Goal: Task Accomplishment & Management: Manage account settings

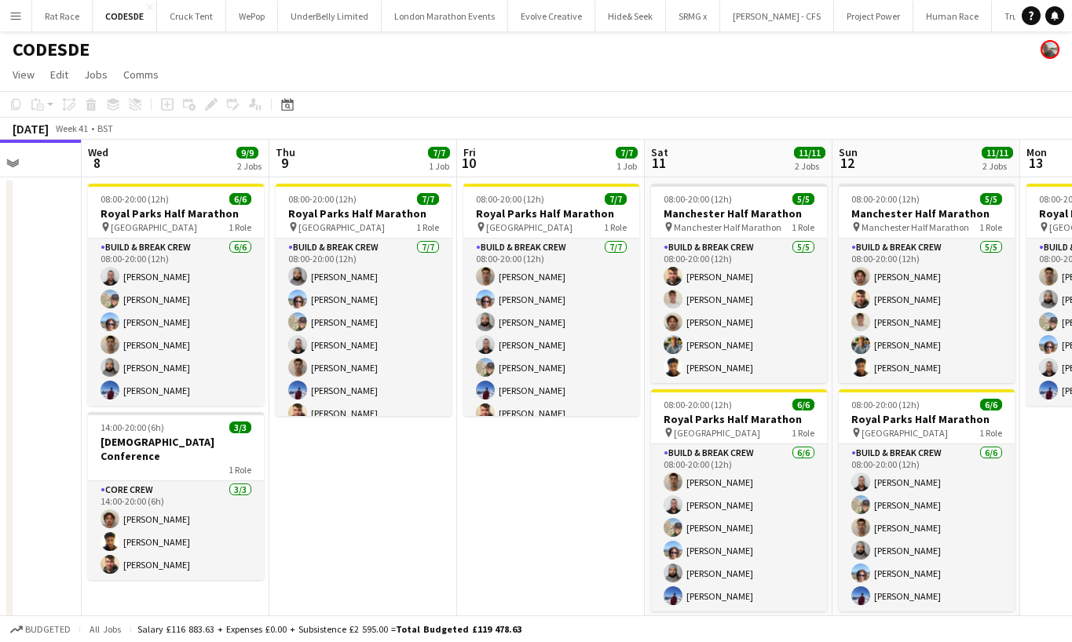
scroll to position [0, 671]
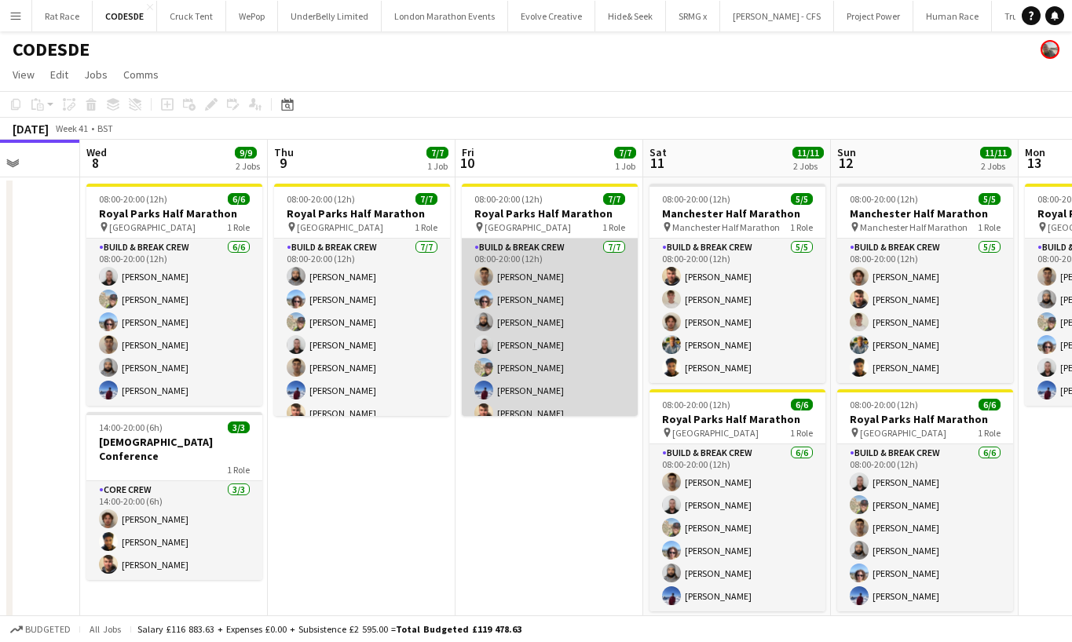
click at [583, 378] on app-card-role "Build & Break Crew [DATE] 08:00-20:00 (12h) [PERSON_NAME] [PERSON_NAME] [PERSON…" at bounding box center [550, 334] width 176 height 190
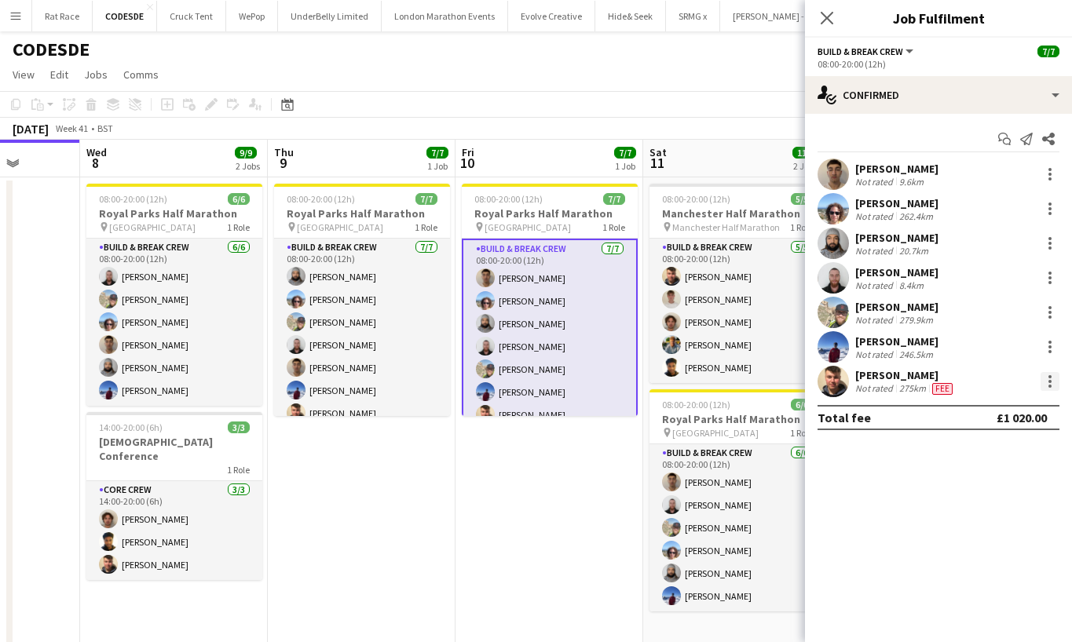
click at [877, 386] on div at bounding box center [1049, 381] width 19 height 19
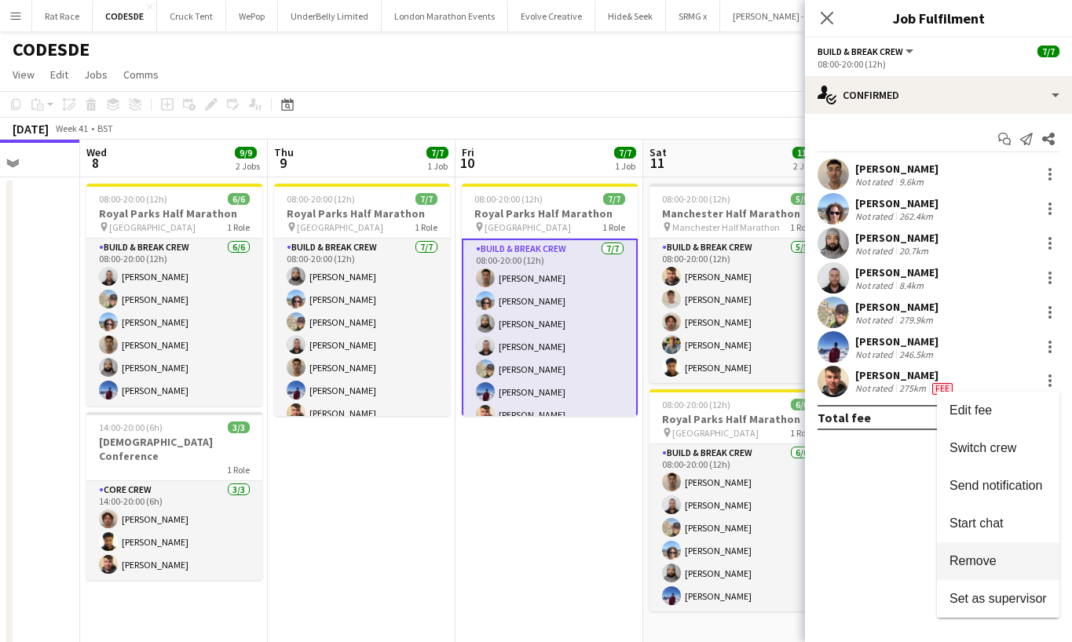
click at [877, 563] on span "Remove" at bounding box center [972, 560] width 47 height 13
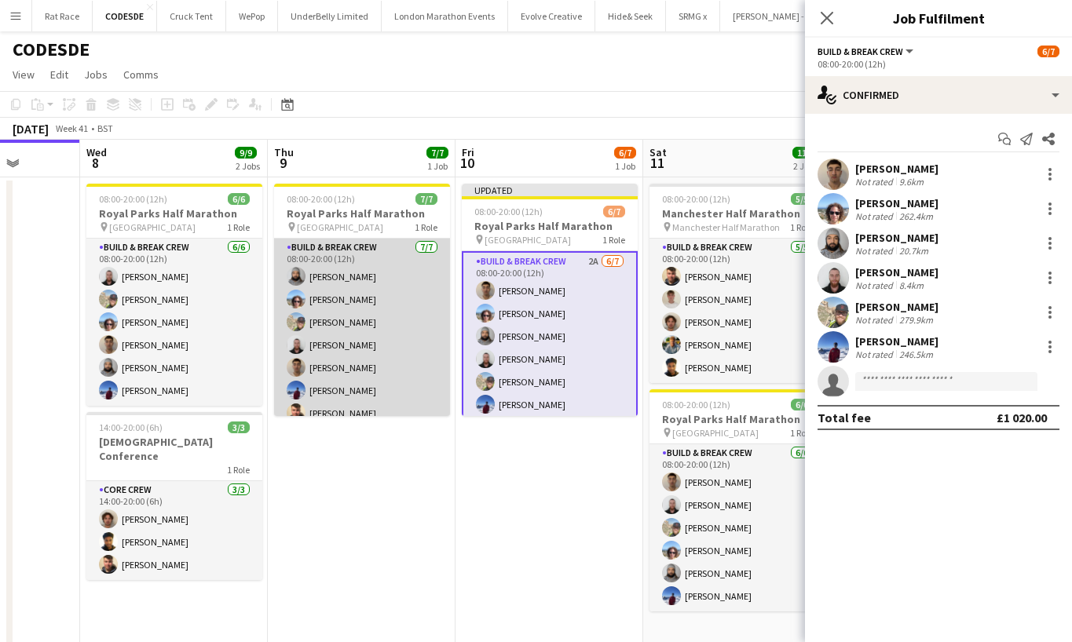
click at [416, 362] on app-card-role "Build & Break Crew [DATE] 08:00-20:00 (12h) [PERSON_NAME] [PERSON_NAME] Dom [PE…" at bounding box center [362, 334] width 176 height 190
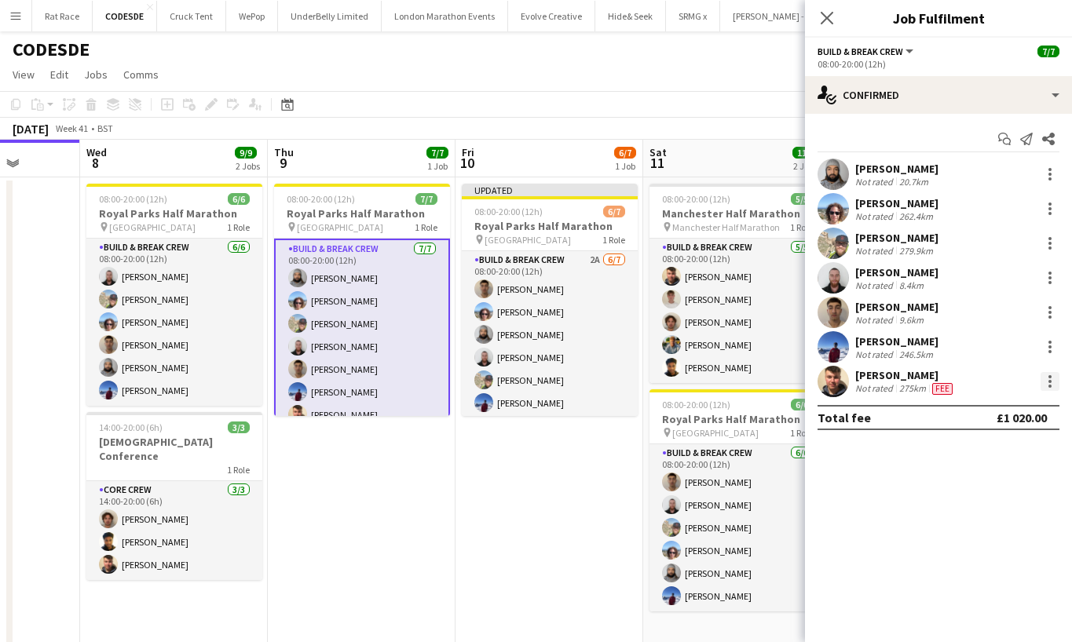
click at [877, 380] on div at bounding box center [1049, 381] width 3 height 3
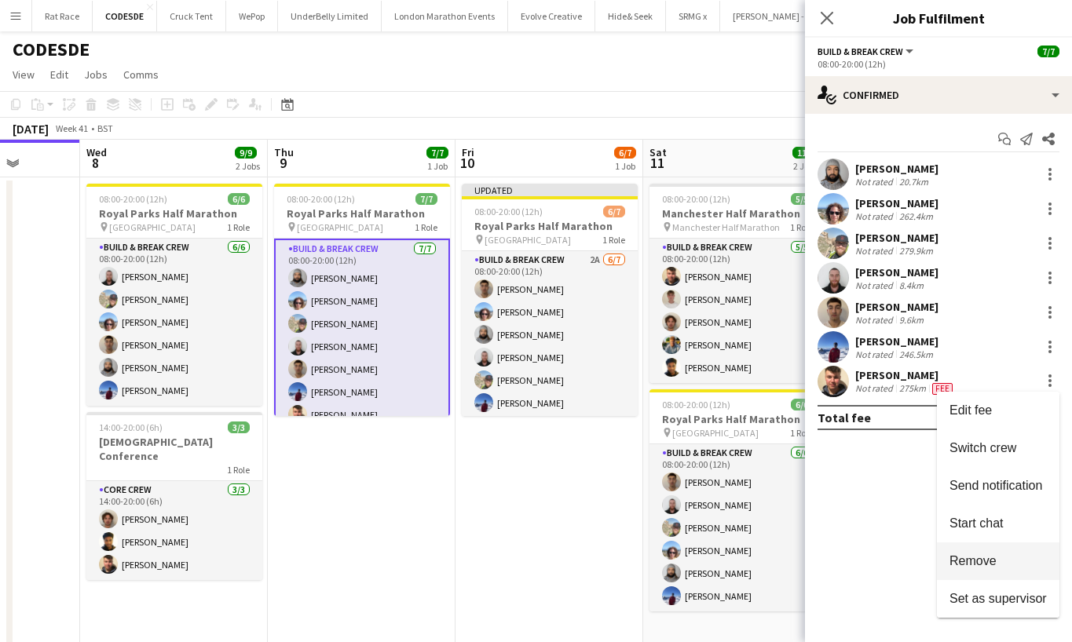
click at [877, 565] on span "Remove" at bounding box center [972, 560] width 47 height 13
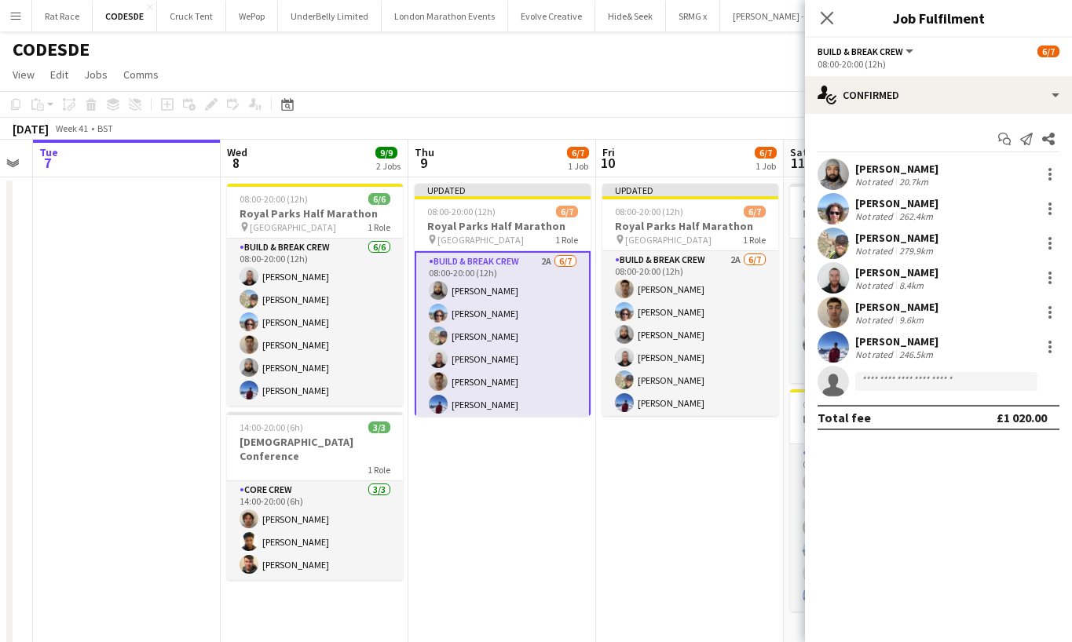
scroll to position [0, 331]
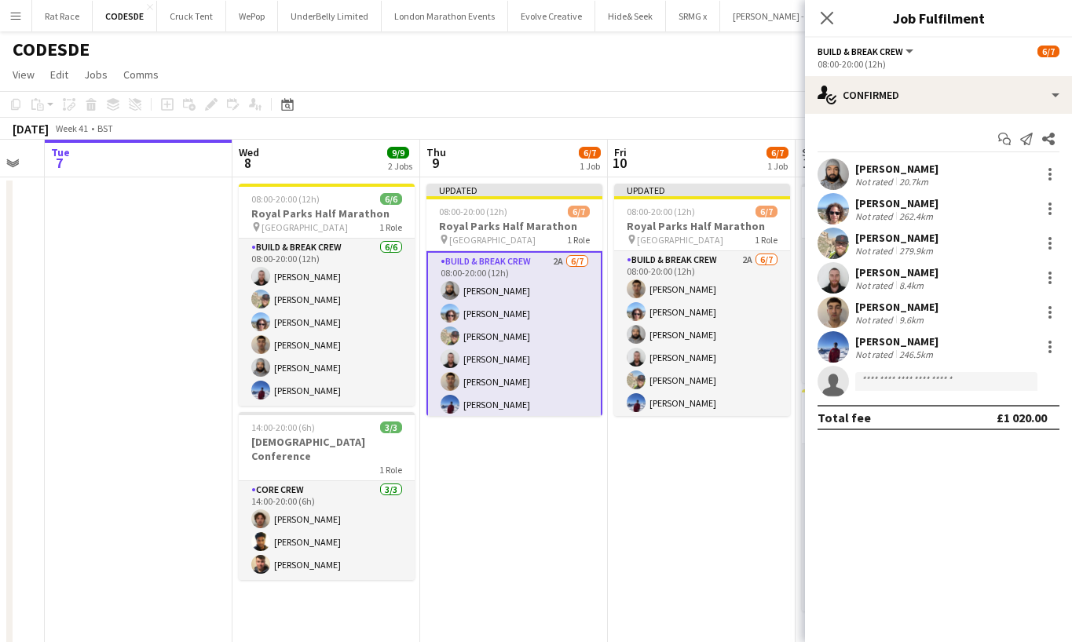
click at [826, 6] on div "Close pop-in" at bounding box center [827, 18] width 44 height 36
click at [468, 209] on span "08:00-20:00 (12h)" at bounding box center [473, 212] width 68 height 12
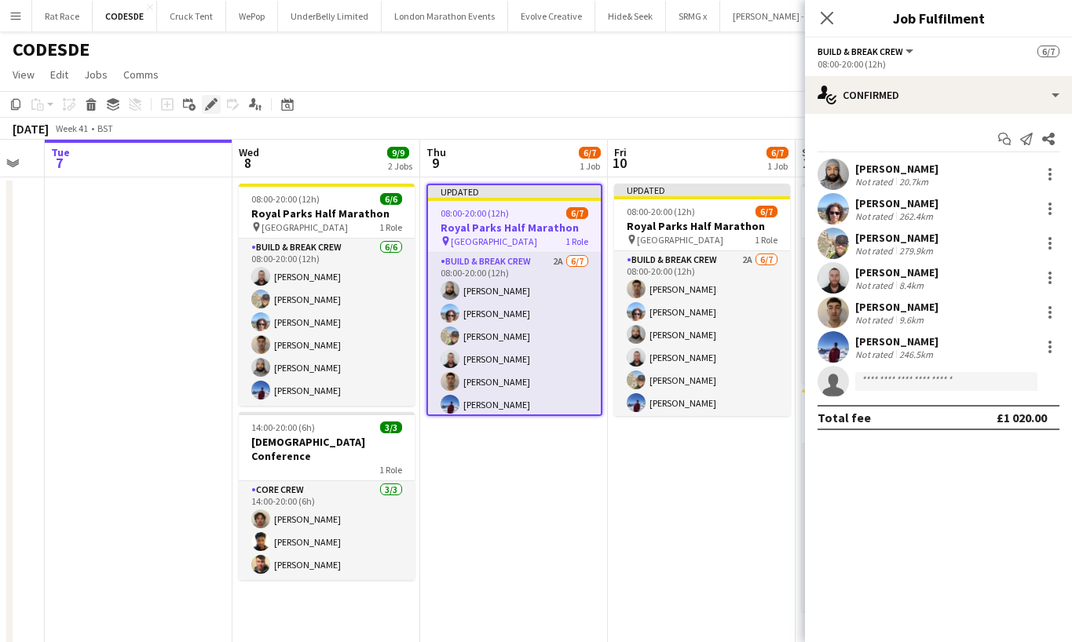
click at [208, 110] on icon at bounding box center [207, 109] width 4 height 4
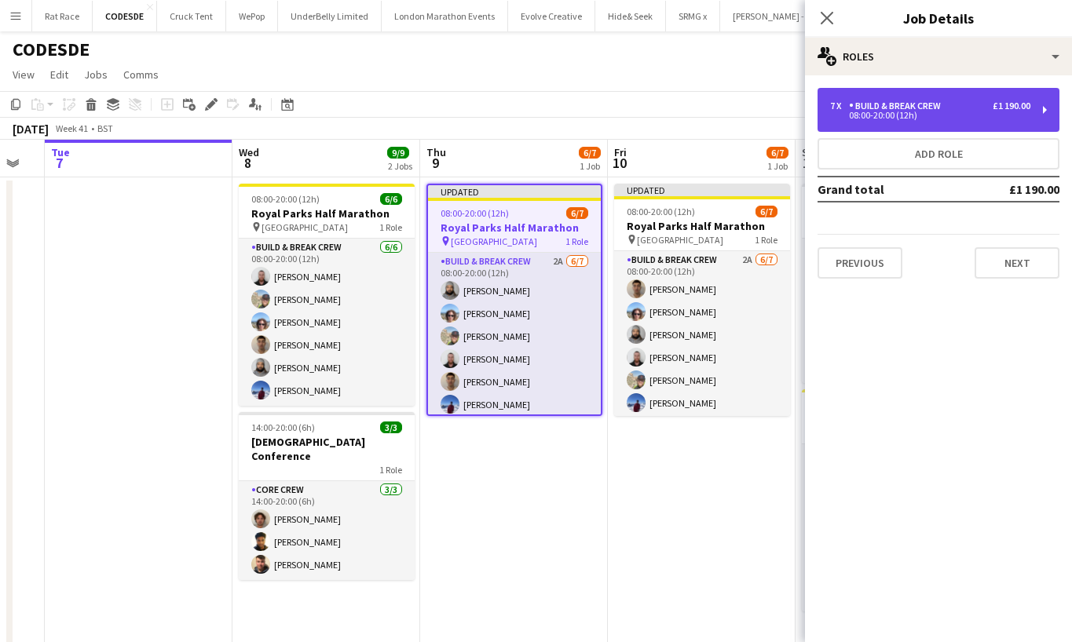
click at [877, 111] on div "08:00-20:00 (12h)" at bounding box center [930, 115] width 200 height 8
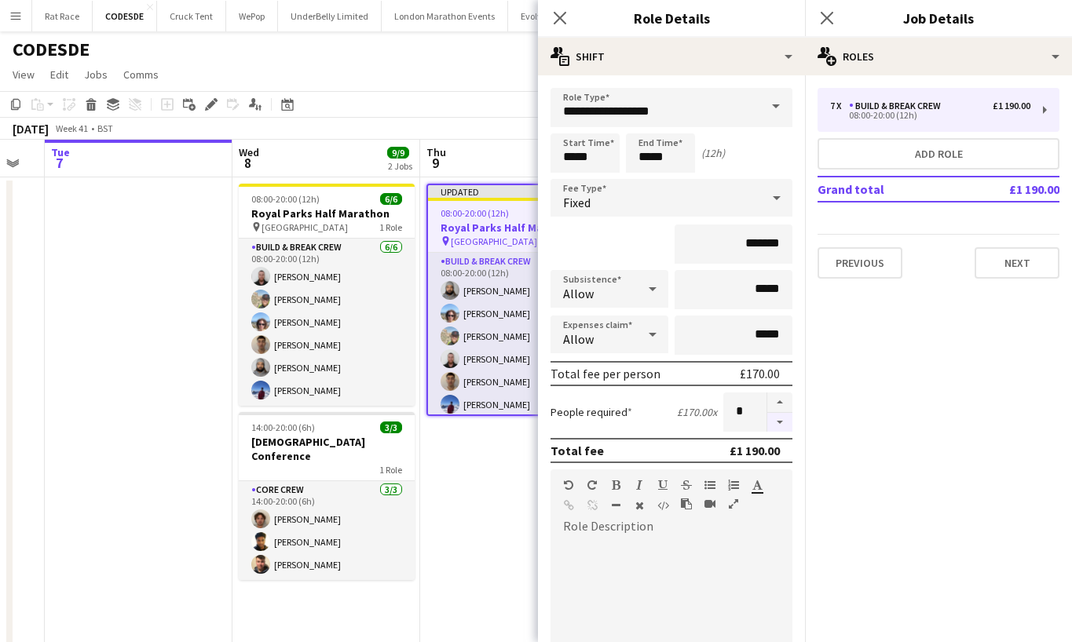
click at [785, 430] on button "button" at bounding box center [779, 423] width 25 height 20
type input "*"
click at [831, 27] on div "Close pop-in" at bounding box center [827, 18] width 44 height 36
click at [831, 25] on app-icon "Close pop-in" at bounding box center [827, 18] width 23 height 23
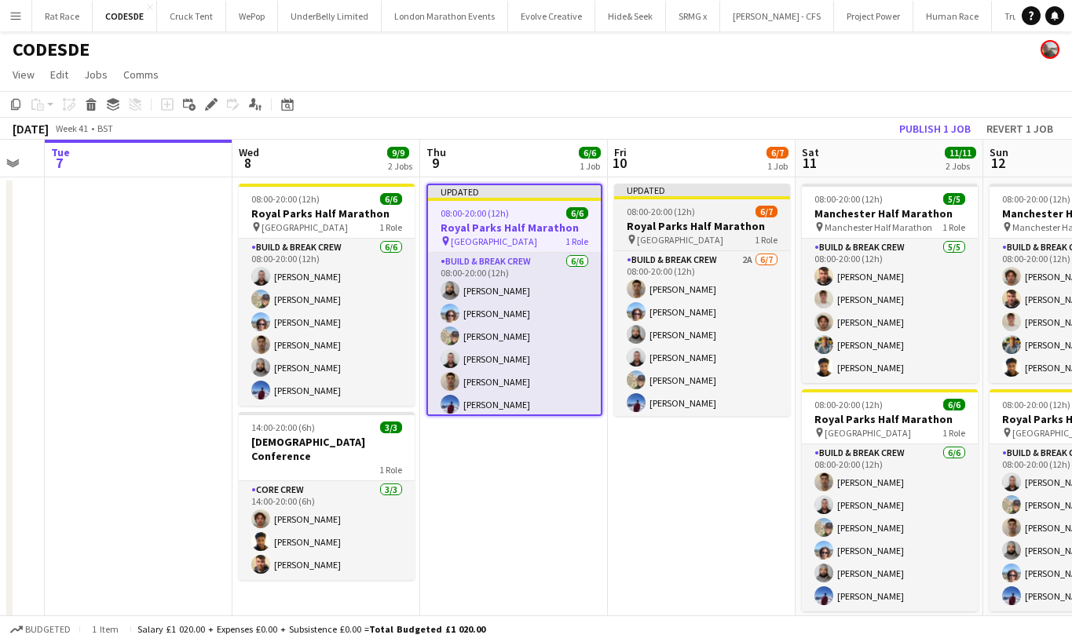
click at [704, 219] on h3 "Royal Parks Half Marathon" at bounding box center [702, 226] width 176 height 14
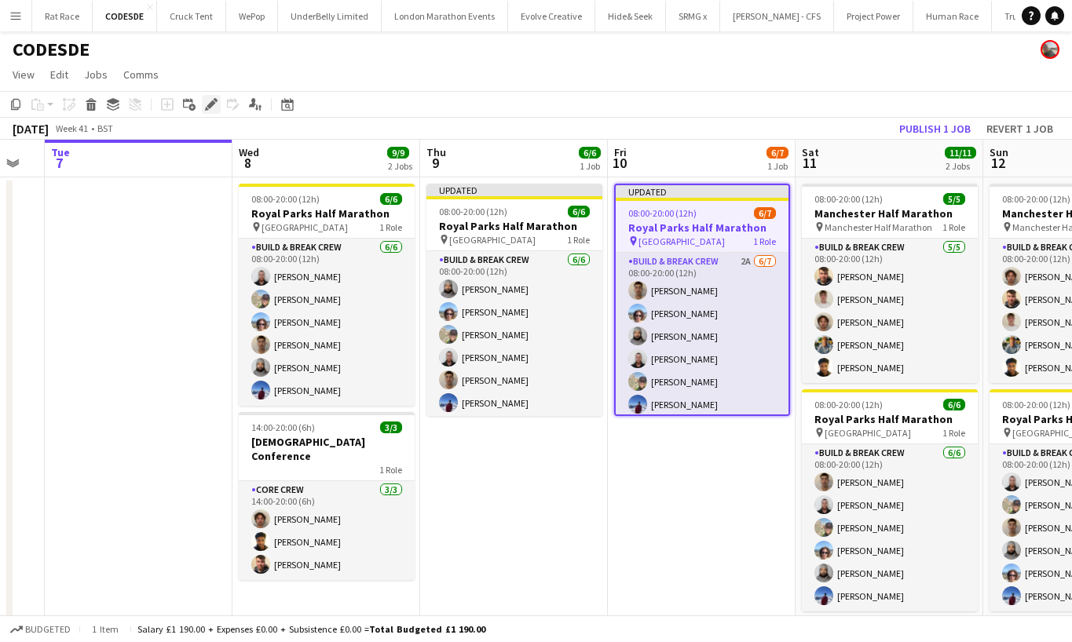
click at [213, 97] on div "Edit" at bounding box center [211, 104] width 19 height 19
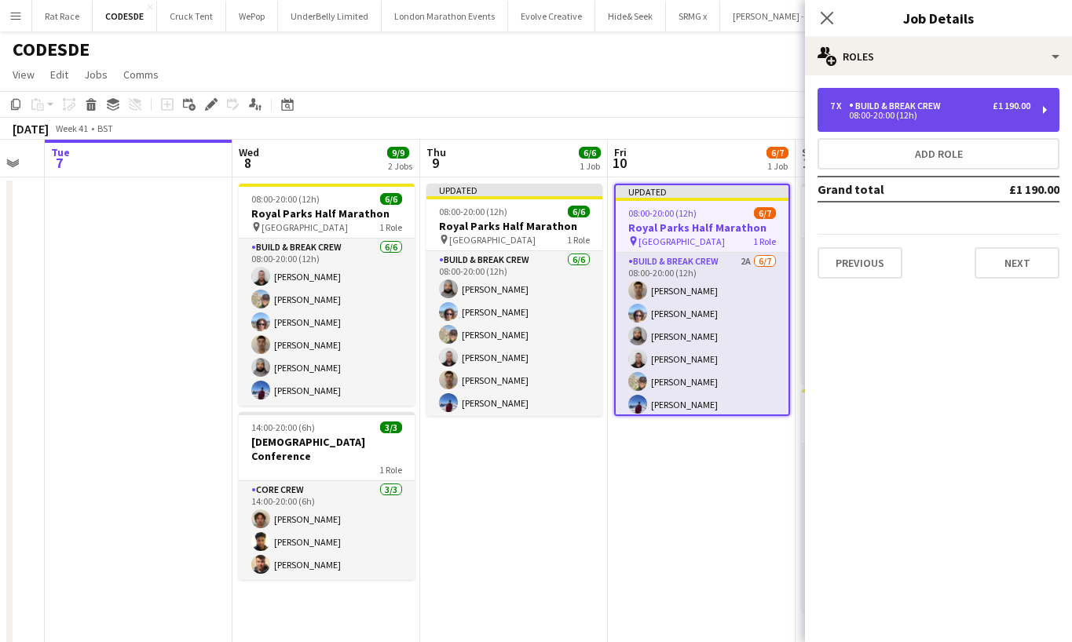
click at [877, 119] on div "08:00-20:00 (12h)" at bounding box center [930, 115] width 200 height 8
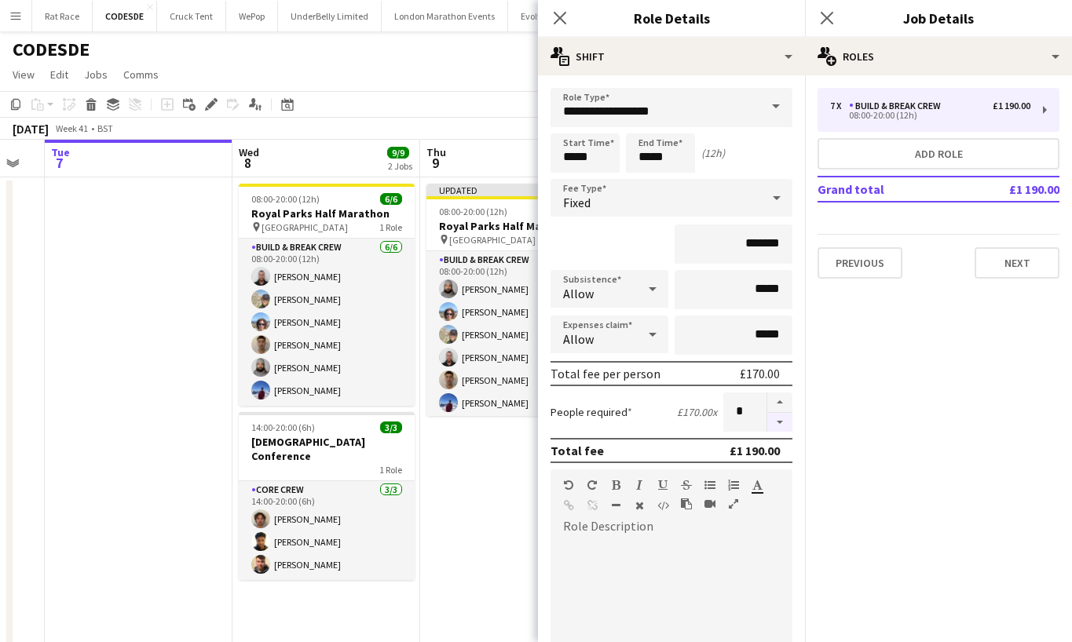
click at [781, 426] on button "button" at bounding box center [779, 423] width 25 height 20
type input "*"
click at [824, 13] on icon "Close pop-in" at bounding box center [826, 17] width 15 height 15
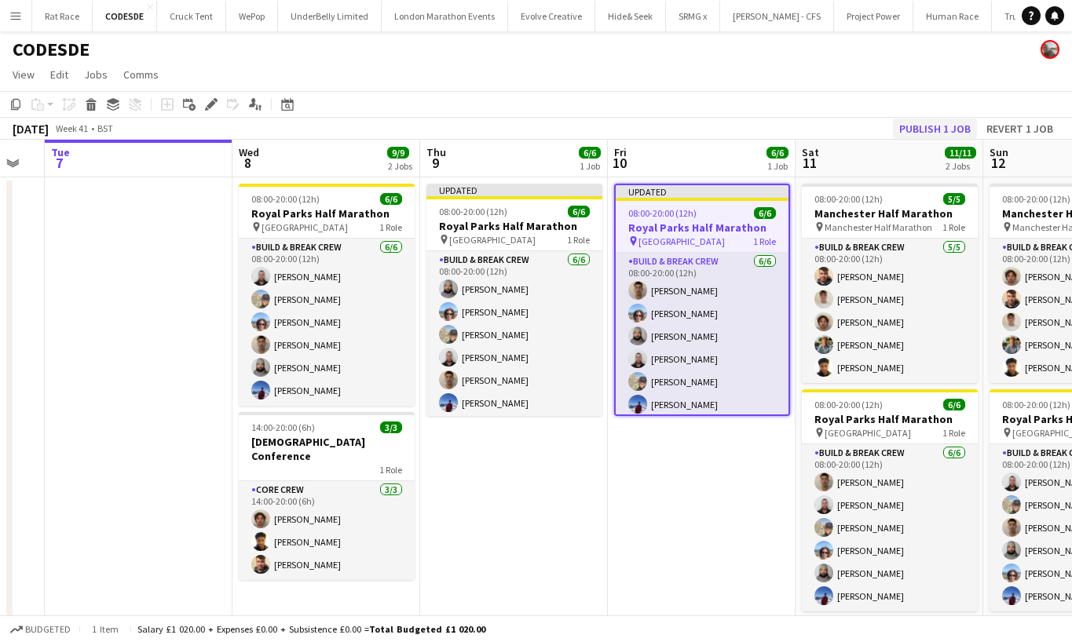
click at [877, 125] on button "Publish 1 job" at bounding box center [935, 129] width 84 height 20
click at [877, 126] on div "Publish 1 job Revert 1 job" at bounding box center [961, 129] width 221 height 20
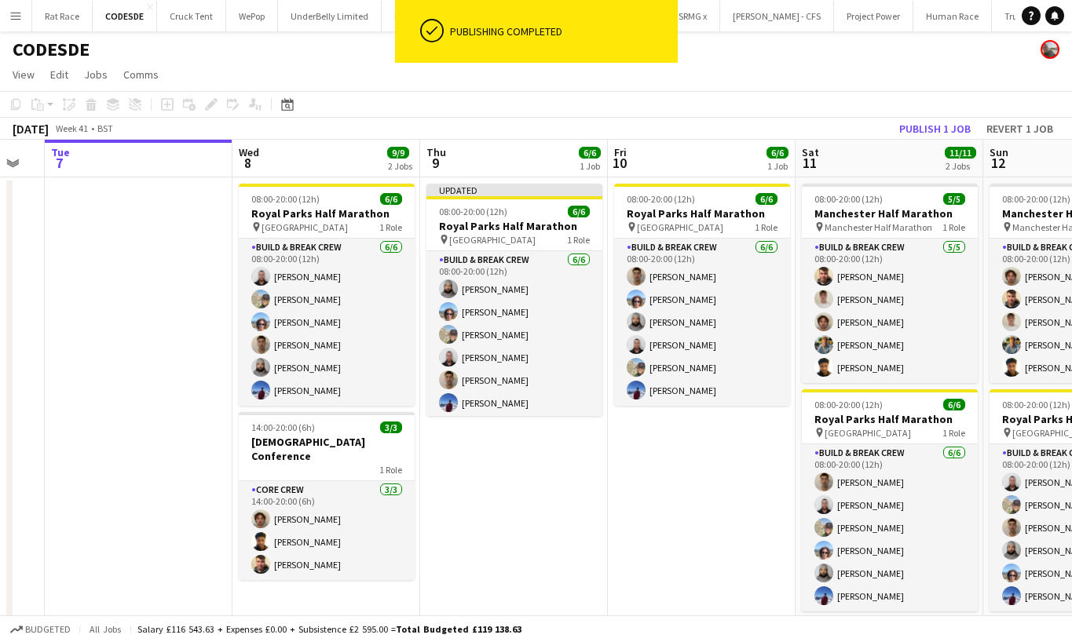
click at [877, 126] on button "Publish 1 job" at bounding box center [935, 129] width 84 height 20
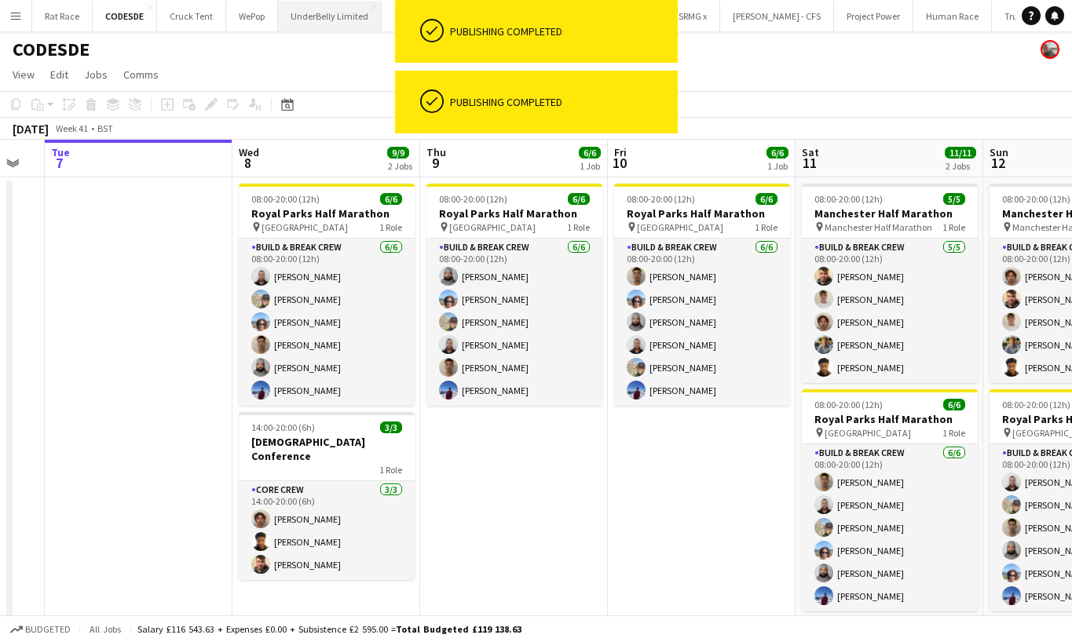
click at [356, 24] on button "UnderBelly Limited Close" at bounding box center [330, 16] width 104 height 31
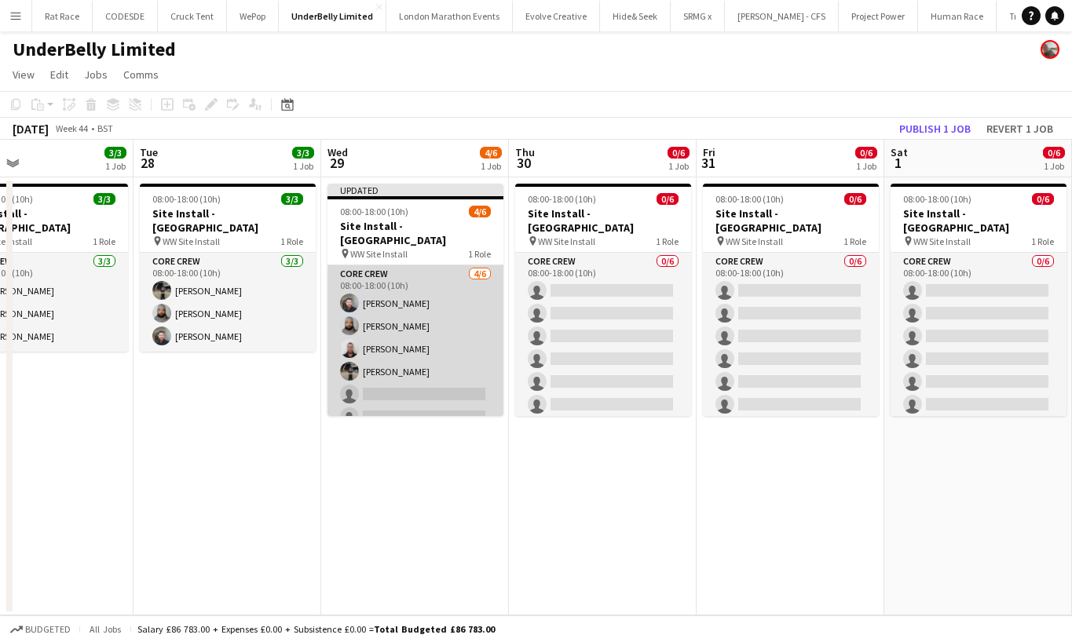
scroll to position [0, 531]
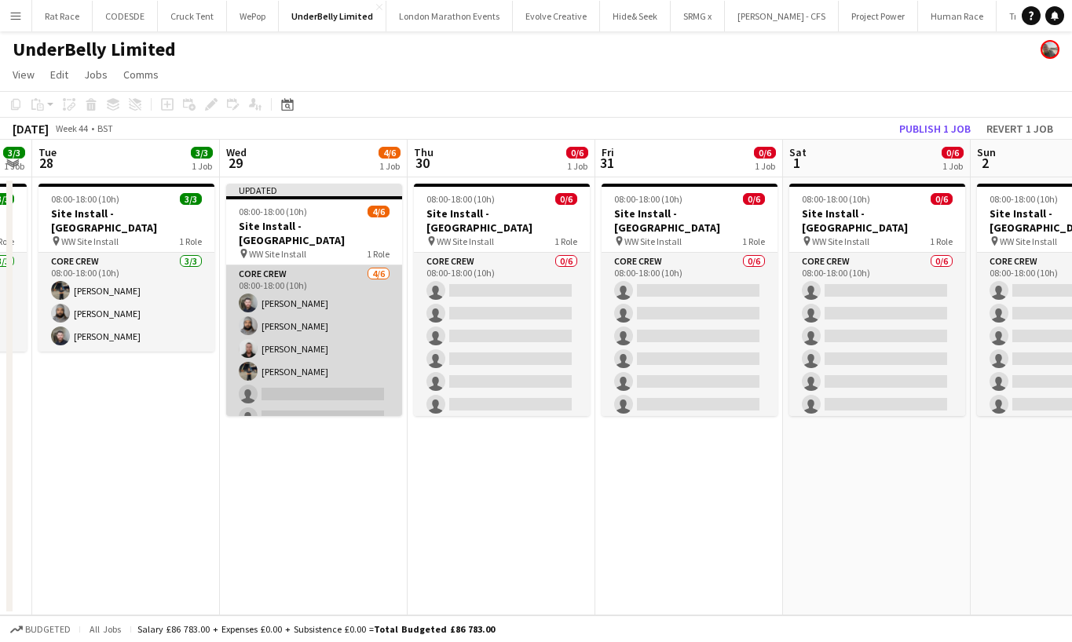
click at [293, 379] on app-card-role "Core Crew [DATE] 08:00-18:00 (10h) [PERSON_NAME] [PERSON_NAME] [PERSON_NAME] [P…" at bounding box center [314, 348] width 176 height 167
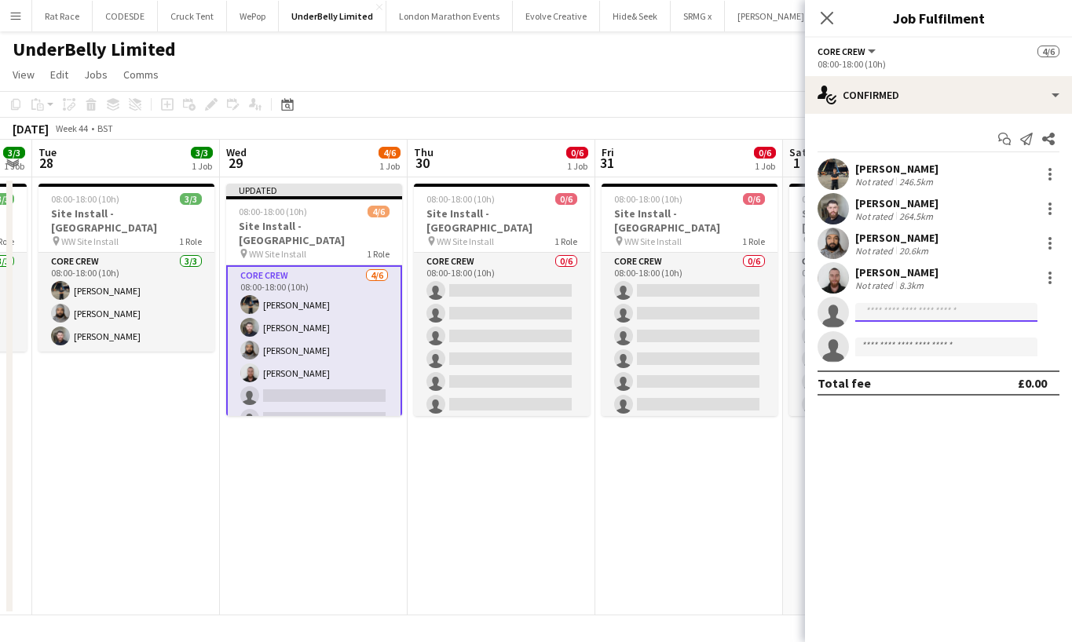
click at [877, 305] on input at bounding box center [946, 312] width 182 height 19
type input "****"
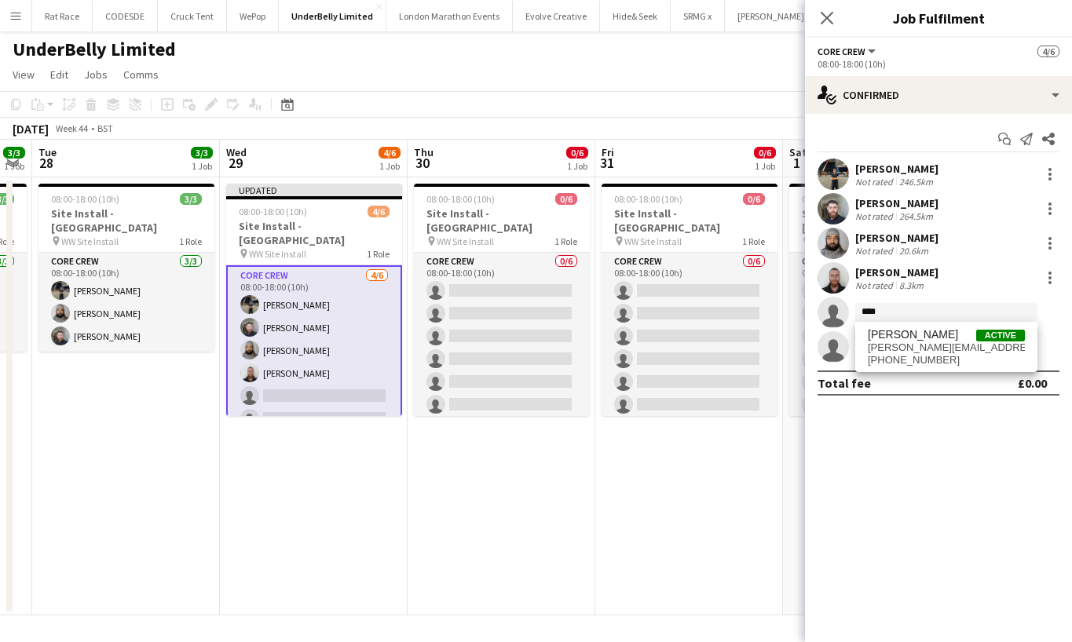
click at [877, 381] on div "Total fee £0.00" at bounding box center [938, 383] width 242 height 25
click at [877, 351] on input at bounding box center [946, 347] width 182 height 19
click at [877, 311] on input "****" at bounding box center [946, 312] width 182 height 19
click at [877, 334] on span "[PERSON_NAME]" at bounding box center [913, 334] width 90 height 13
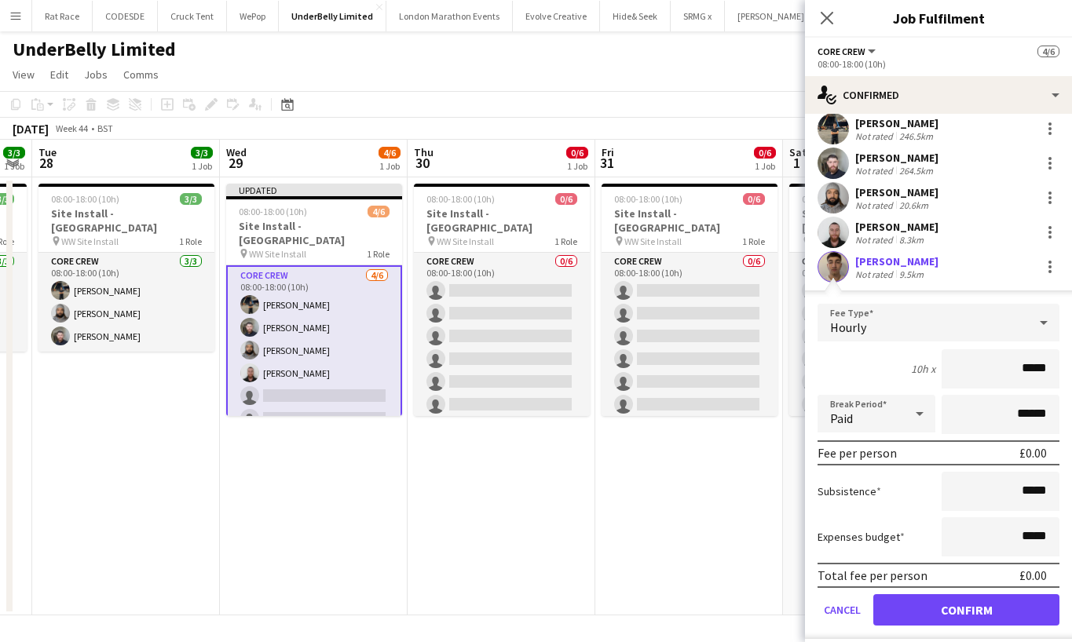
scroll to position [61, 0]
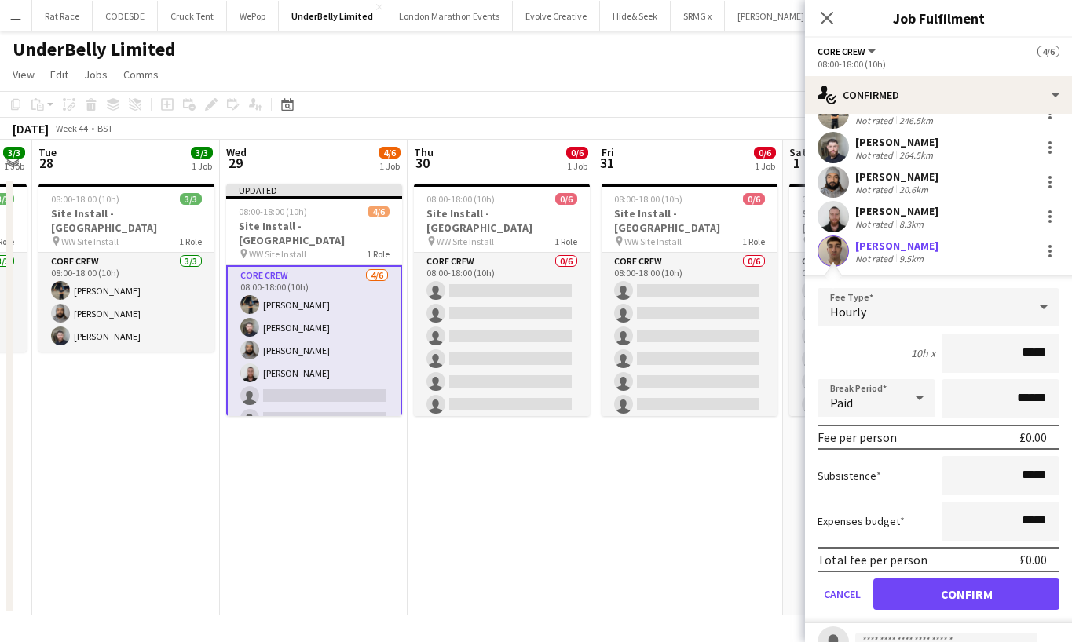
click at [877, 596] on button "Confirm" at bounding box center [966, 594] width 186 height 31
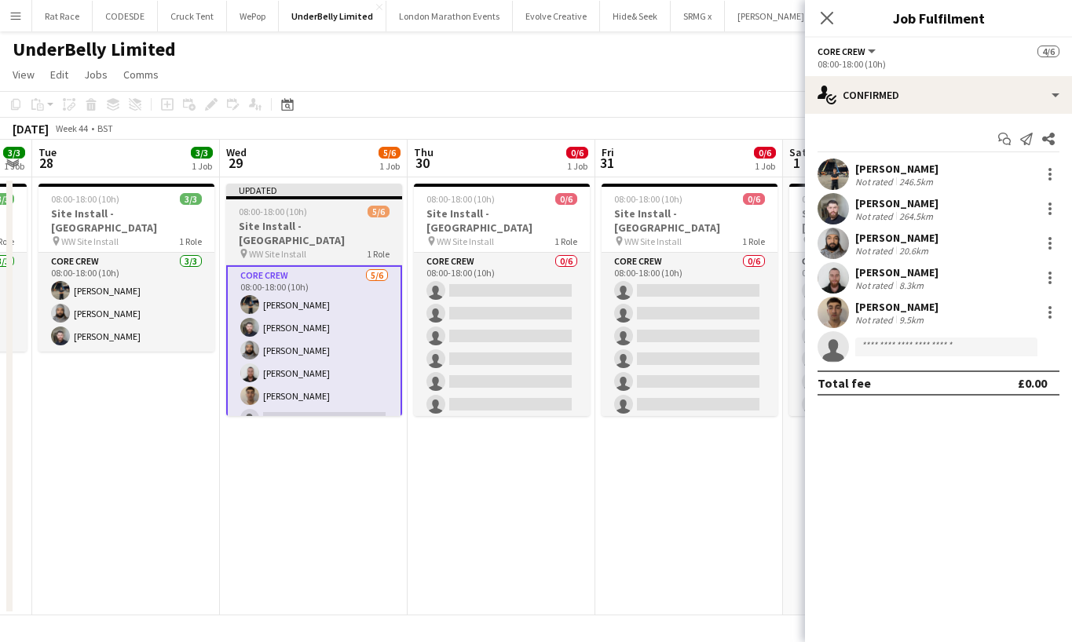
click at [243, 221] on h3 "Site Install - [GEOGRAPHIC_DATA]" at bounding box center [314, 233] width 176 height 28
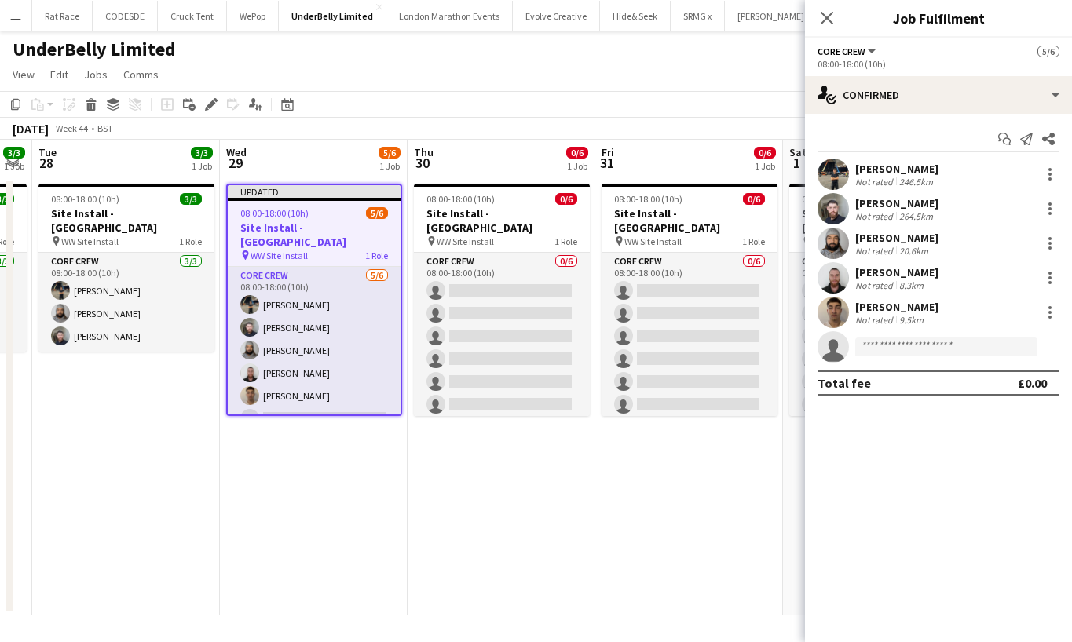
click at [200, 104] on div "Add job Add linked Job Edit Edit linked Job Applicants" at bounding box center [204, 104] width 120 height 19
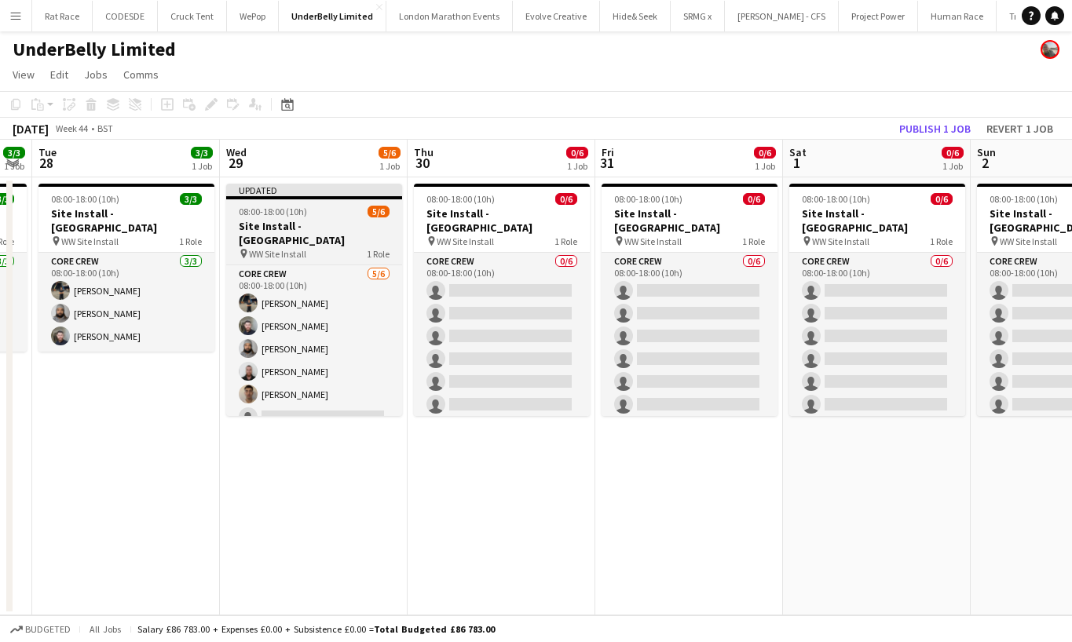
click at [281, 212] on span "08:00-18:00 (10h)" at bounding box center [273, 212] width 68 height 12
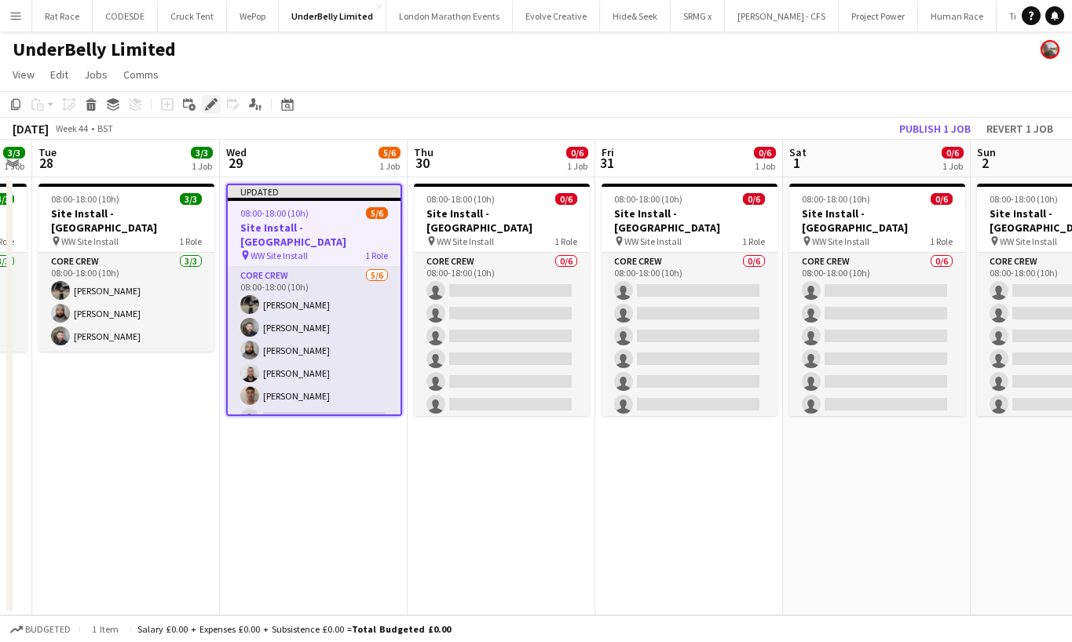
click at [214, 99] on icon "Edit" at bounding box center [211, 104] width 13 height 13
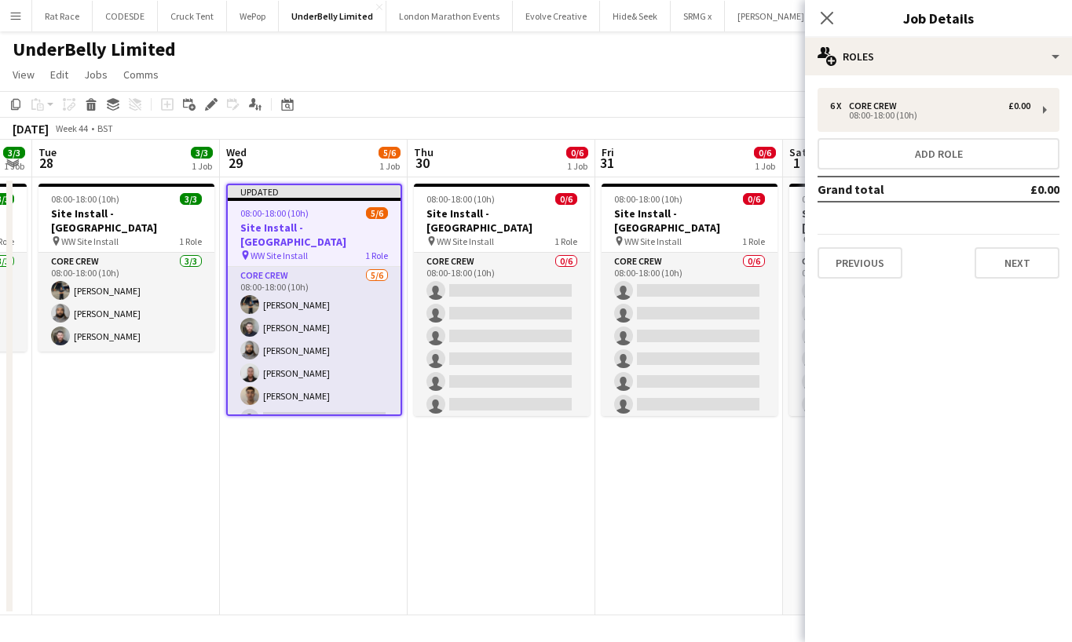
click at [863, 133] on div "6 x Core Crew £0.00 08:00-18:00 (10h) Add role Grand total £0.00 Previous Next" at bounding box center [938, 183] width 267 height 191
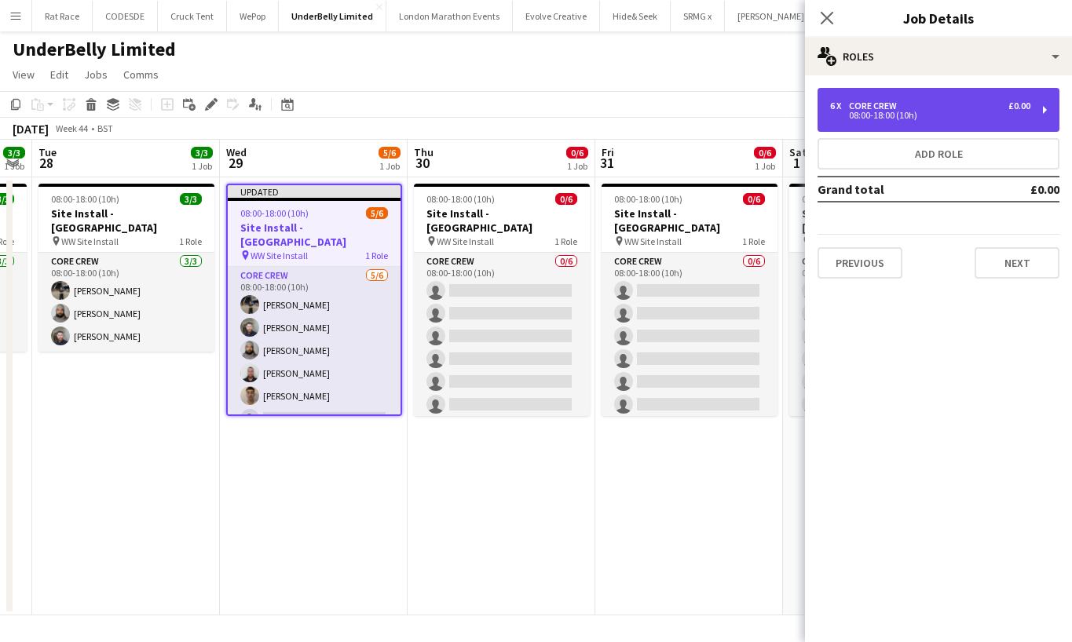
click at [863, 119] on div "08:00-18:00 (10h)" at bounding box center [930, 115] width 200 height 8
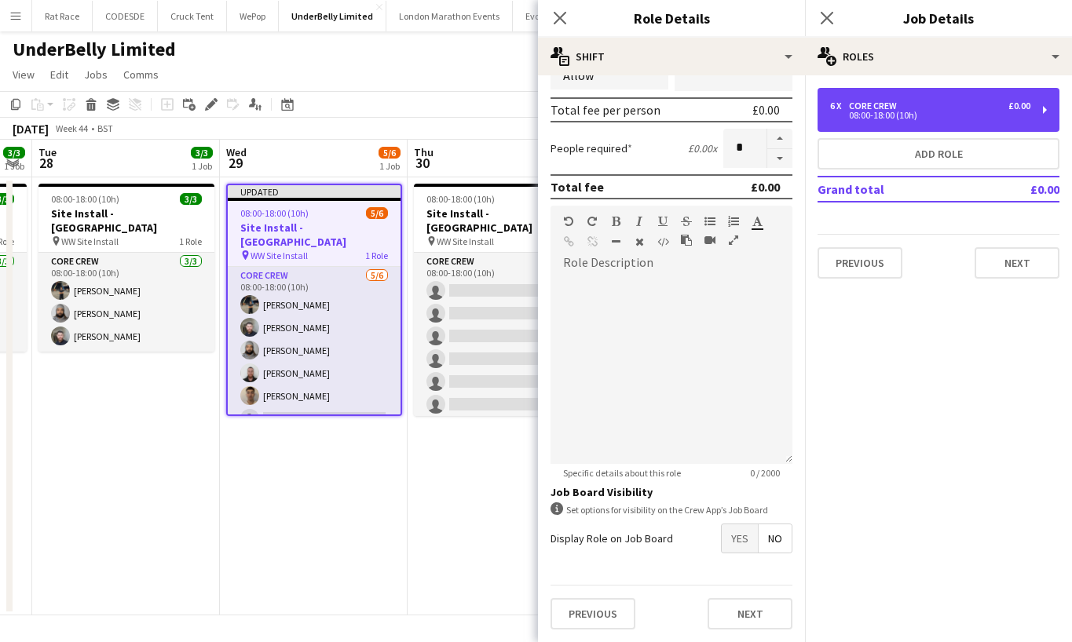
scroll to position [341, 0]
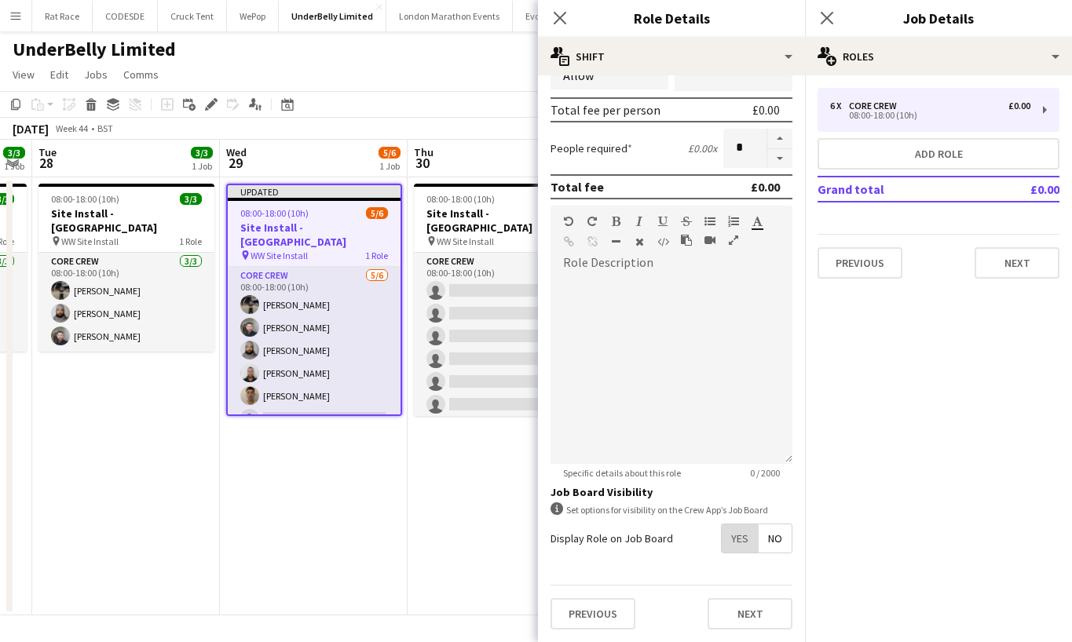
click at [722, 543] on span "Yes" at bounding box center [740, 539] width 36 height 28
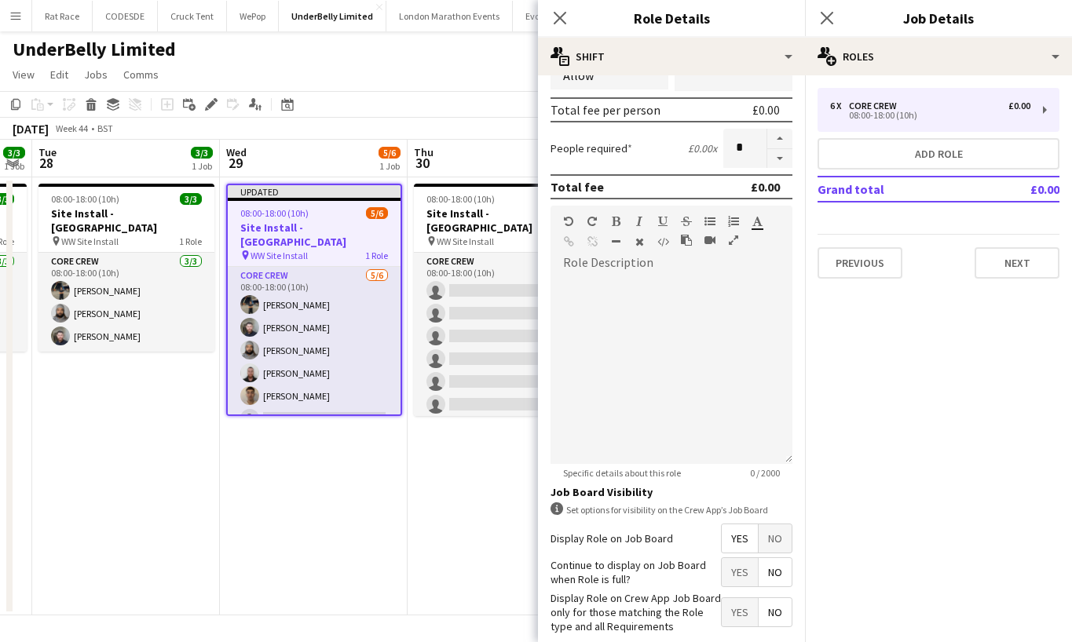
scroll to position [400, 0]
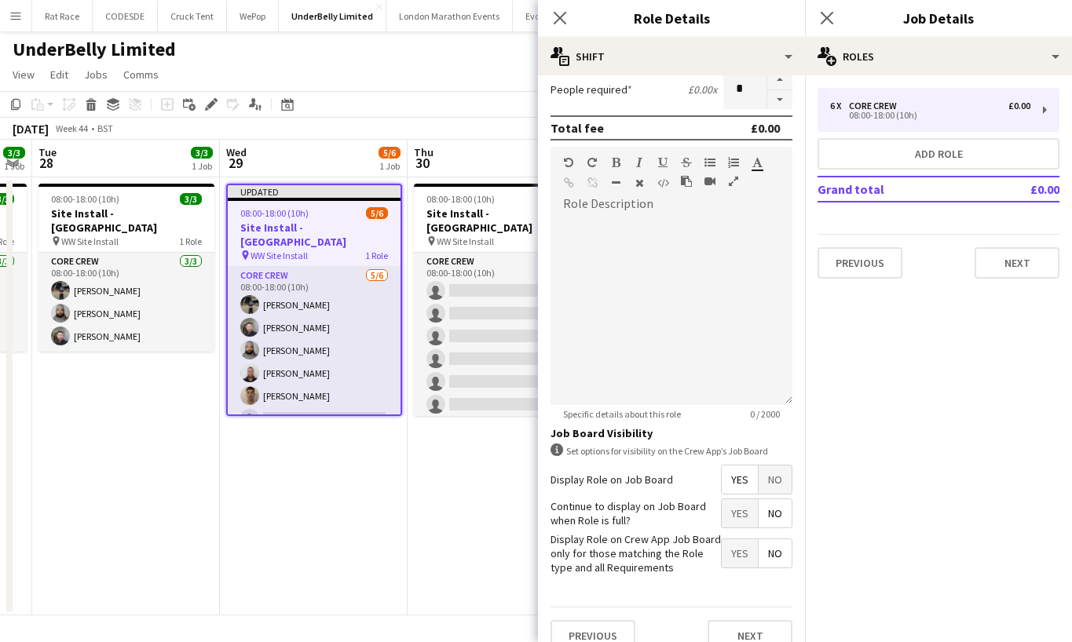
click at [722, 521] on span "Yes" at bounding box center [740, 513] width 36 height 28
click at [722, 521] on button "Yes" at bounding box center [740, 513] width 36 height 28
click at [826, 19] on icon at bounding box center [826, 17] width 15 height 15
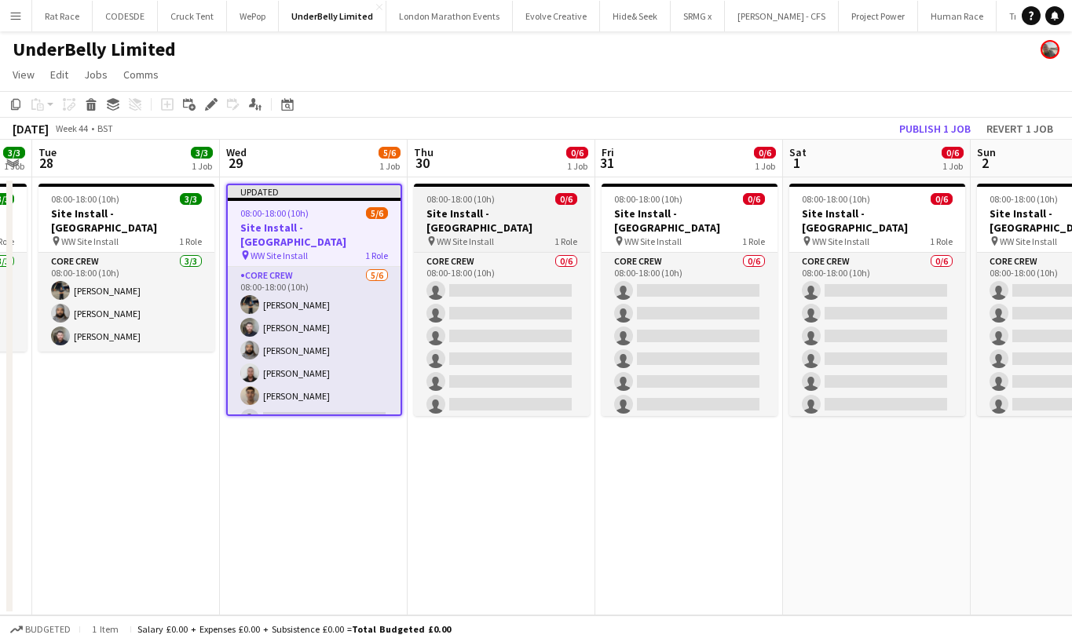
click at [526, 201] on div "08:00-18:00 (10h) 0/6" at bounding box center [502, 199] width 176 height 12
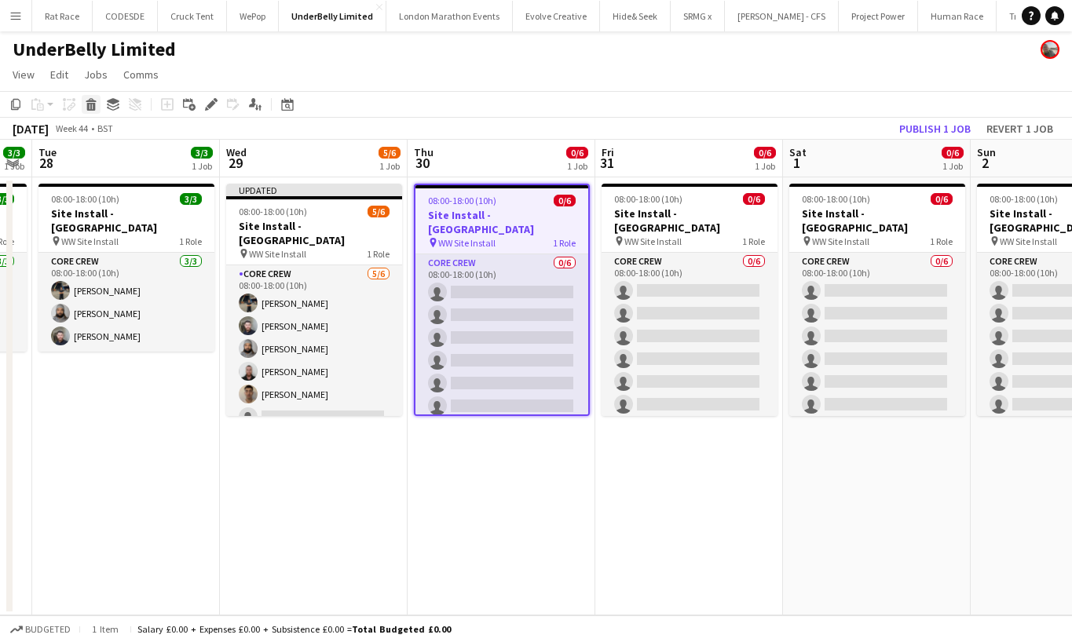
click at [89, 105] on icon at bounding box center [91, 107] width 9 height 8
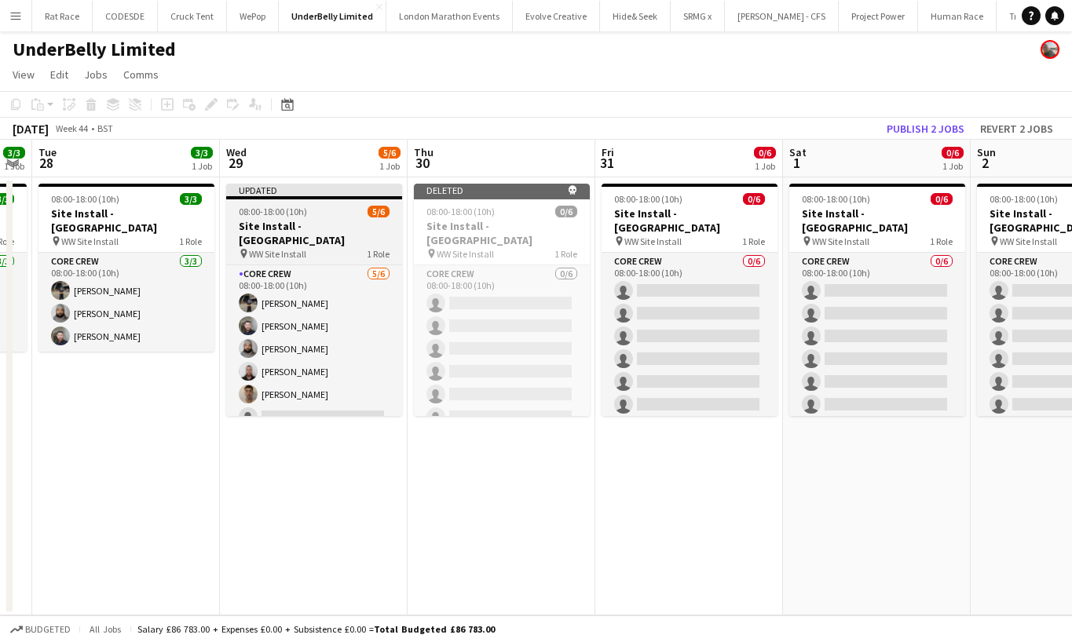
click at [265, 212] on span "08:00-18:00 (10h)" at bounding box center [273, 212] width 68 height 12
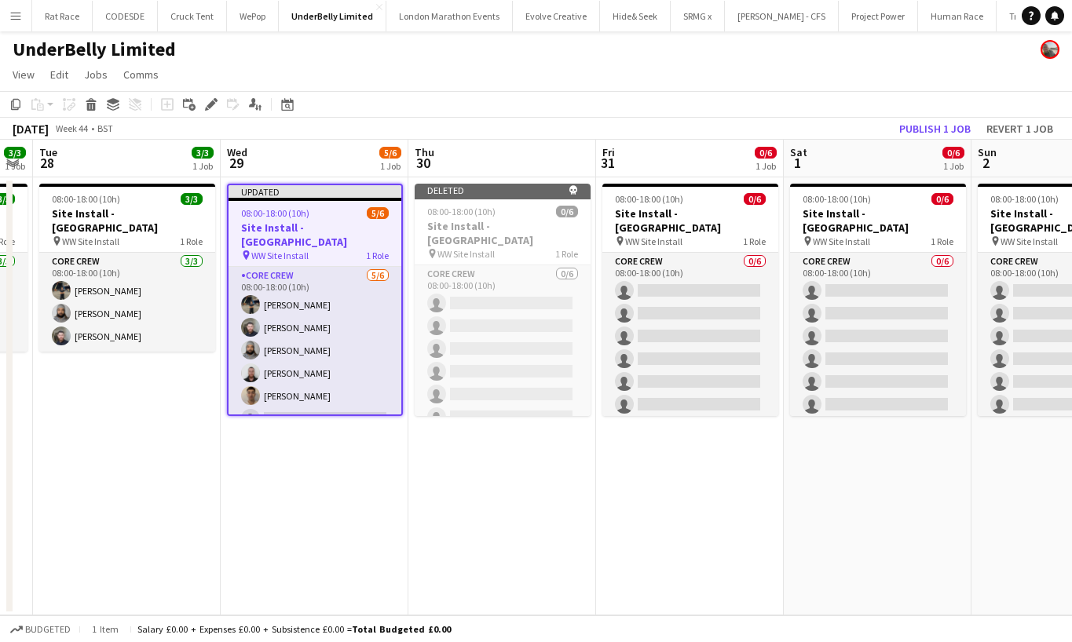
click at [494, 515] on app-date-cell "Deleted skull 08:00-18:00 (10h) 0/6 Site Install - [GEOGRAPHIC_DATA] pin WW Sit…" at bounding box center [502, 396] width 188 height 438
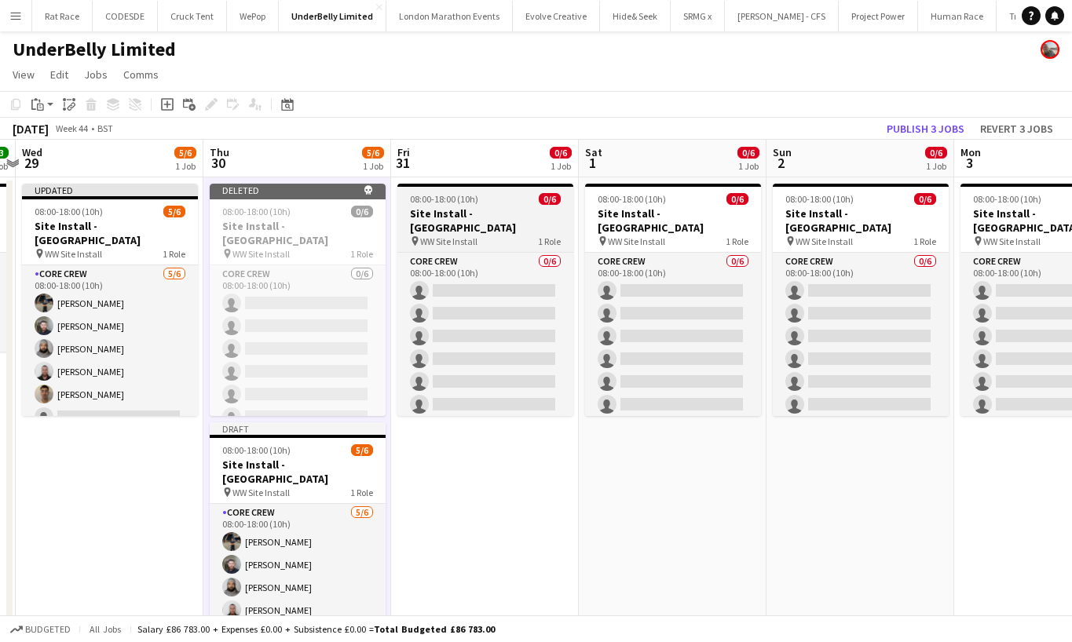
scroll to position [0, 590]
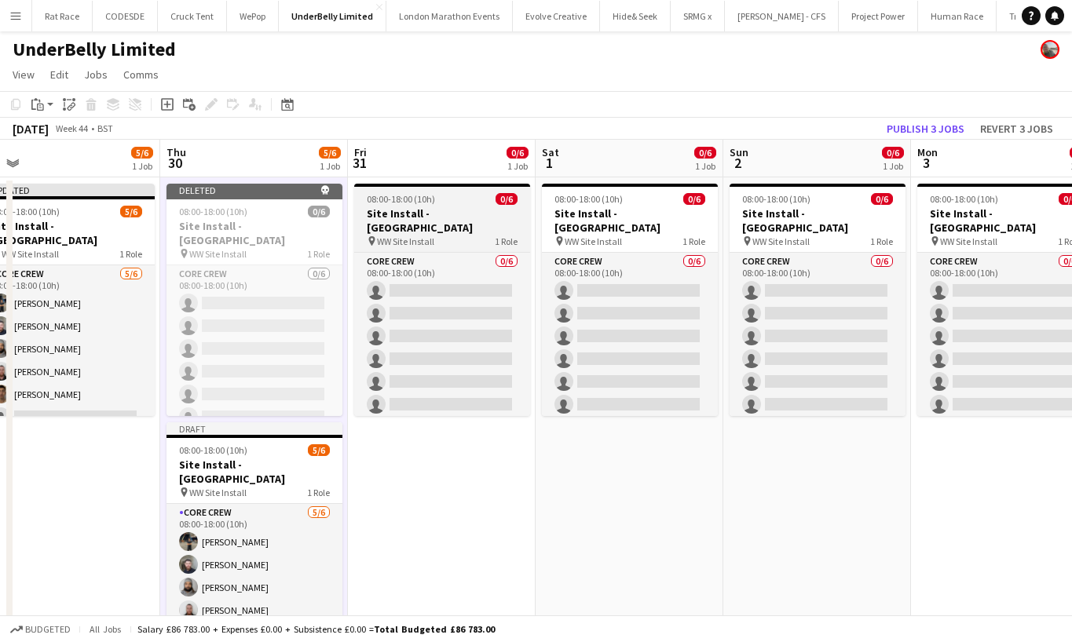
click at [411, 206] on app-job-card "08:00-18:00 (10h) 0/6 Site Install - [GEOGRAPHIC_DATA] pin WW Site Install 1 Ro…" at bounding box center [442, 300] width 176 height 232
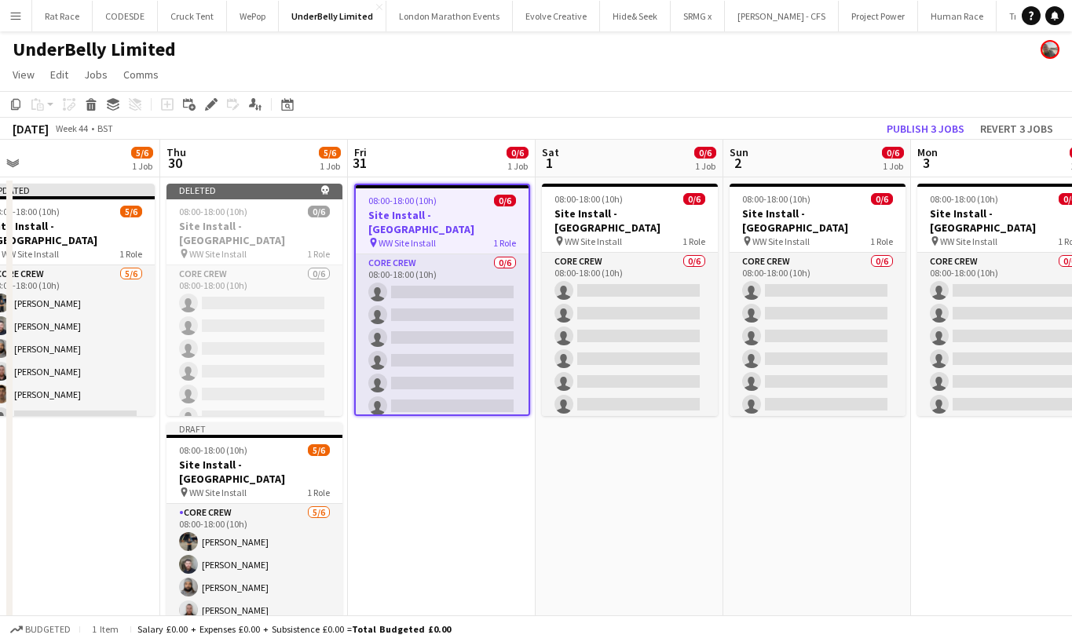
click at [93, 115] on app-toolbar "Copy Paste Paste Command V Paste with crew Command Shift V Paste linked Job [GE…" at bounding box center [536, 104] width 1072 height 27
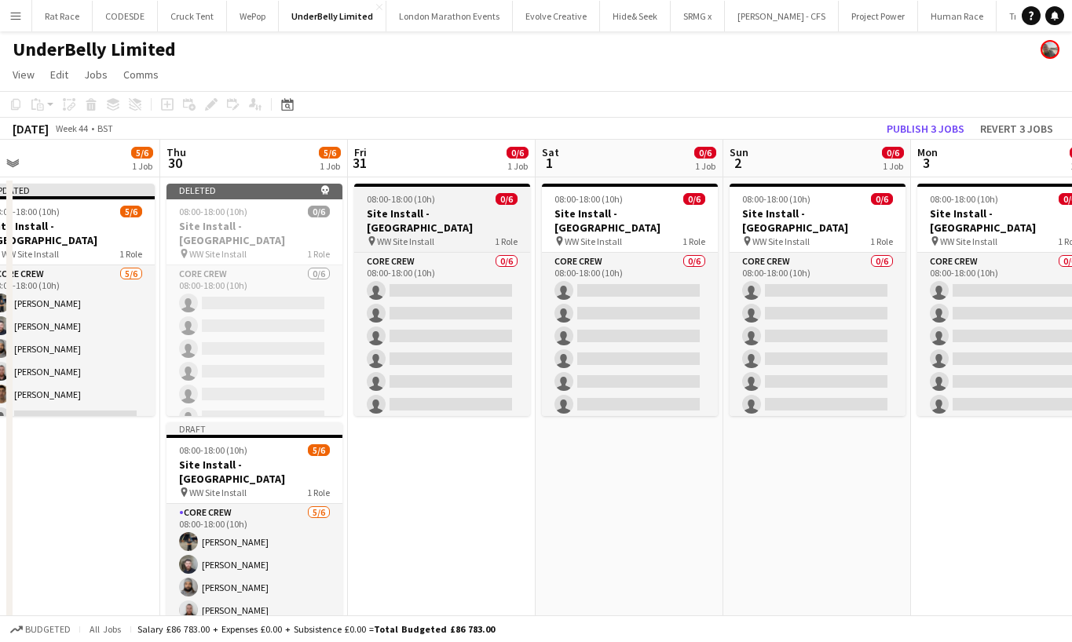
click at [378, 198] on span "08:00-18:00 (10h)" at bounding box center [401, 199] width 68 height 12
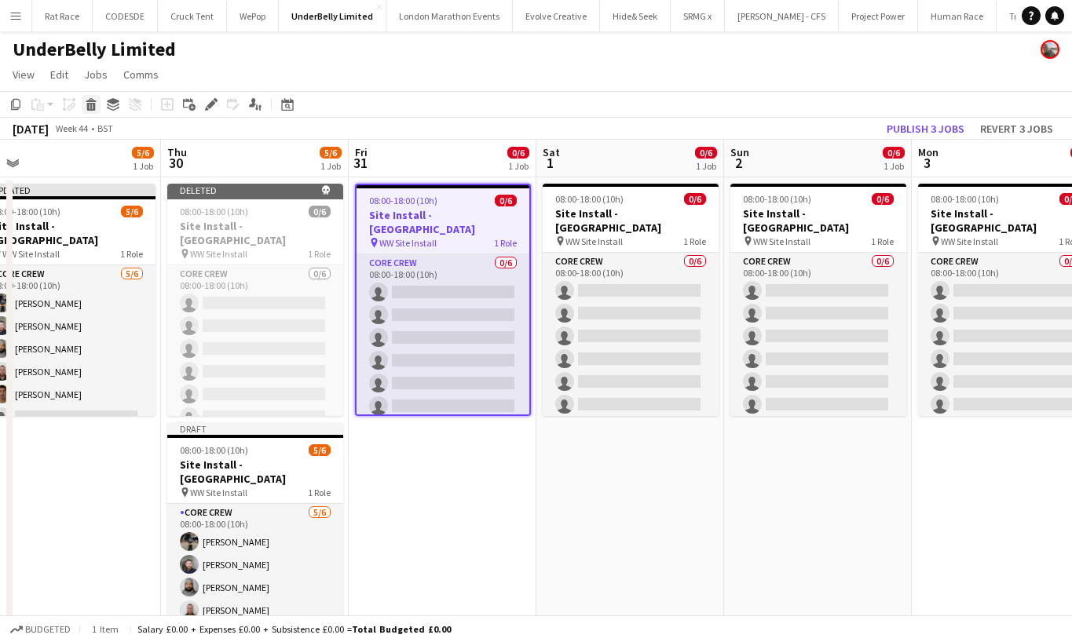
click at [83, 101] on div "Delete" at bounding box center [91, 104] width 19 height 19
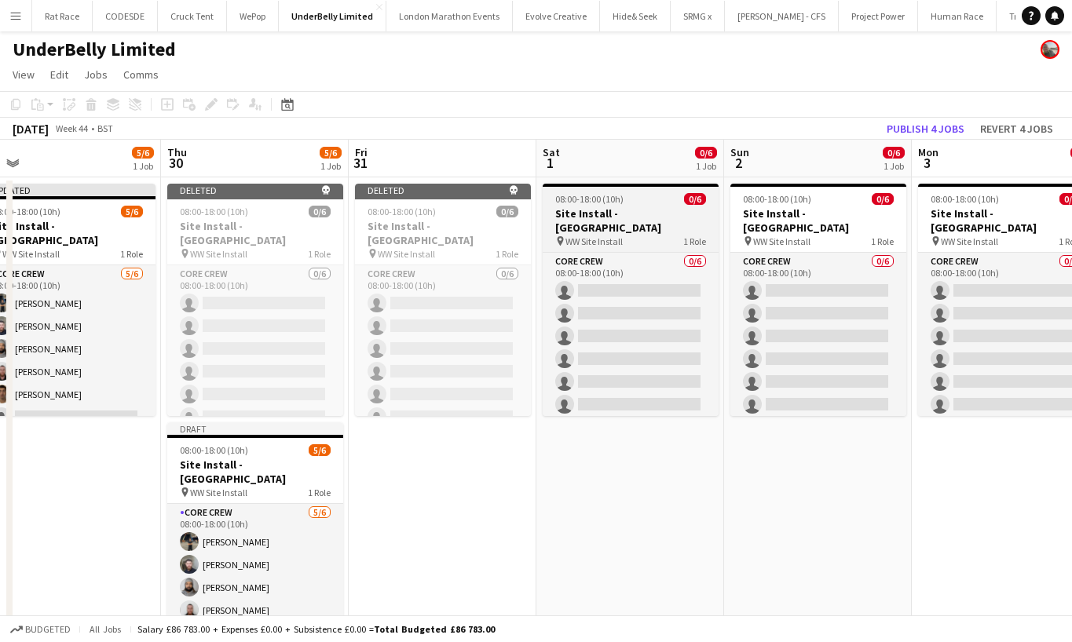
click at [617, 193] on span "08:00-18:00 (10h)" at bounding box center [589, 199] width 68 height 12
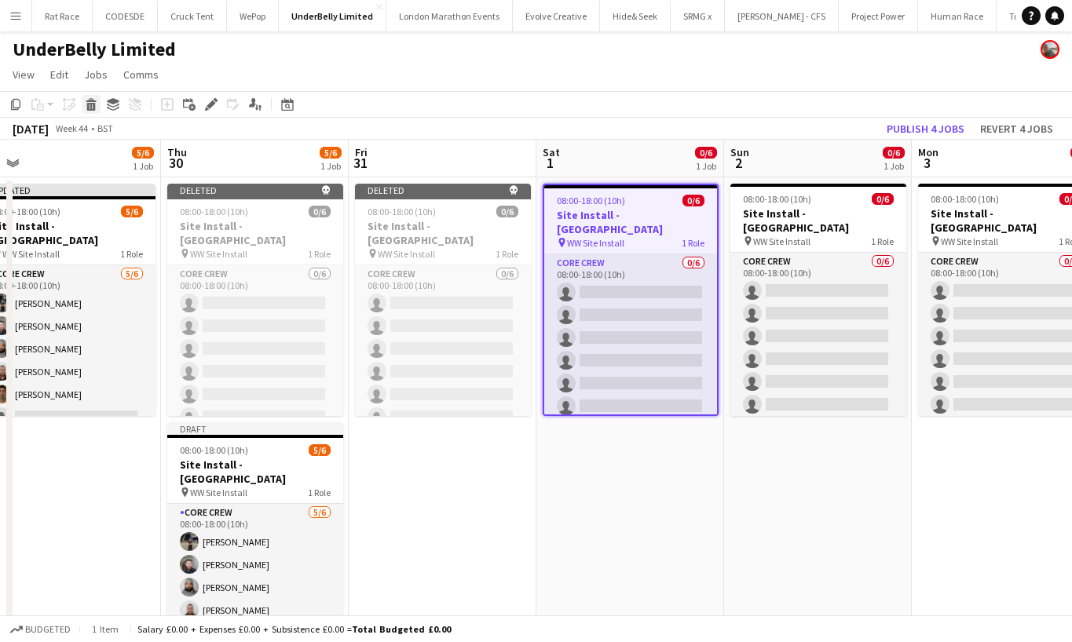
click at [96, 103] on icon "Delete" at bounding box center [91, 104] width 13 height 13
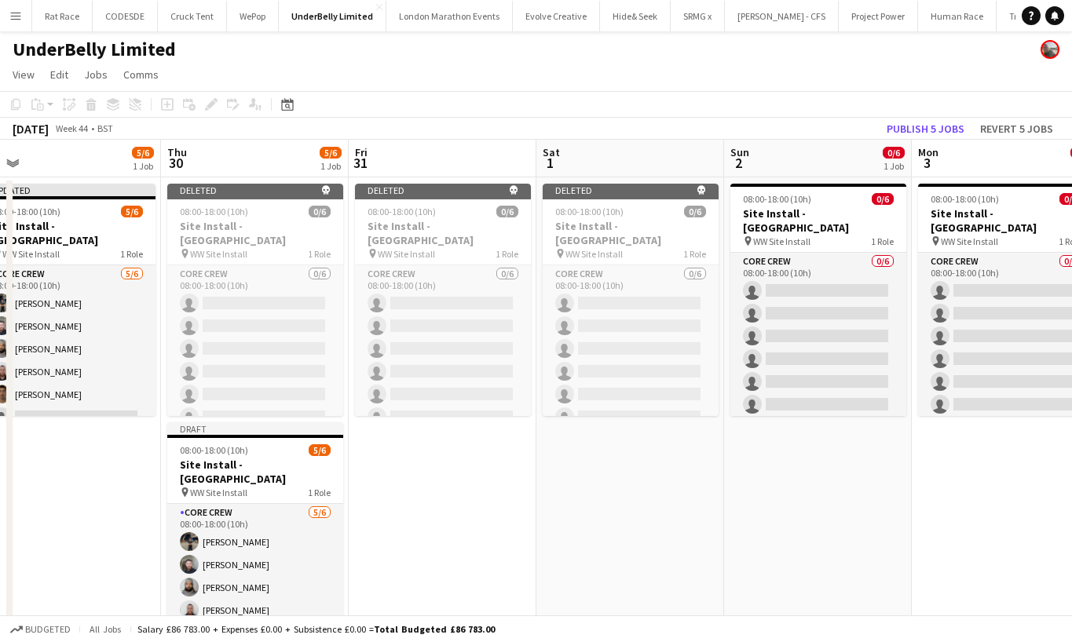
click at [493, 457] on app-date-cell "Deleted skull 08:00-18:00 (10h) 0/6 Site Install - [GEOGRAPHIC_DATA] pin WW Sit…" at bounding box center [443, 431] width 188 height 509
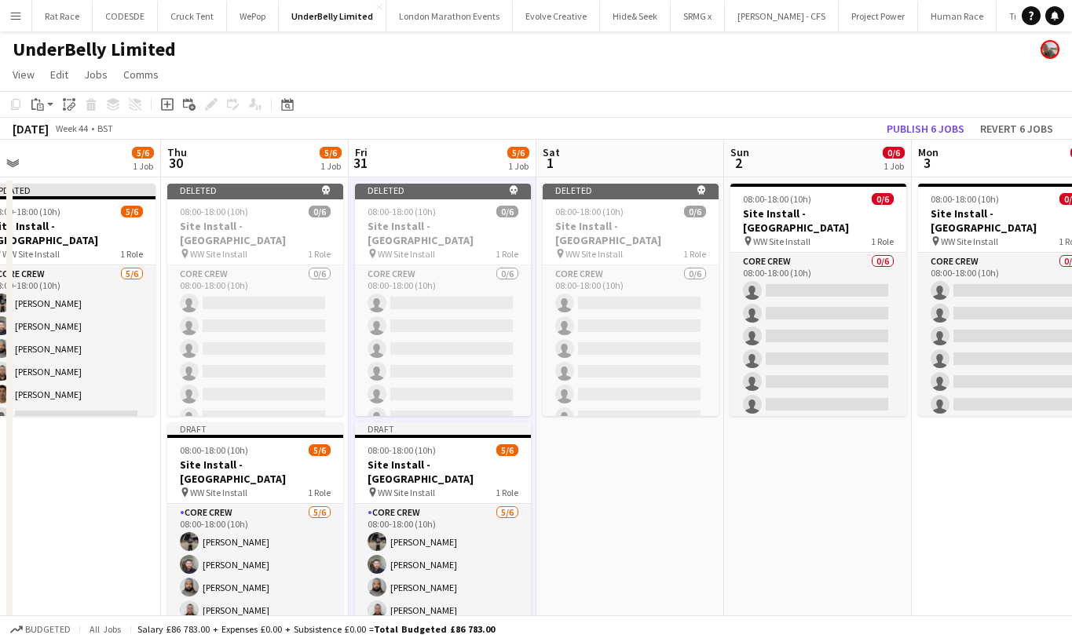
click at [601, 454] on app-date-cell "Deleted skull 08:00-18:00 (10h) 0/6 Site Install - [GEOGRAPHIC_DATA] pin WW Sit…" at bounding box center [630, 431] width 188 height 509
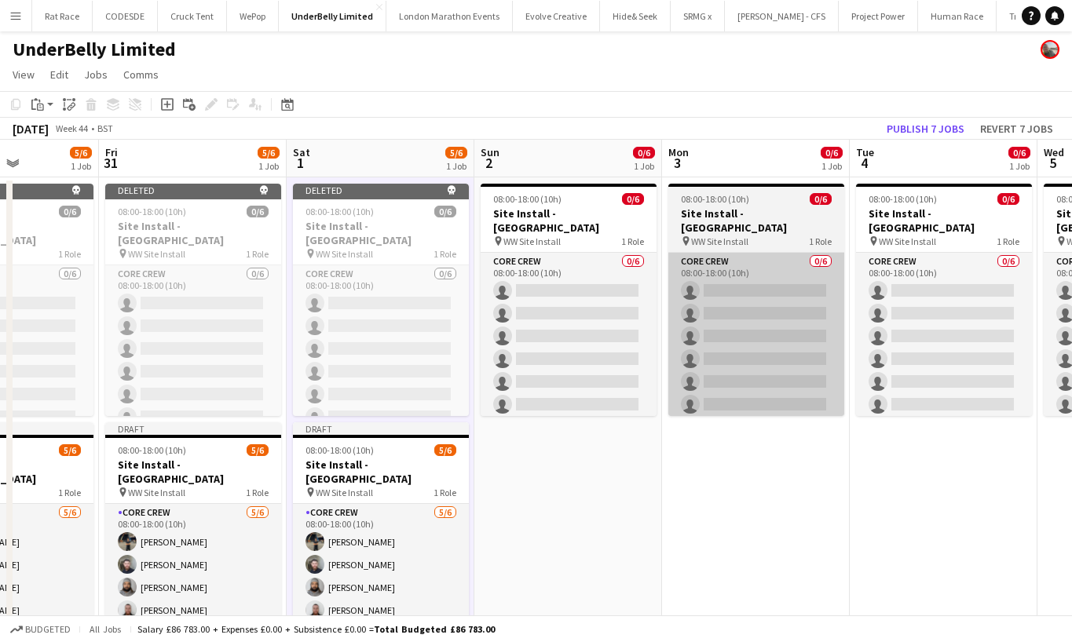
scroll to position [0, 492]
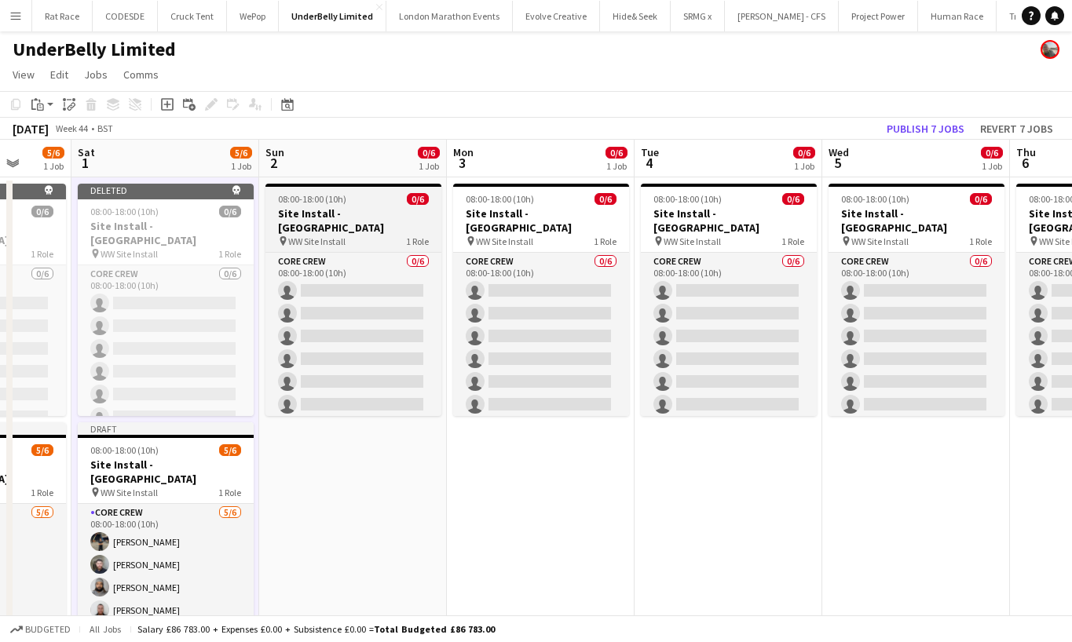
click at [394, 216] on h3 "Site Install - [GEOGRAPHIC_DATA]" at bounding box center [353, 221] width 176 height 28
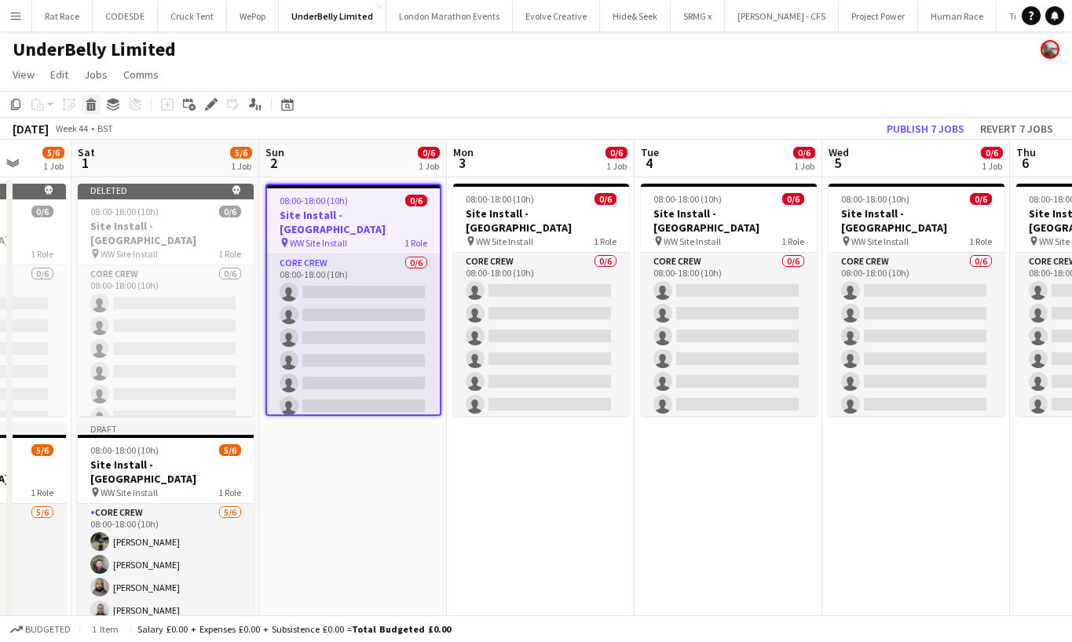
click at [90, 101] on icon at bounding box center [91, 100] width 10 height 4
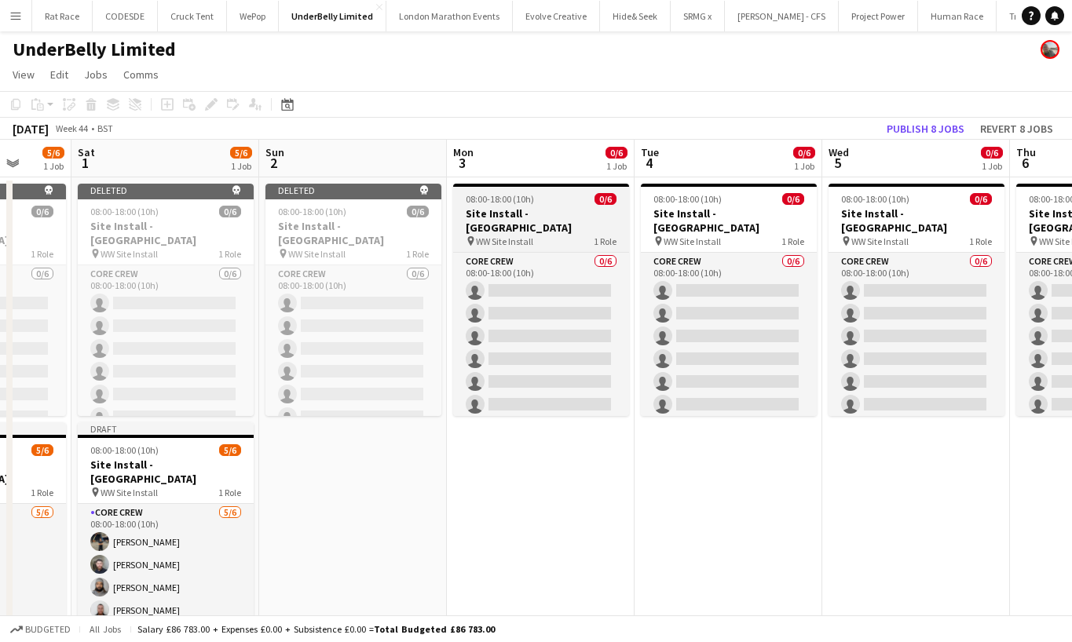
click at [510, 207] on h3 "Site Install - [GEOGRAPHIC_DATA]" at bounding box center [541, 221] width 176 height 28
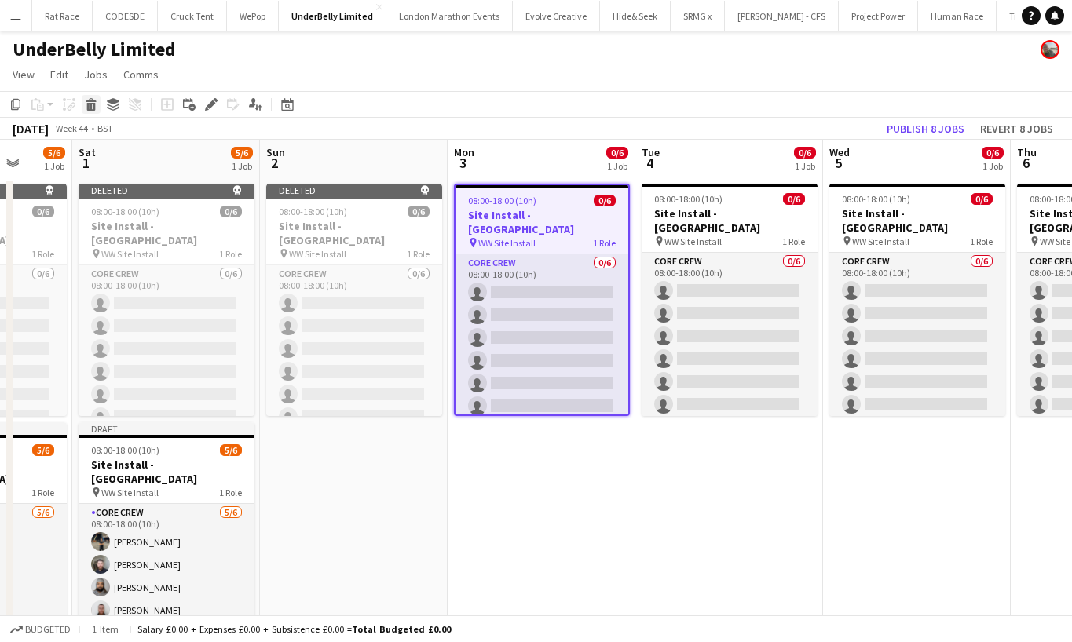
click at [90, 105] on icon "Delete" at bounding box center [91, 104] width 13 height 13
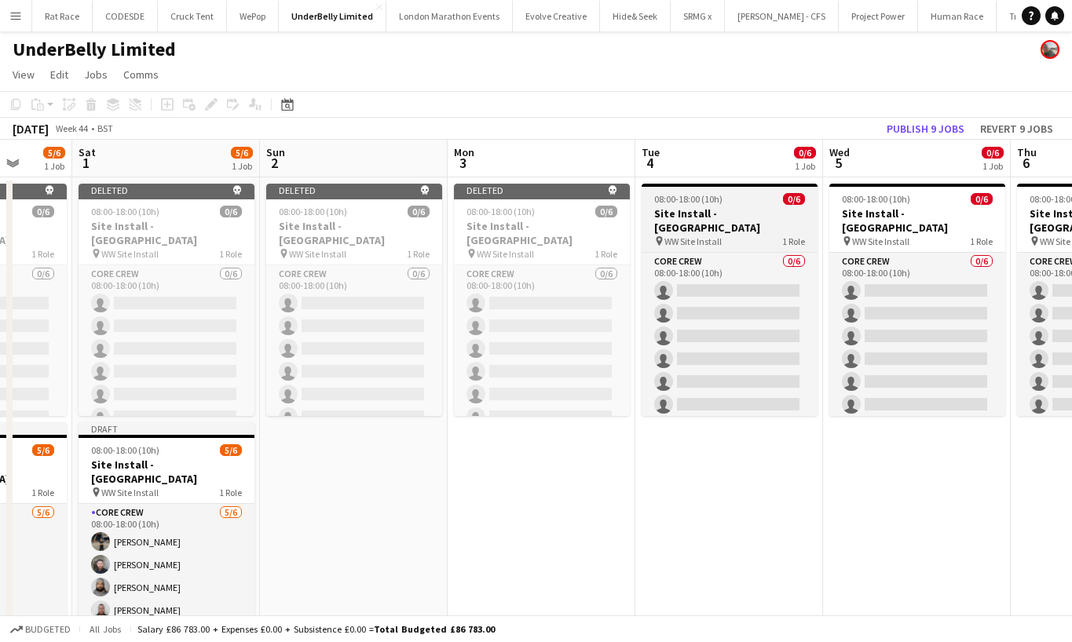
click at [769, 236] on app-job-card "08:00-18:00 (10h) 0/6 Site Install - [GEOGRAPHIC_DATA] pin WW Site Install 1 Ro…" at bounding box center [730, 300] width 176 height 232
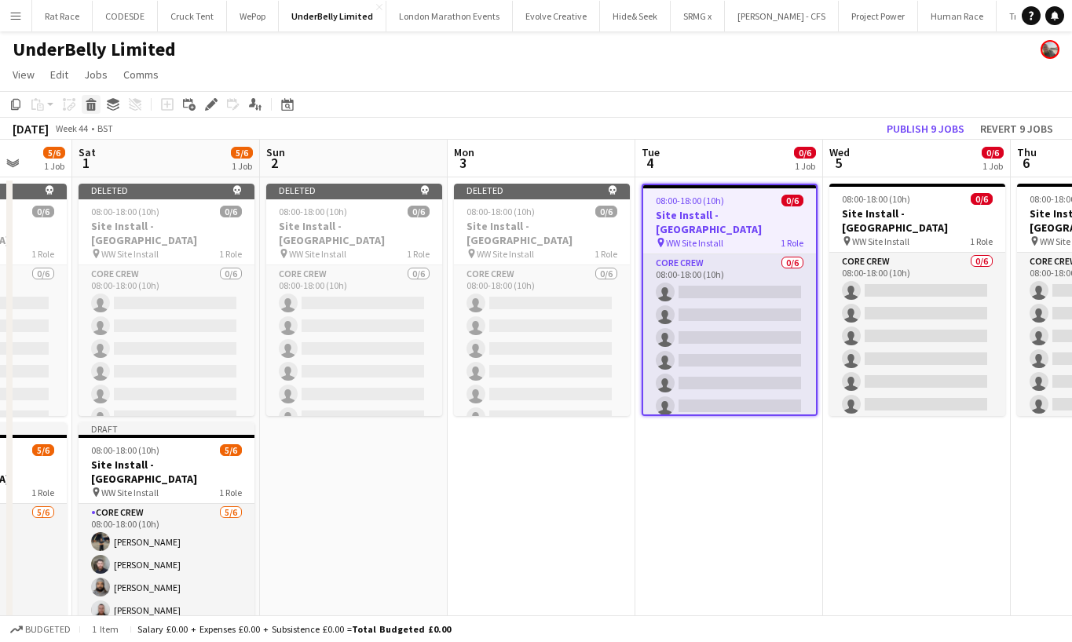
click at [92, 113] on div "Delete" at bounding box center [91, 104] width 19 height 19
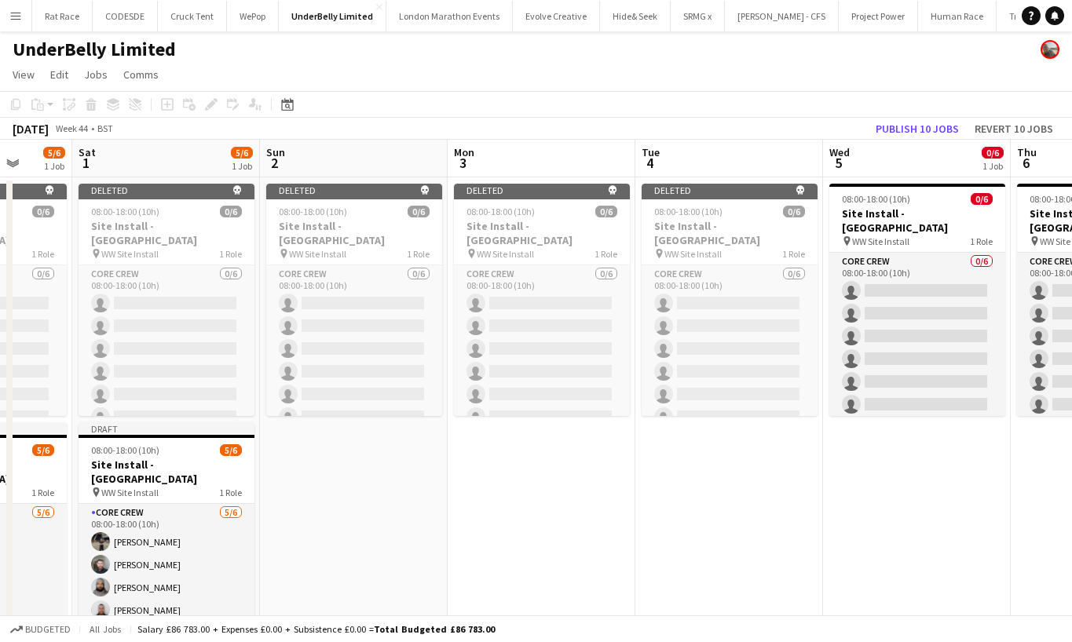
click at [381, 535] on app-date-cell "Deleted skull 08:00-18:00 (10h) 0/6 Site Install - [GEOGRAPHIC_DATA] pin WW Sit…" at bounding box center [354, 431] width 188 height 509
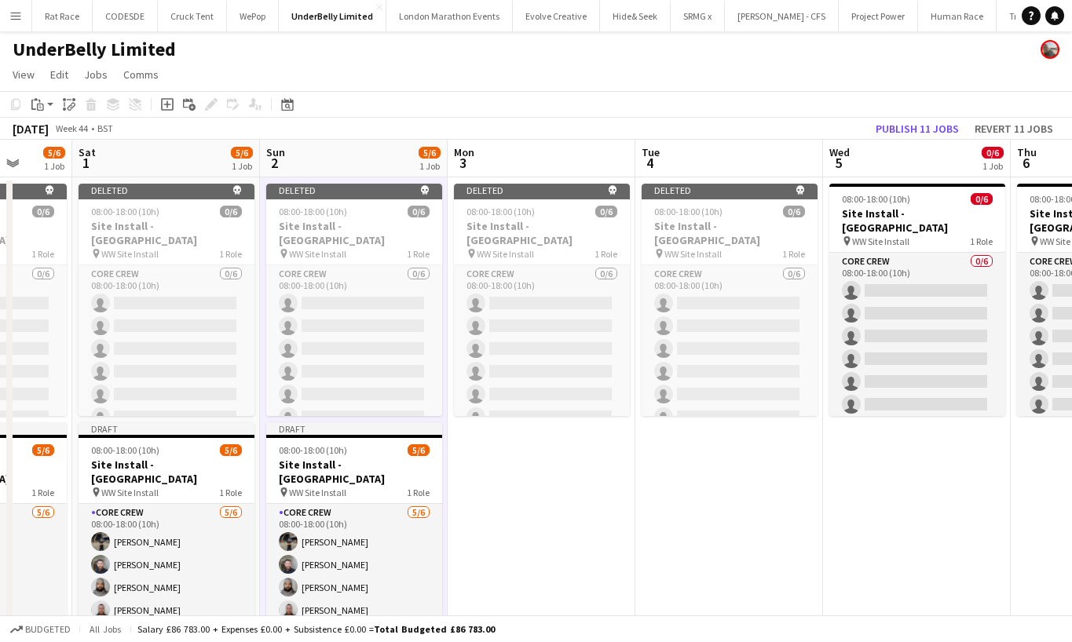
click at [514, 501] on app-date-cell "Deleted skull 08:00-18:00 (10h) 0/6 Site Install - [GEOGRAPHIC_DATA] pin WW Sit…" at bounding box center [542, 431] width 188 height 509
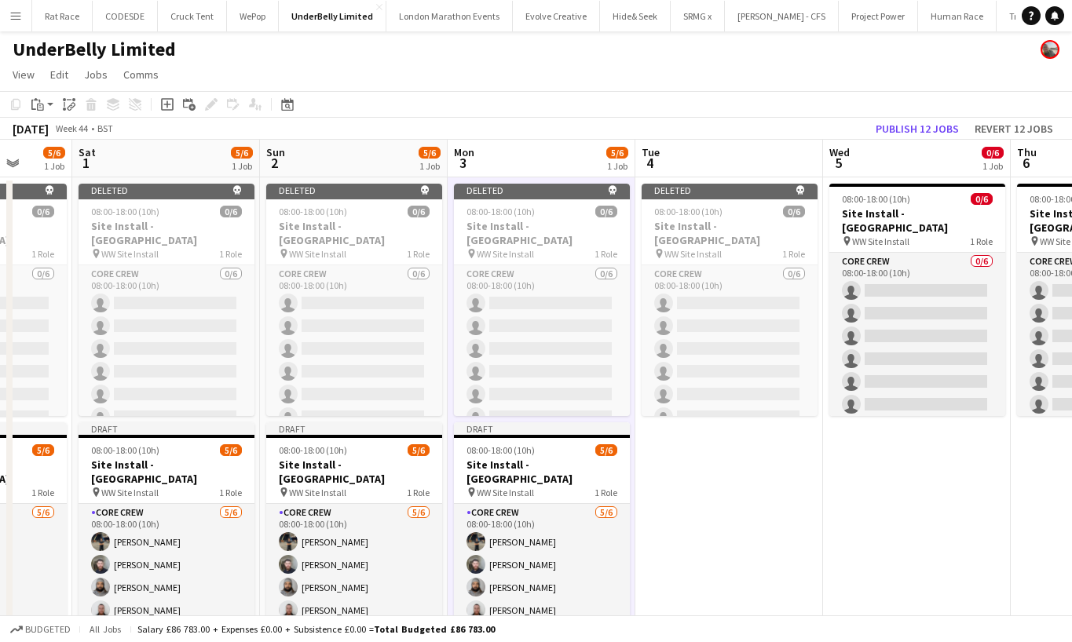
click at [661, 455] on app-date-cell "Deleted skull 08:00-18:00 (10h) 0/6 Site Install - [GEOGRAPHIC_DATA] pin WW Sit…" at bounding box center [729, 431] width 188 height 509
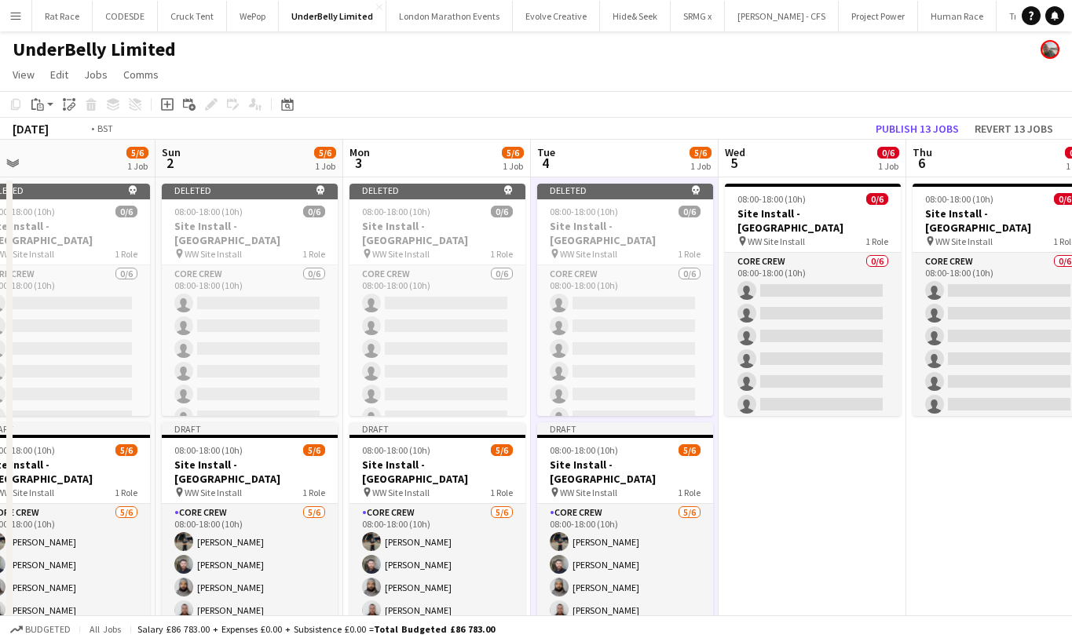
scroll to position [0, 598]
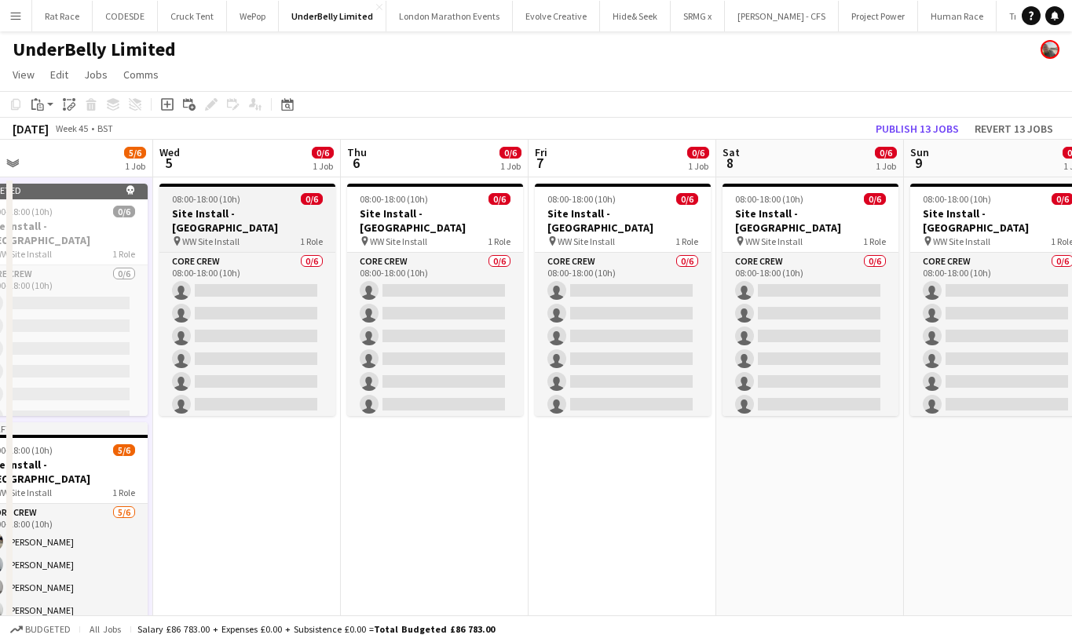
click at [197, 236] on app-job-card "08:00-18:00 (10h) 0/6 Site Install - [GEOGRAPHIC_DATA] pin WW Site Install 1 Ro…" at bounding box center [247, 300] width 176 height 232
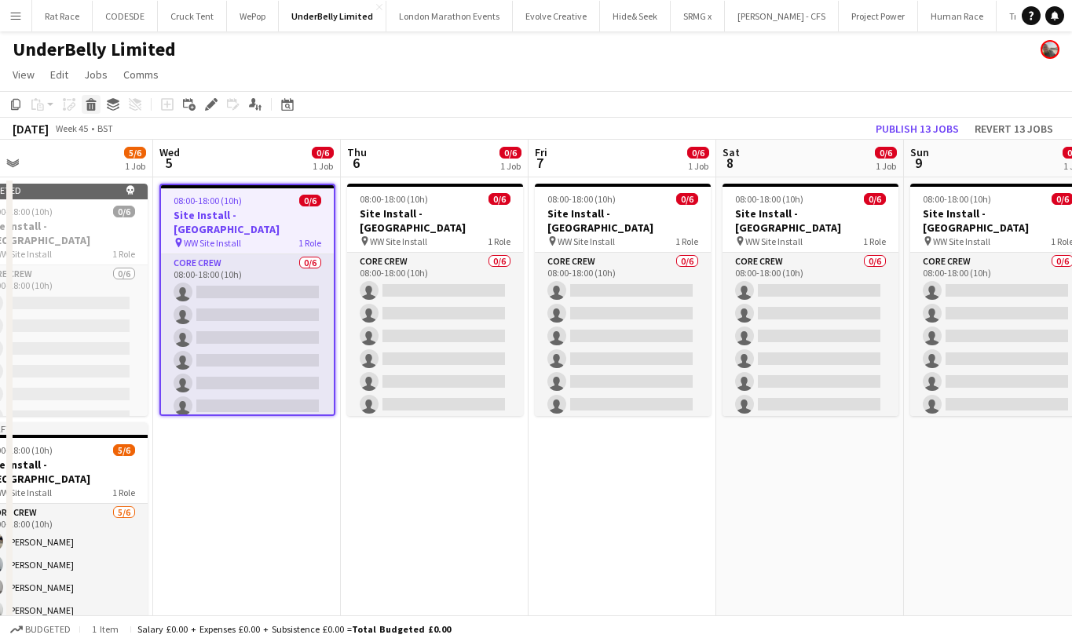
click at [95, 103] on icon at bounding box center [91, 107] width 9 height 8
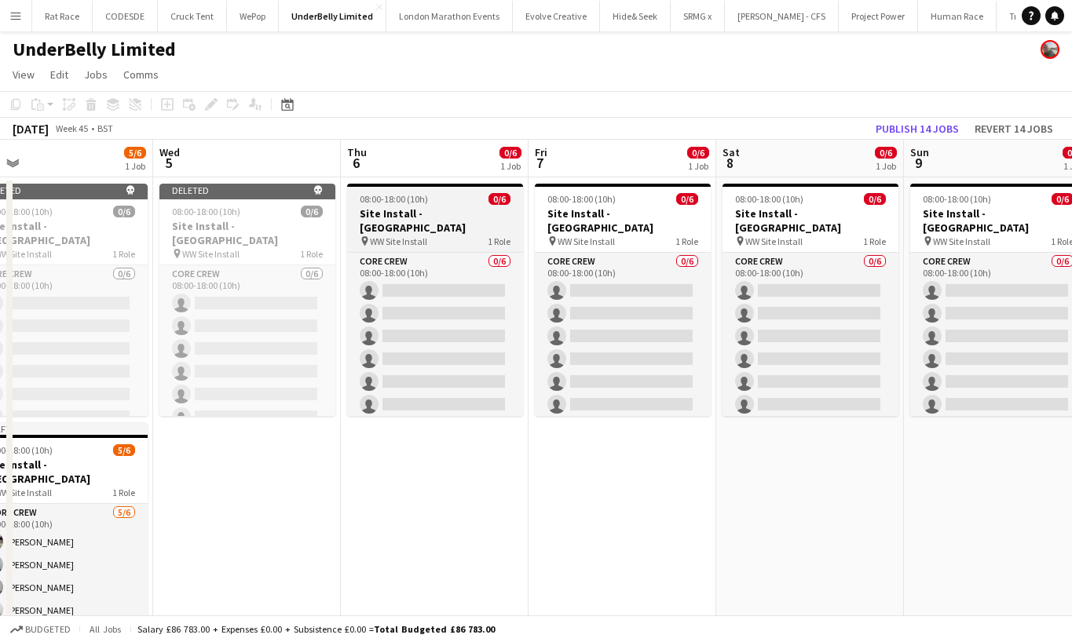
click at [375, 197] on span "08:00-18:00 (10h)" at bounding box center [394, 199] width 68 height 12
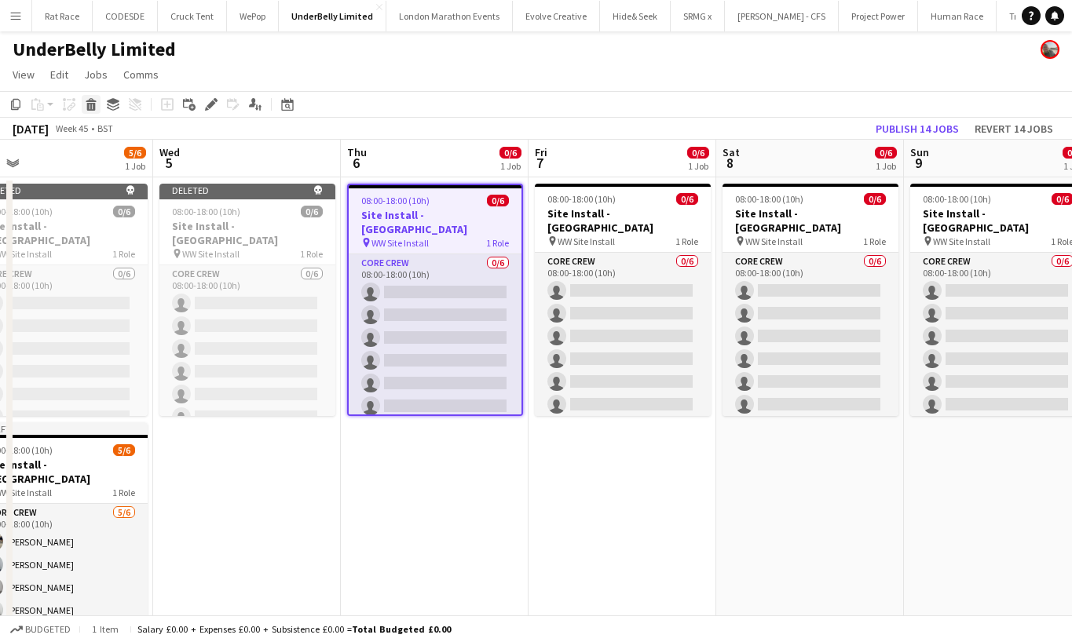
click at [83, 108] on div "Delete" at bounding box center [91, 104] width 19 height 19
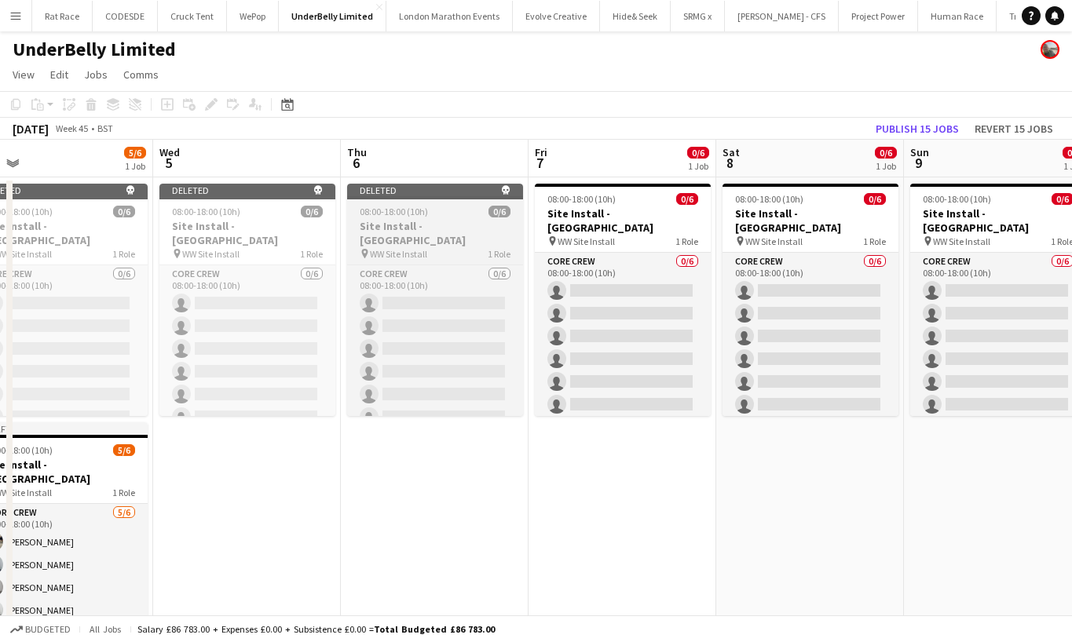
click at [517, 205] on app-job-card "Deleted skull 08:00-18:00 (10h) 0/6 Site Install - [GEOGRAPHIC_DATA] pin WW Sit…" at bounding box center [435, 300] width 176 height 232
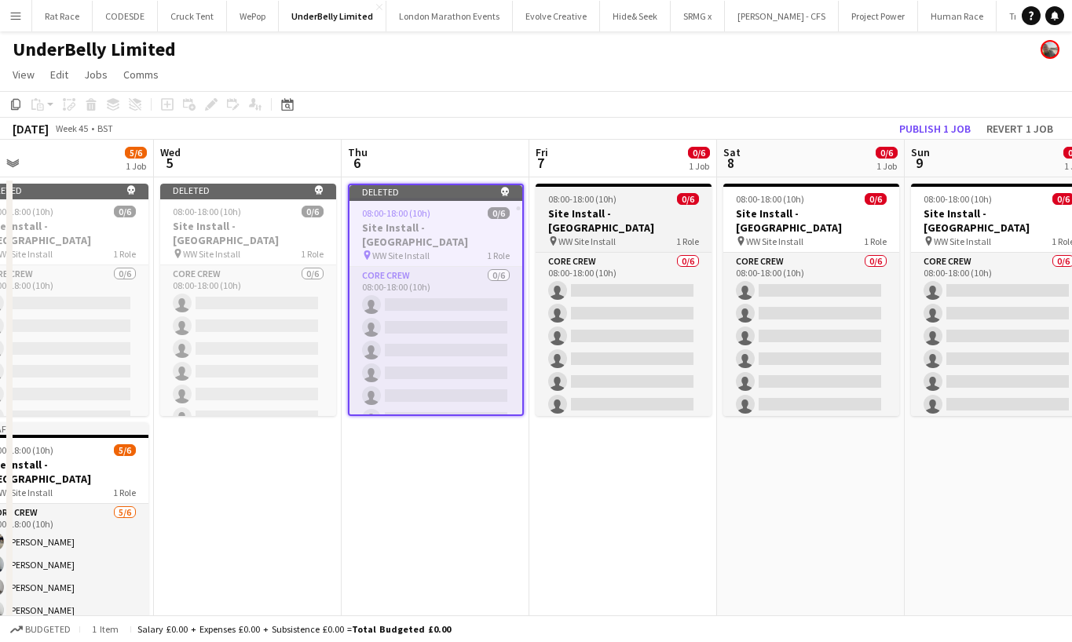
click at [541, 205] on app-job-card "08:00-18:00 (10h) 0/6 Site Install - [GEOGRAPHIC_DATA] pin WW Site Install 1 Ro…" at bounding box center [624, 300] width 176 height 232
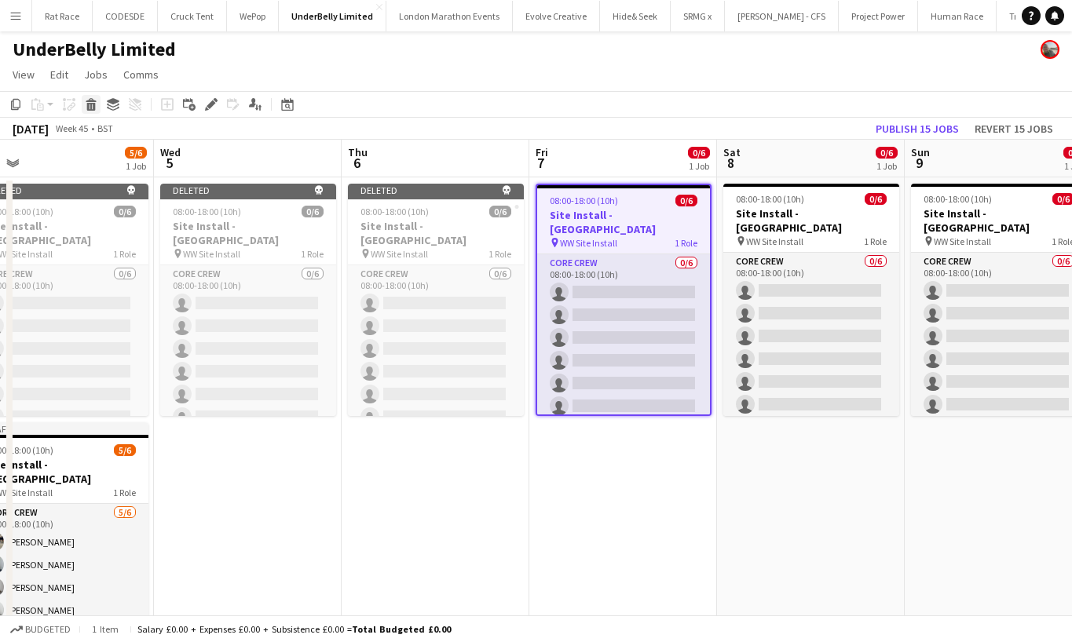
click at [91, 104] on icon at bounding box center [91, 107] width 9 height 8
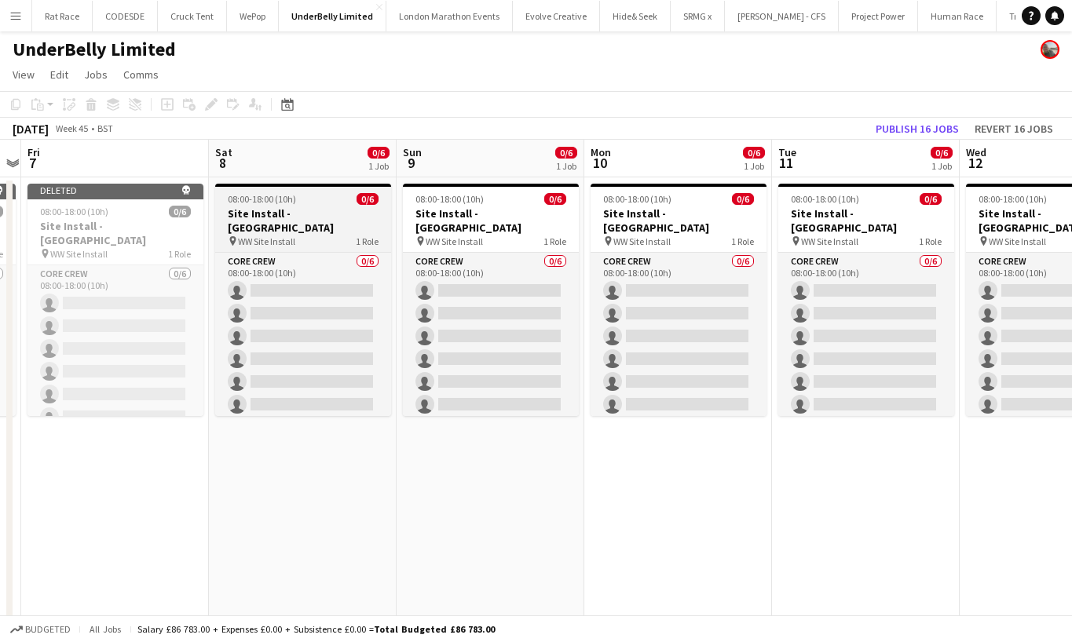
scroll to position [0, 568]
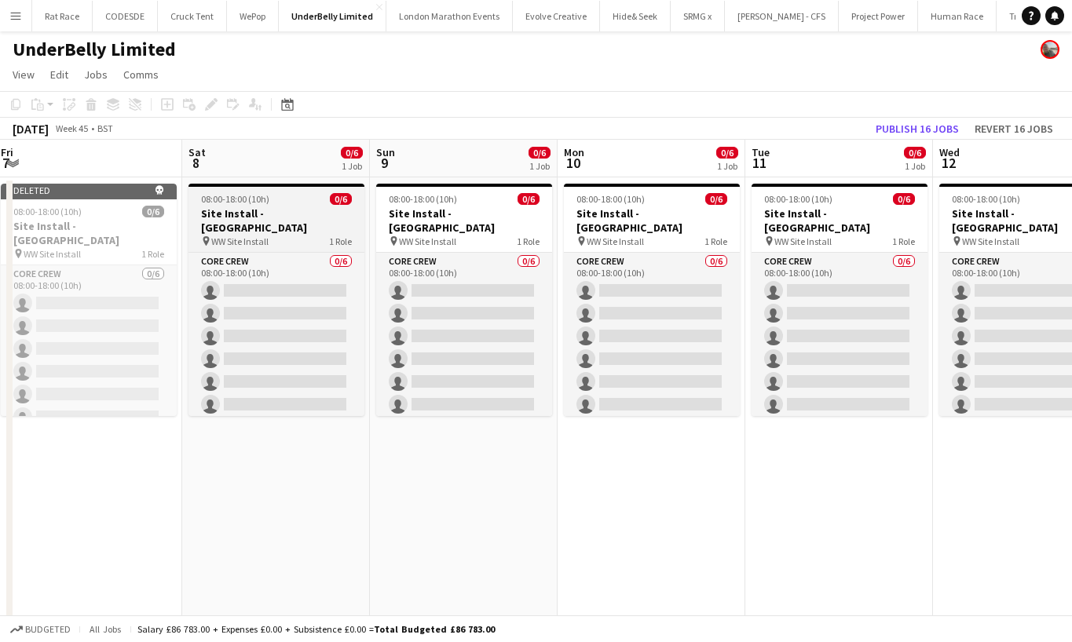
click at [240, 236] on span "WW Site Install" at bounding box center [239, 242] width 57 height 12
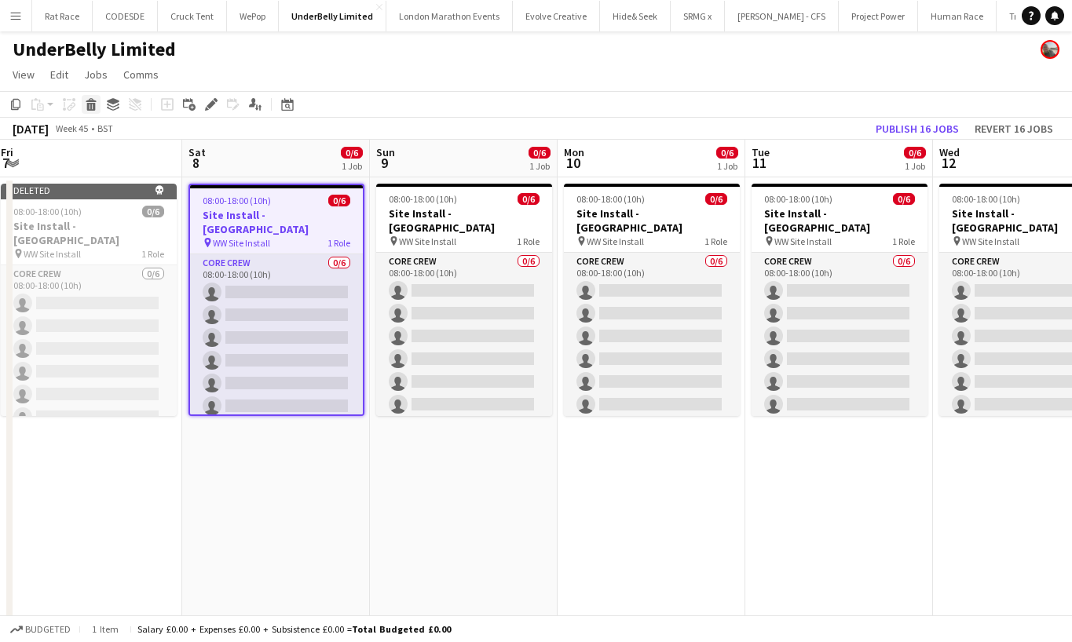
click at [94, 108] on icon at bounding box center [91, 107] width 9 height 8
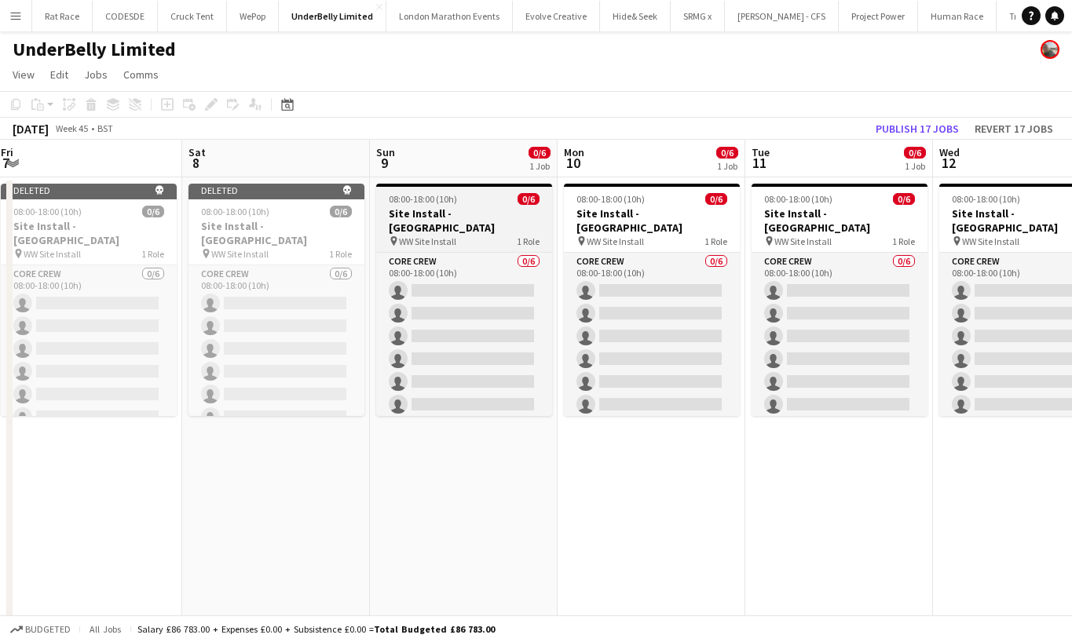
click at [497, 201] on div "08:00-18:00 (10h) 0/6" at bounding box center [464, 199] width 176 height 12
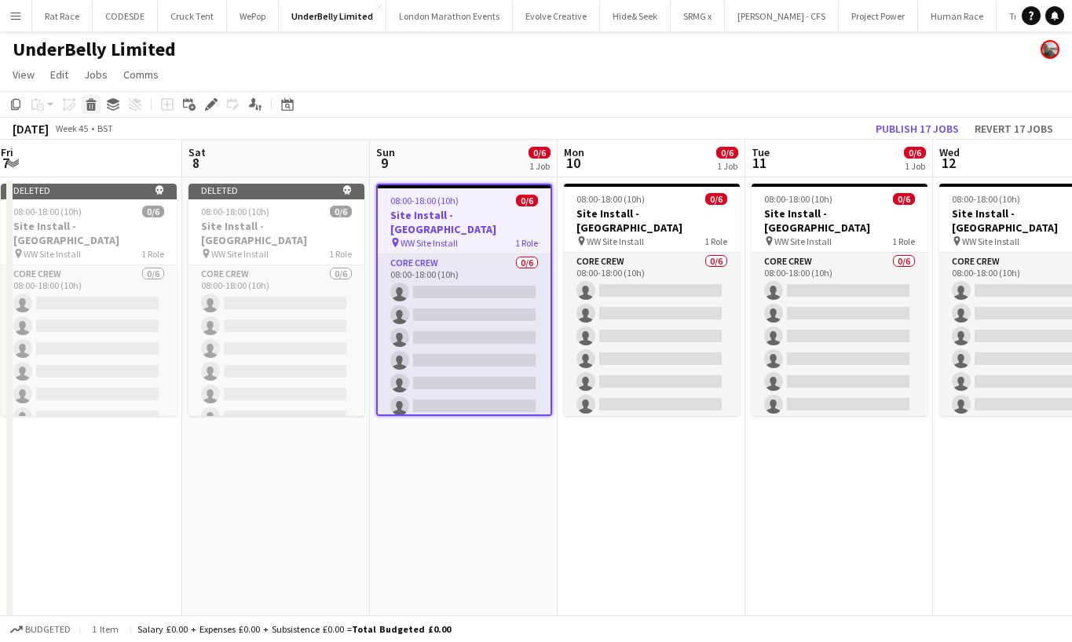
click at [98, 95] on div "Delete" at bounding box center [91, 104] width 19 height 19
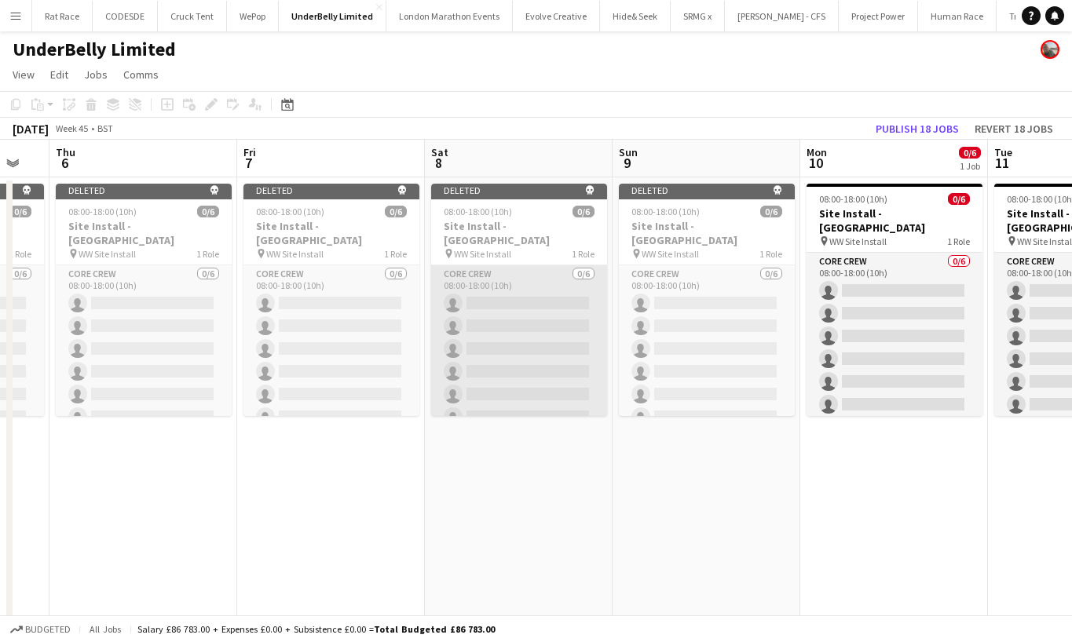
scroll to position [0, 377]
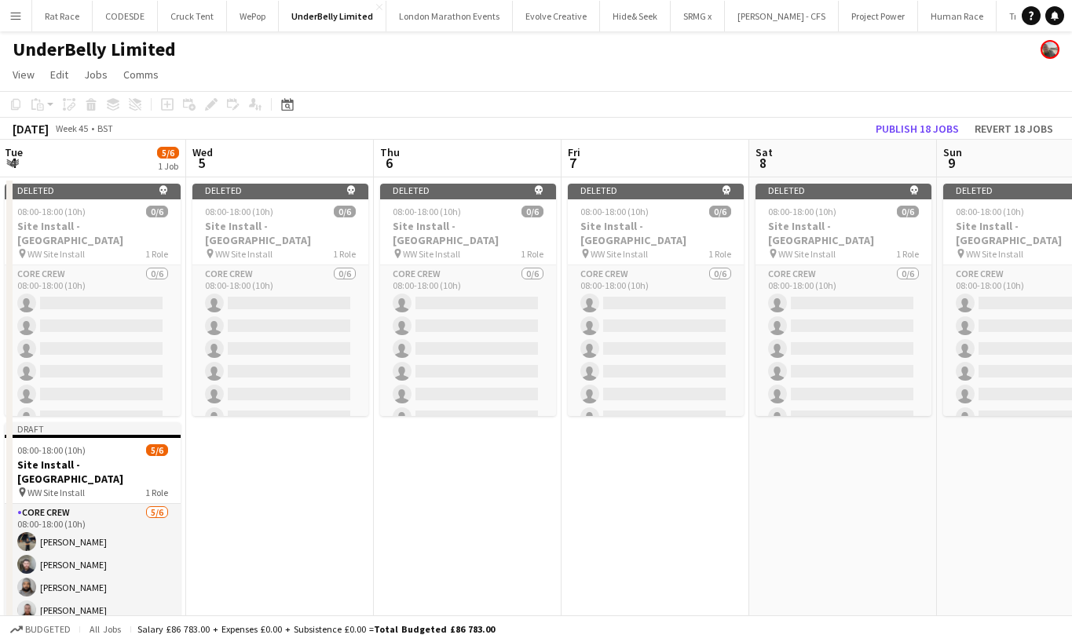
click at [247, 503] on app-date-cell "Deleted skull 08:00-18:00 (10h) 0/6 Site Install - [GEOGRAPHIC_DATA] pin WW Sit…" at bounding box center [280, 431] width 188 height 509
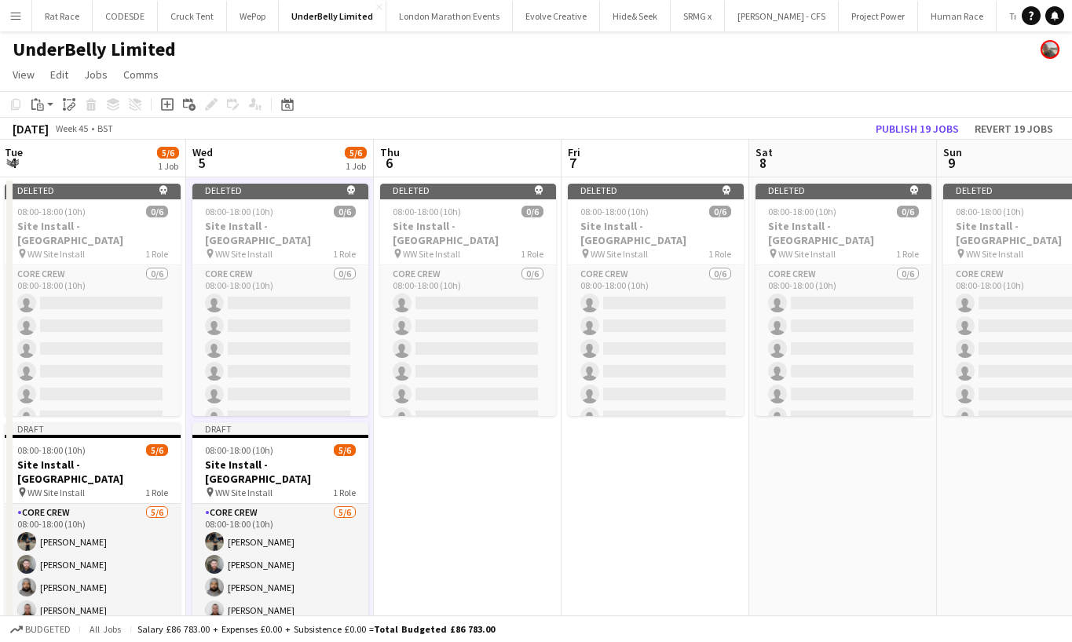
click at [483, 487] on app-date-cell "Deleted skull 08:00-18:00 (10h) 0/6 Site Install - [GEOGRAPHIC_DATA] pin WW Sit…" at bounding box center [468, 431] width 188 height 509
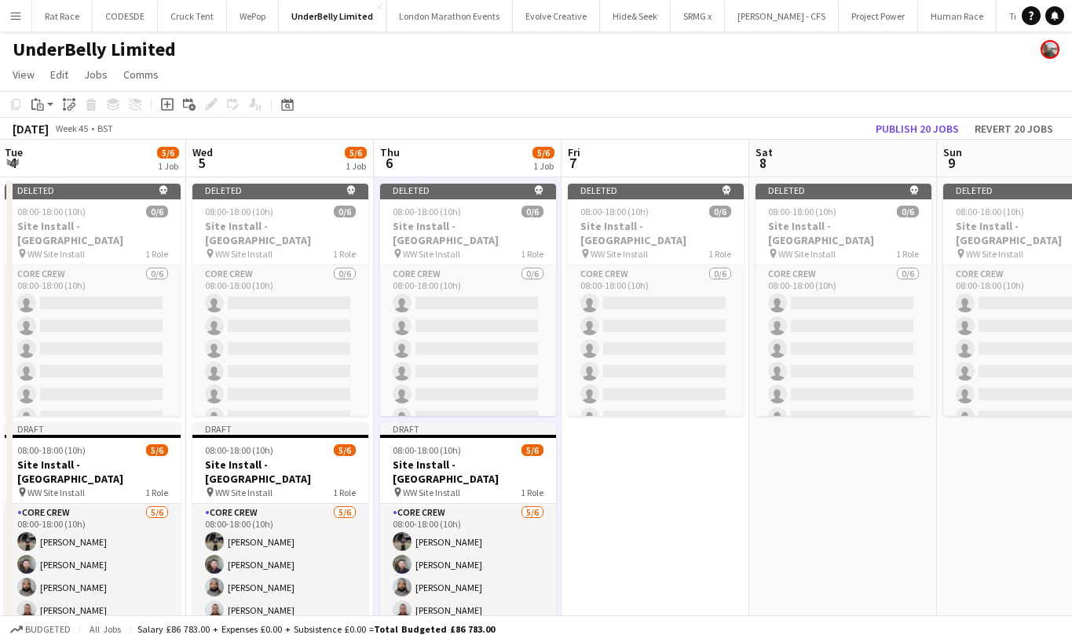
click at [640, 476] on app-date-cell "Deleted skull 08:00-18:00 (10h) 0/6 Site Install - [GEOGRAPHIC_DATA] pin WW Sit…" at bounding box center [655, 431] width 188 height 509
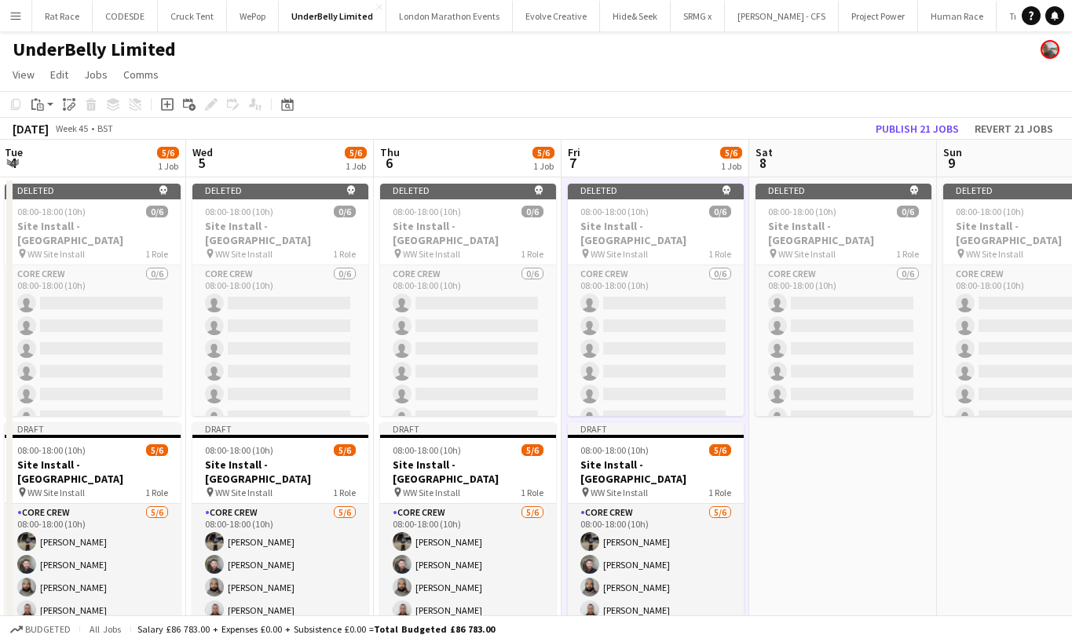
click at [813, 473] on app-date-cell "Deleted skull 08:00-18:00 (10h) 0/6 Site Install - [GEOGRAPHIC_DATA] pin WW Sit…" at bounding box center [843, 431] width 188 height 509
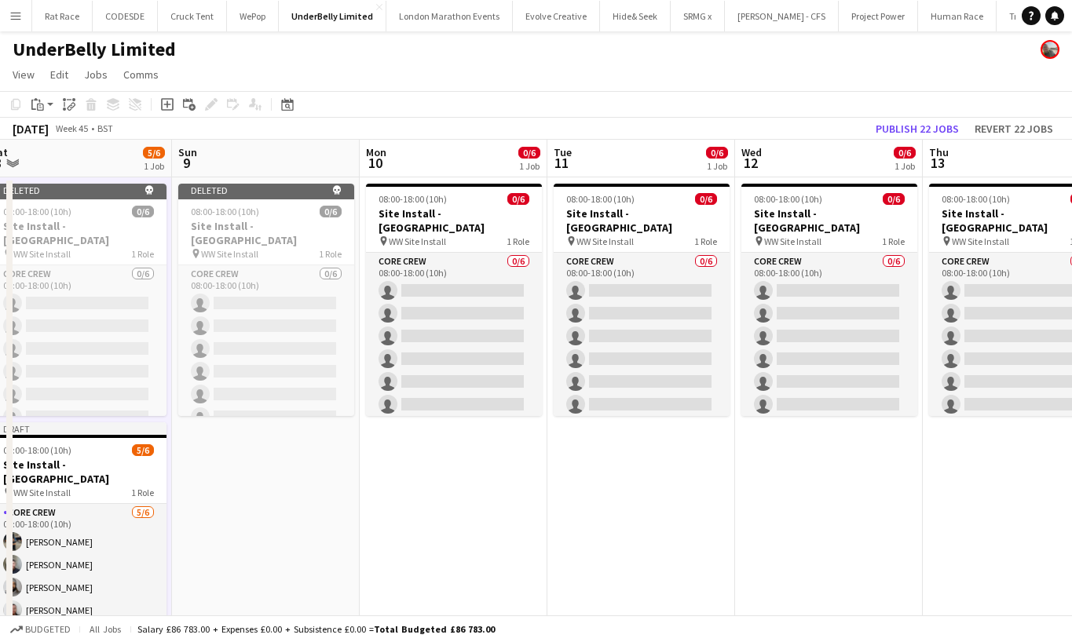
scroll to position [0, 616]
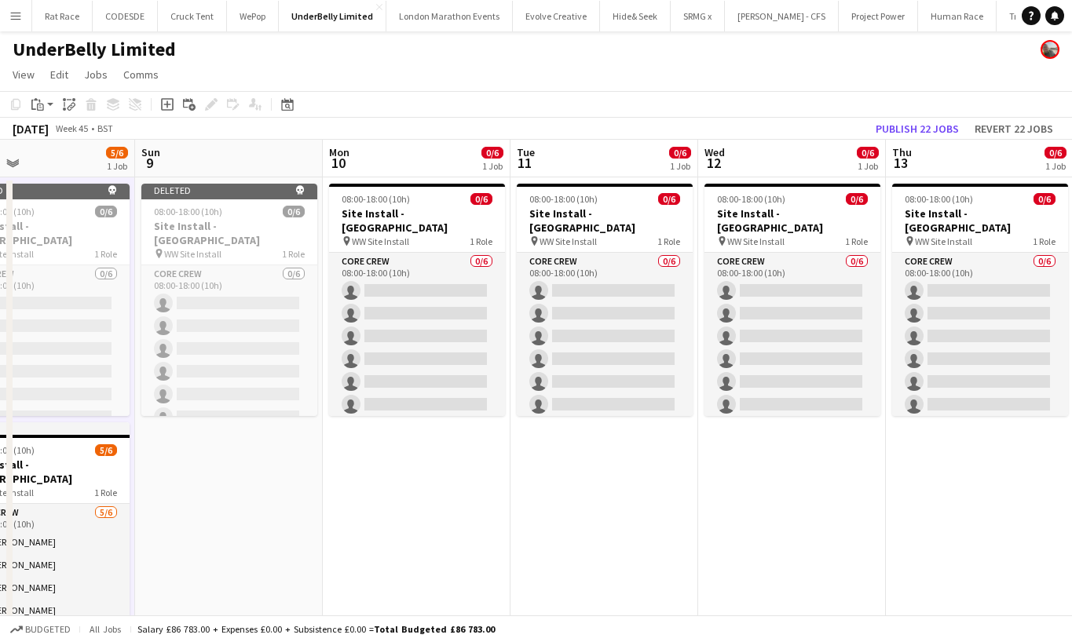
click at [276, 503] on app-date-cell "Deleted skull 08:00-18:00 (10h) 0/6 Site Install - [GEOGRAPHIC_DATA] pin WW Sit…" at bounding box center [229, 431] width 188 height 509
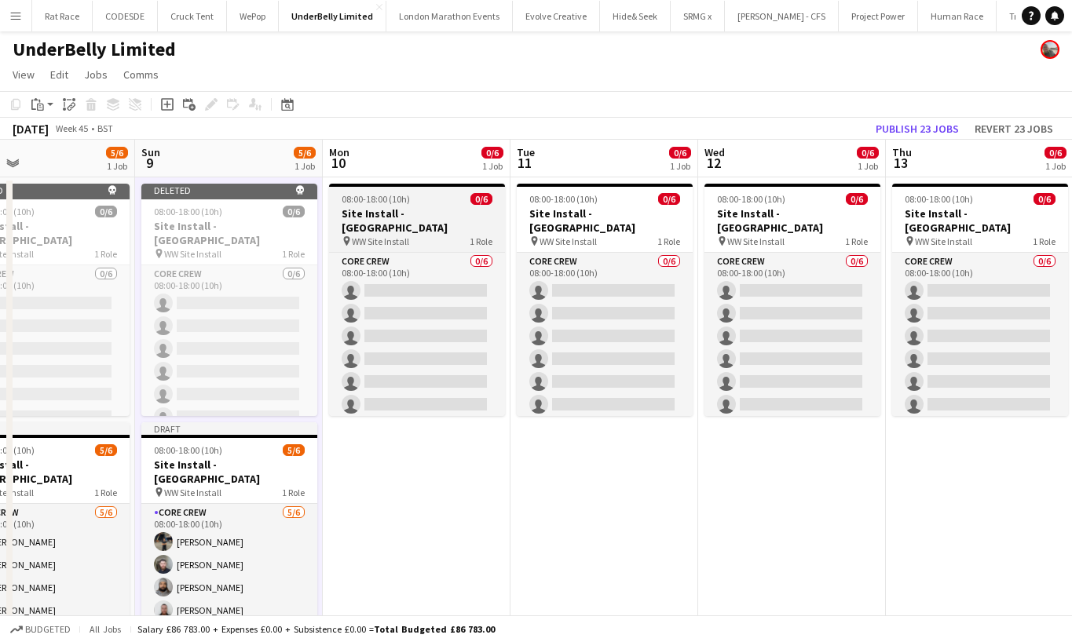
click at [367, 190] on app-job-card "08:00-18:00 (10h) 0/6 Site Install - [GEOGRAPHIC_DATA] pin WW Site Install 1 Ro…" at bounding box center [417, 300] width 176 height 232
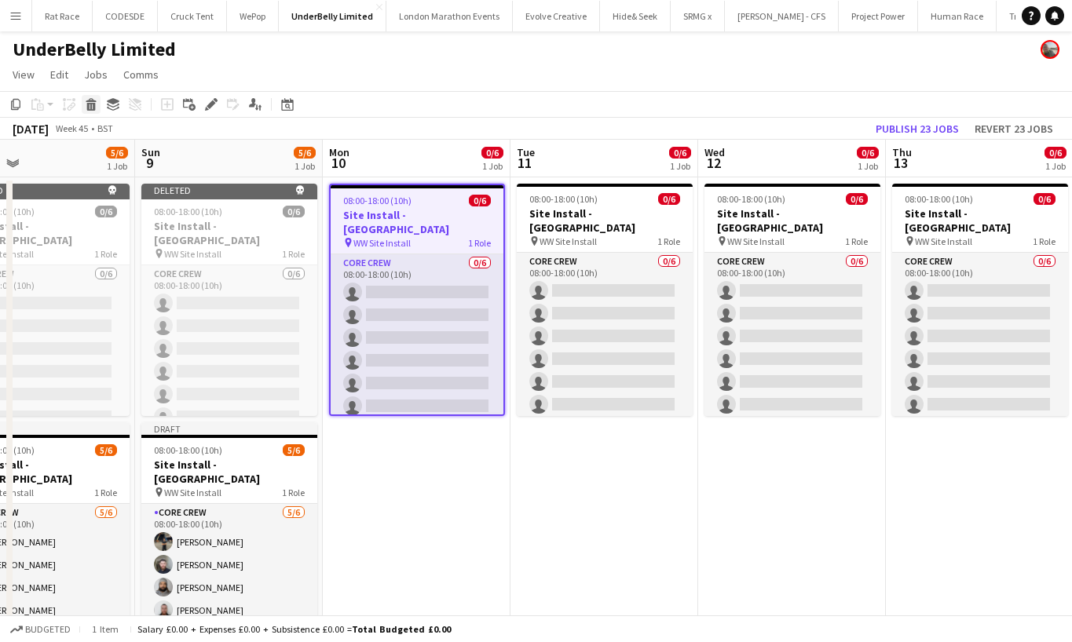
click at [93, 102] on icon "Delete" at bounding box center [91, 104] width 13 height 13
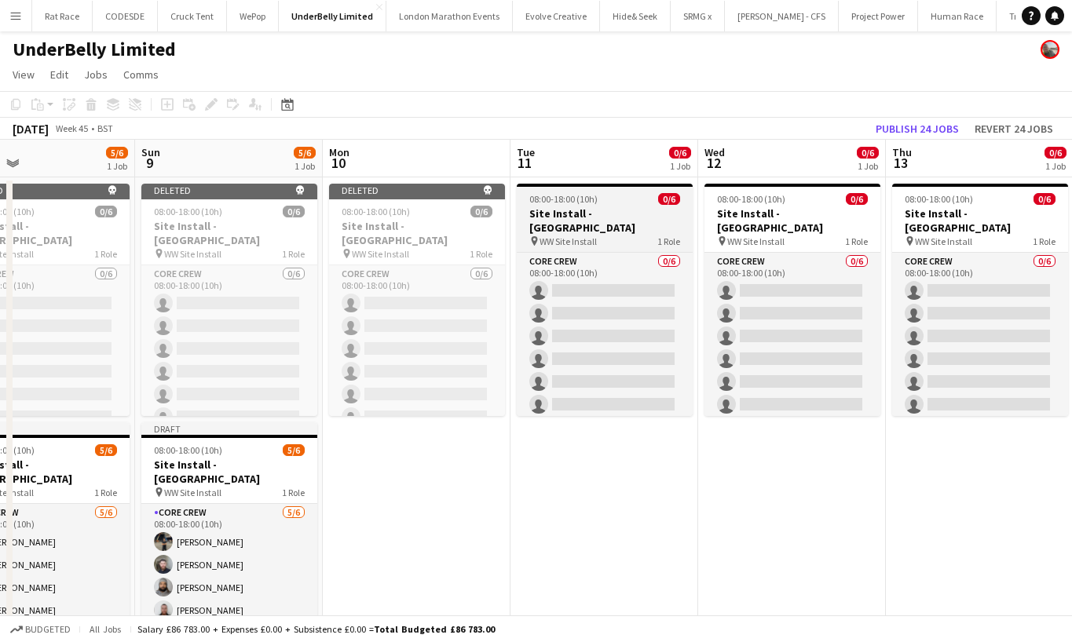
click at [597, 235] on div "pin WW Site Install 1 Role" at bounding box center [605, 241] width 176 height 13
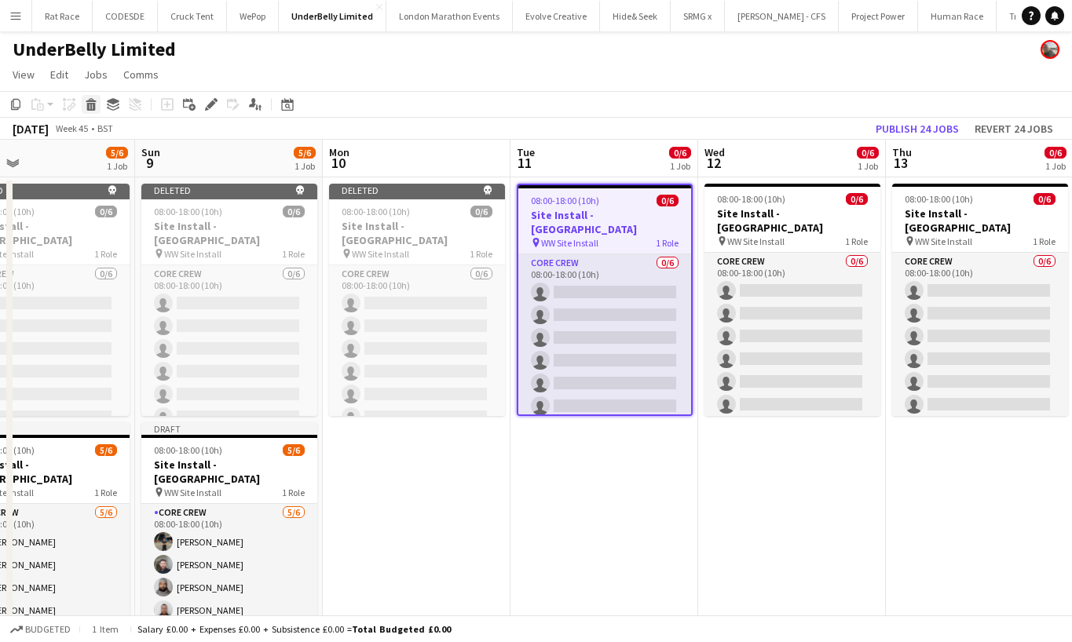
click at [93, 105] on icon at bounding box center [91, 107] width 9 height 8
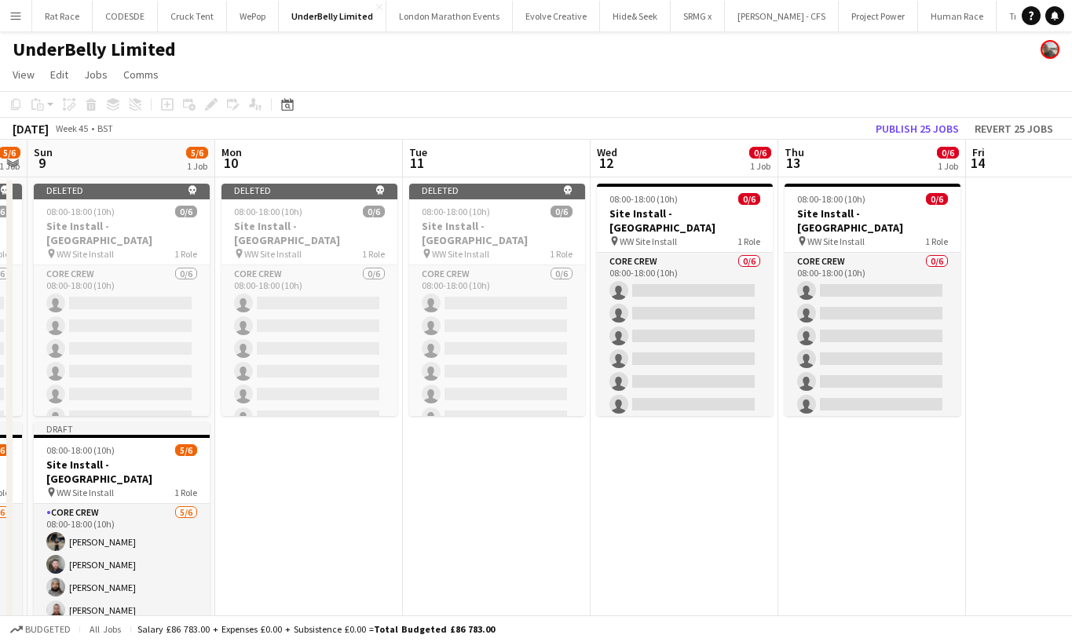
scroll to position [0, 602]
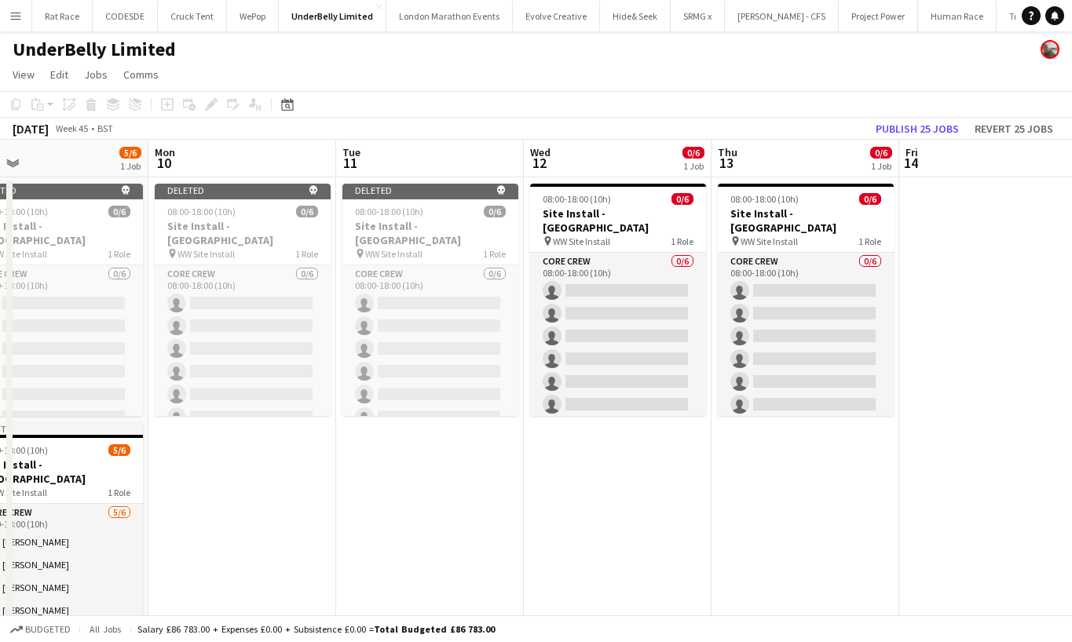
click at [565, 210] on h3 "Site Install - [GEOGRAPHIC_DATA]" at bounding box center [618, 221] width 176 height 28
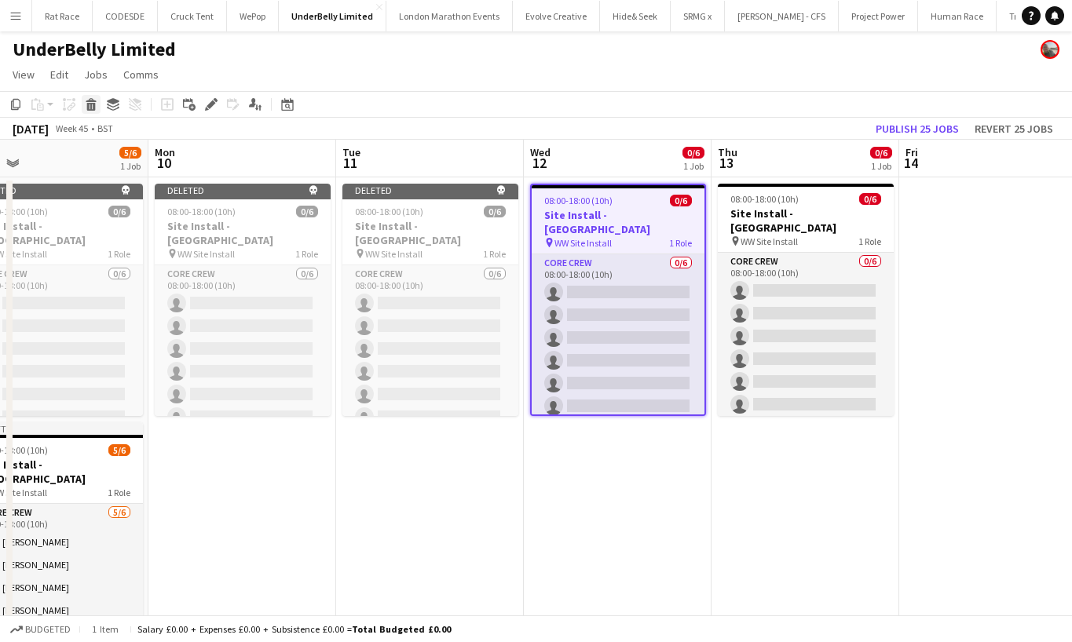
click at [96, 101] on icon at bounding box center [91, 100] width 10 height 4
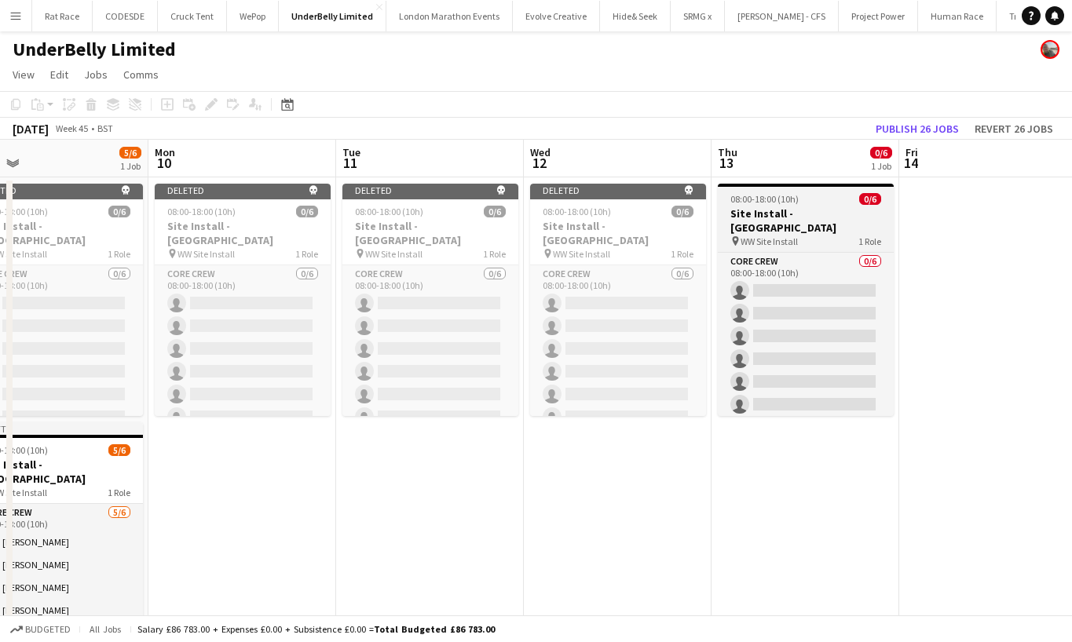
click at [795, 236] on span "WW Site Install" at bounding box center [768, 242] width 57 height 12
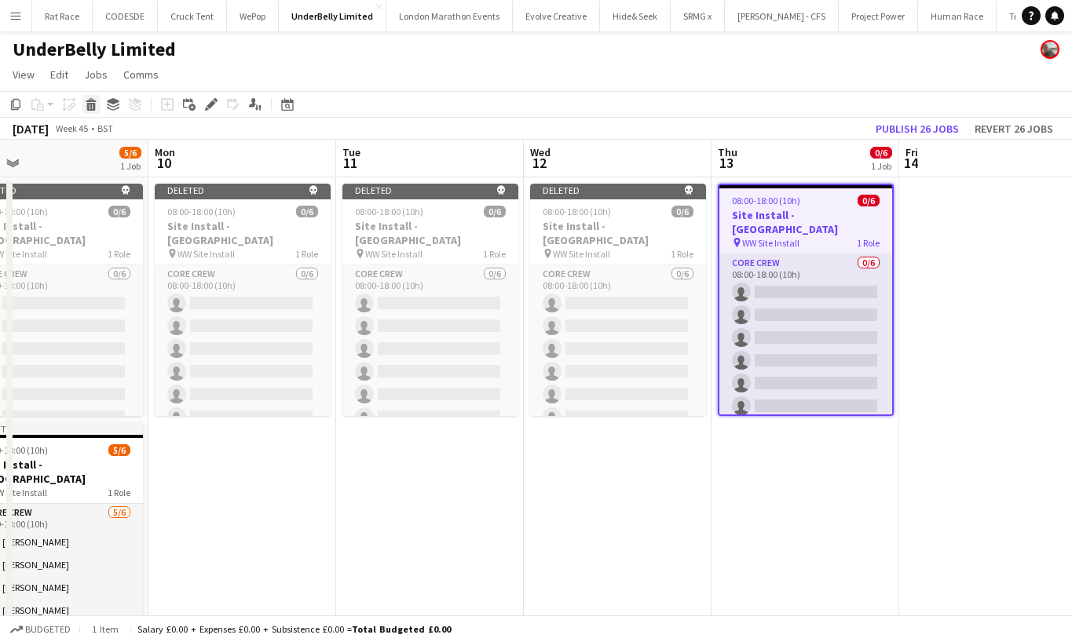
click at [93, 104] on icon at bounding box center [91, 107] width 9 height 8
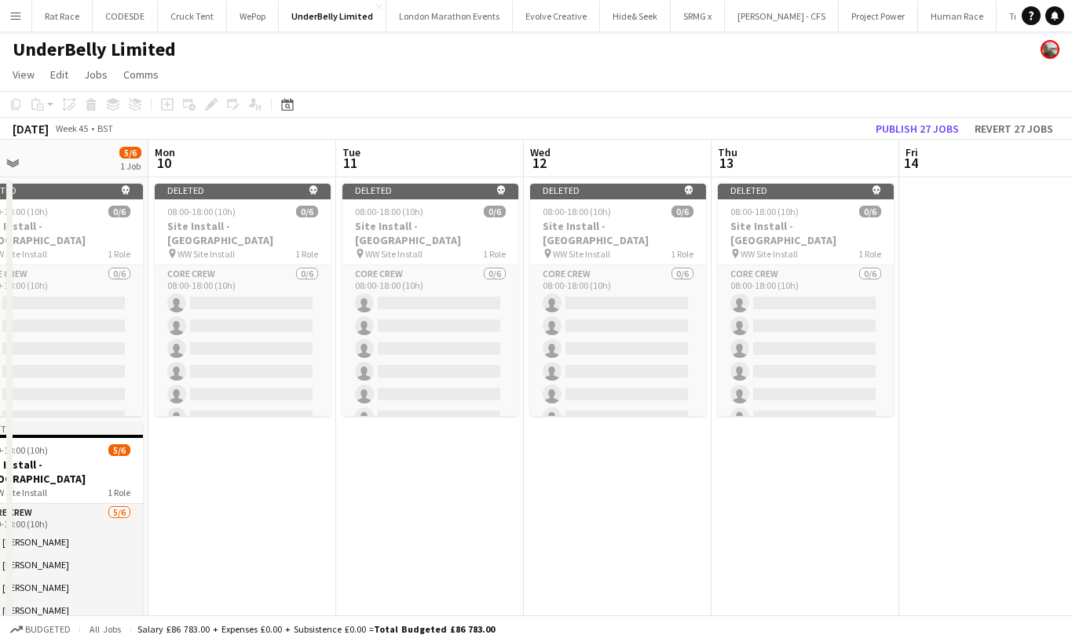
click at [194, 460] on app-date-cell "Deleted skull 08:00-18:00 (10h) 0/6 Site Install - [GEOGRAPHIC_DATA] pin WW Sit…" at bounding box center [242, 431] width 188 height 509
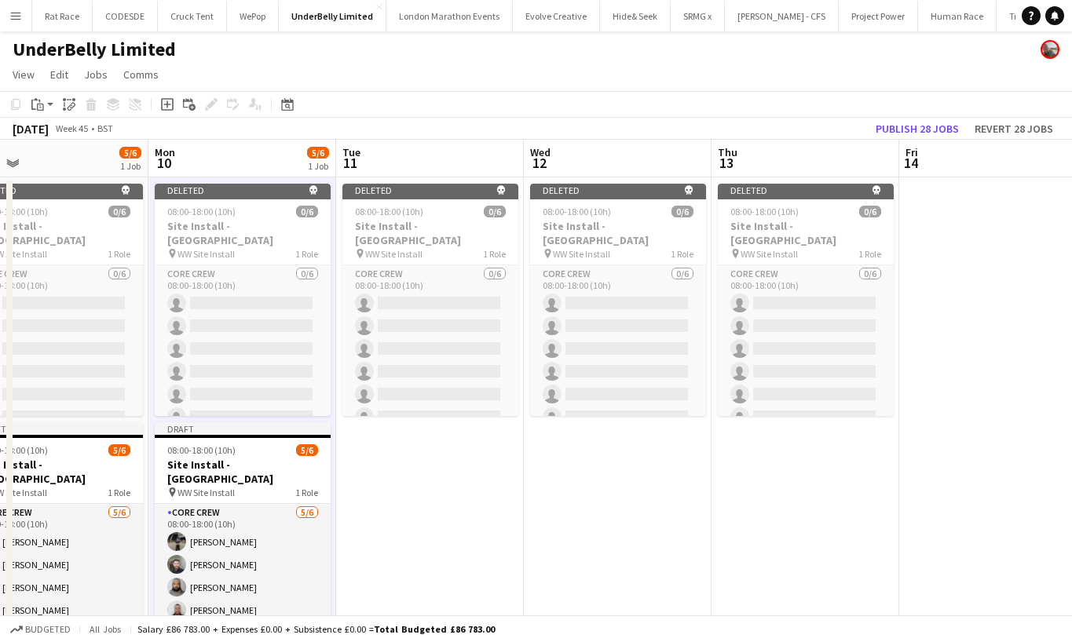
click at [397, 495] on app-date-cell "Deleted skull 08:00-18:00 (10h) 0/6 Site Install - [GEOGRAPHIC_DATA] pin WW Sit…" at bounding box center [430, 431] width 188 height 509
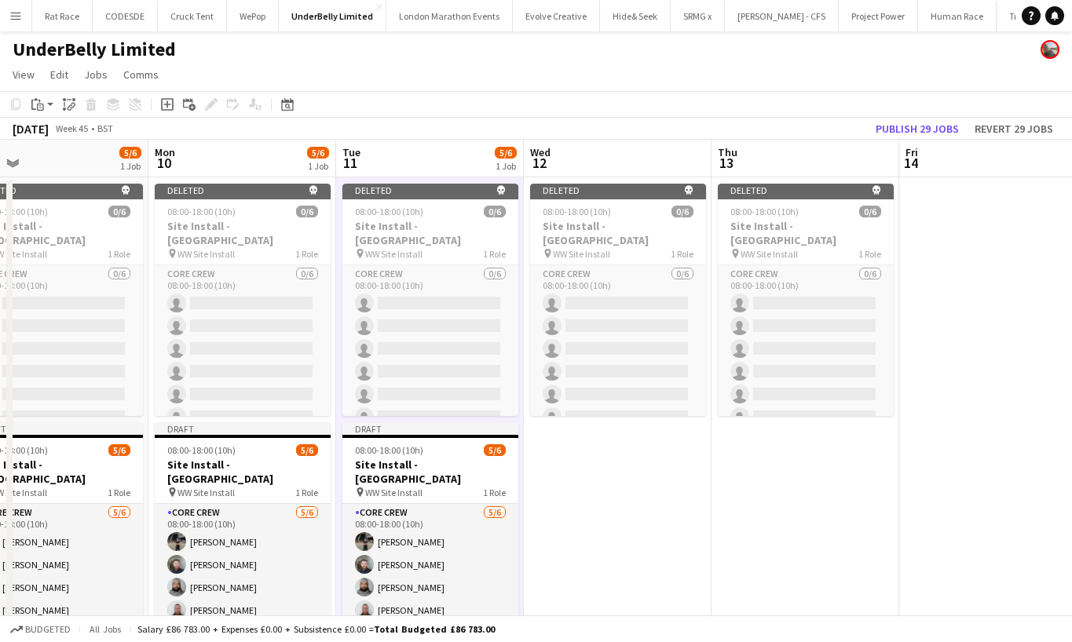
click at [546, 489] on app-date-cell "Deleted skull 08:00-18:00 (10h) 0/6 Site Install - [GEOGRAPHIC_DATA] pin WW Sit…" at bounding box center [618, 431] width 188 height 509
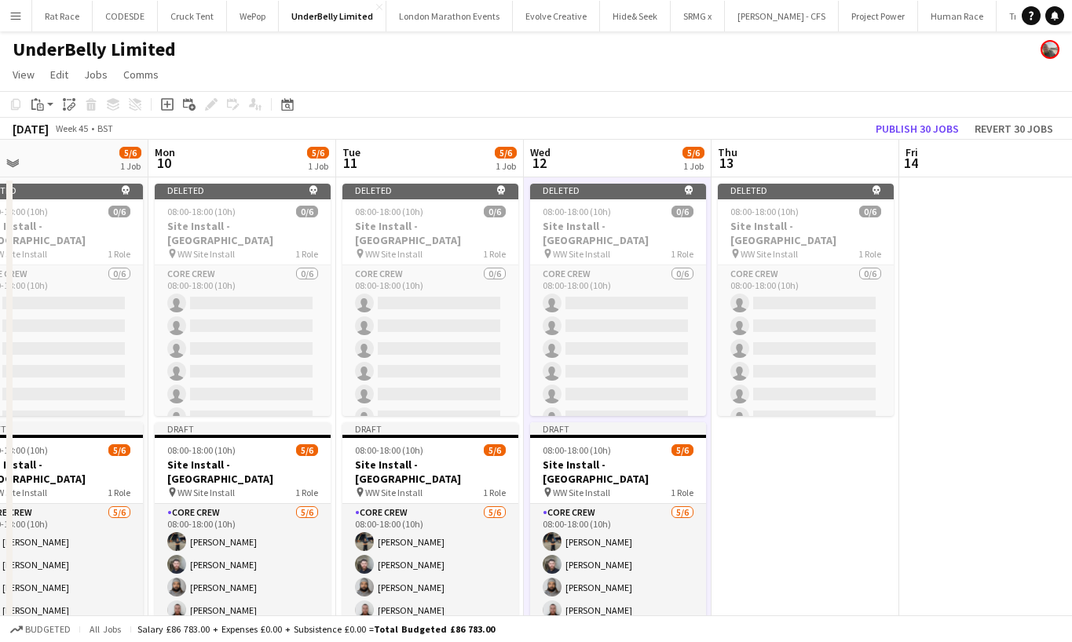
click at [713, 475] on app-date-cell "Deleted skull 08:00-18:00 (10h) 0/6 Site Install - [GEOGRAPHIC_DATA] pin WW Sit…" at bounding box center [805, 431] width 188 height 509
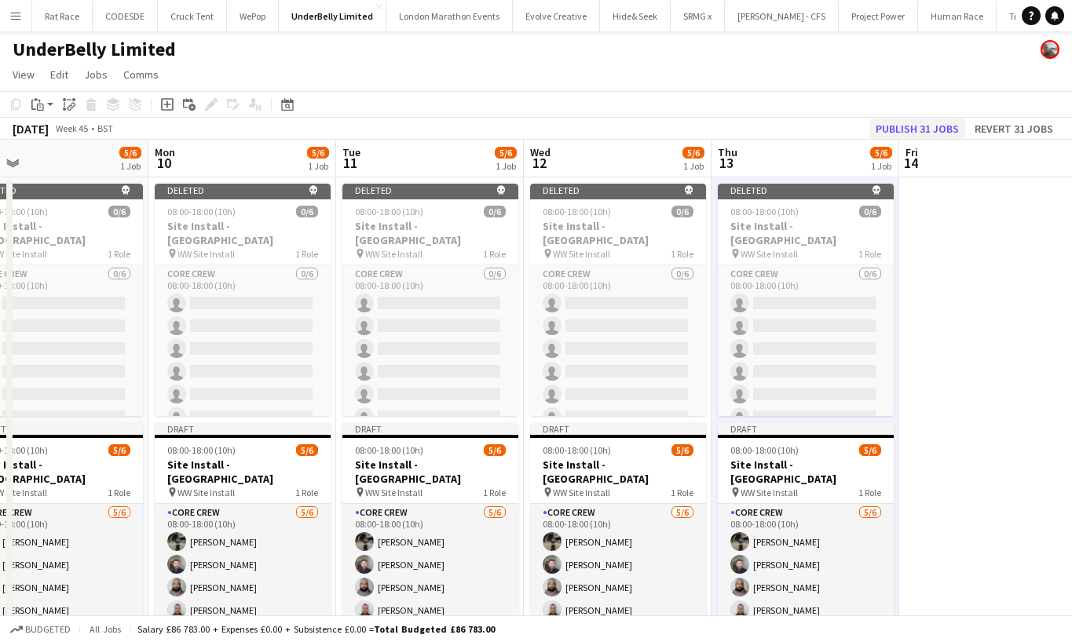
click at [877, 135] on button "Publish 31 jobs" at bounding box center [917, 129] width 96 height 20
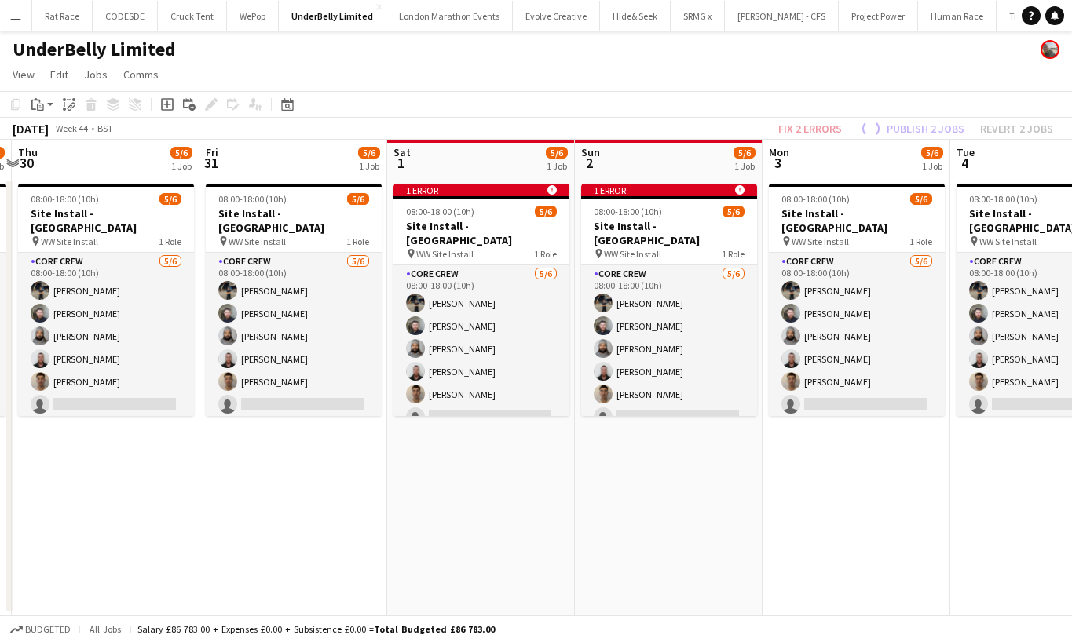
scroll to position [0, 352]
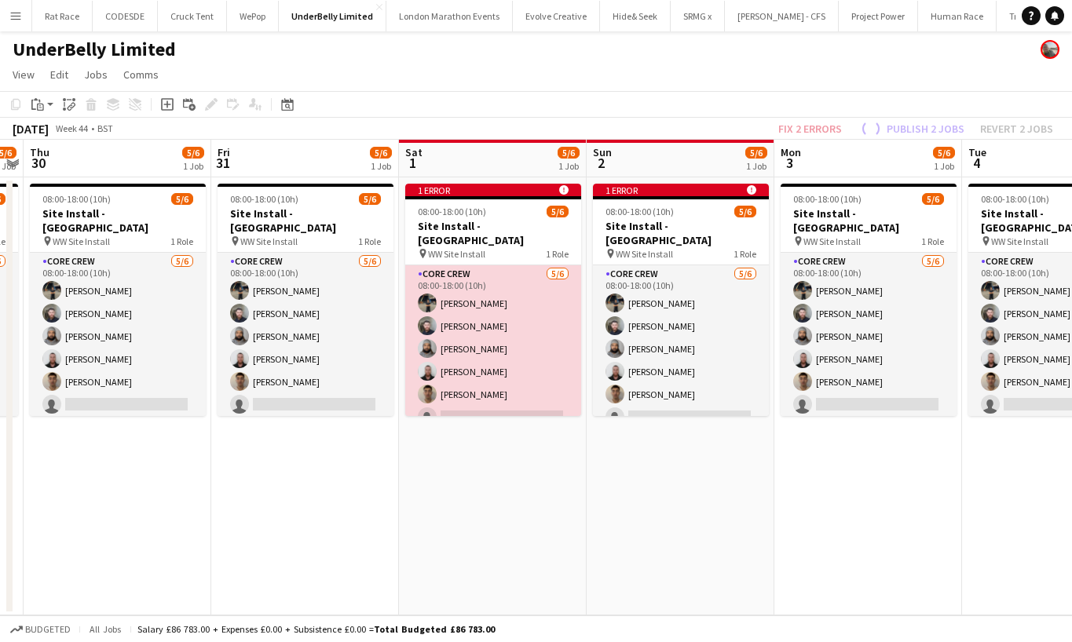
click at [524, 326] on app-card-role "Core Crew [DATE] 08:00-18:00 (10h) [PERSON_NAME] [PERSON_NAME] [PERSON_NAME] [P…" at bounding box center [493, 348] width 176 height 167
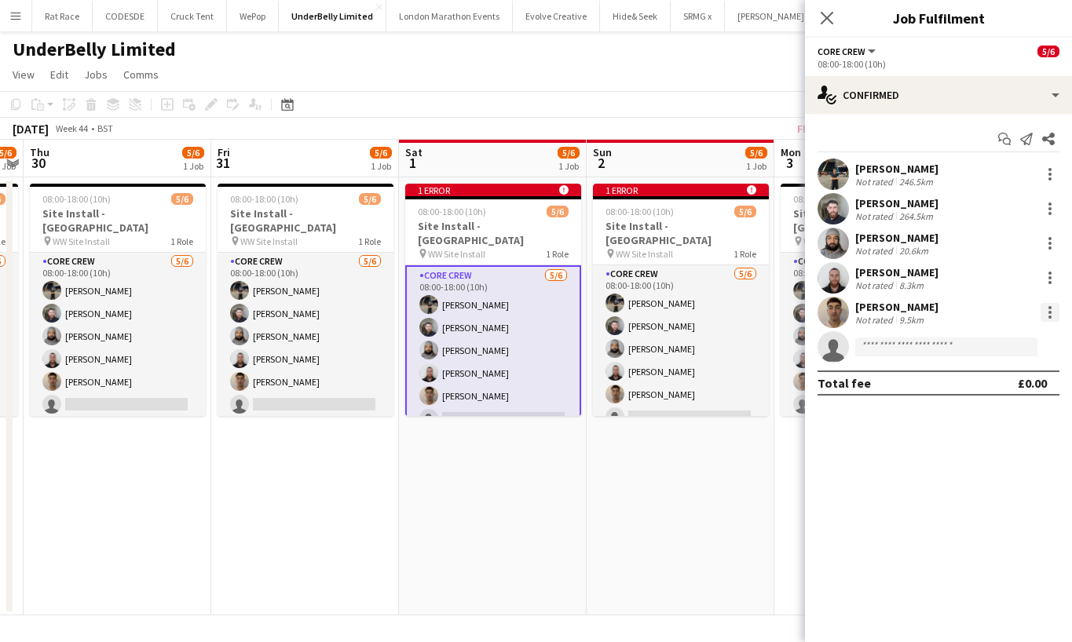
click at [877, 311] on div at bounding box center [1049, 312] width 19 height 19
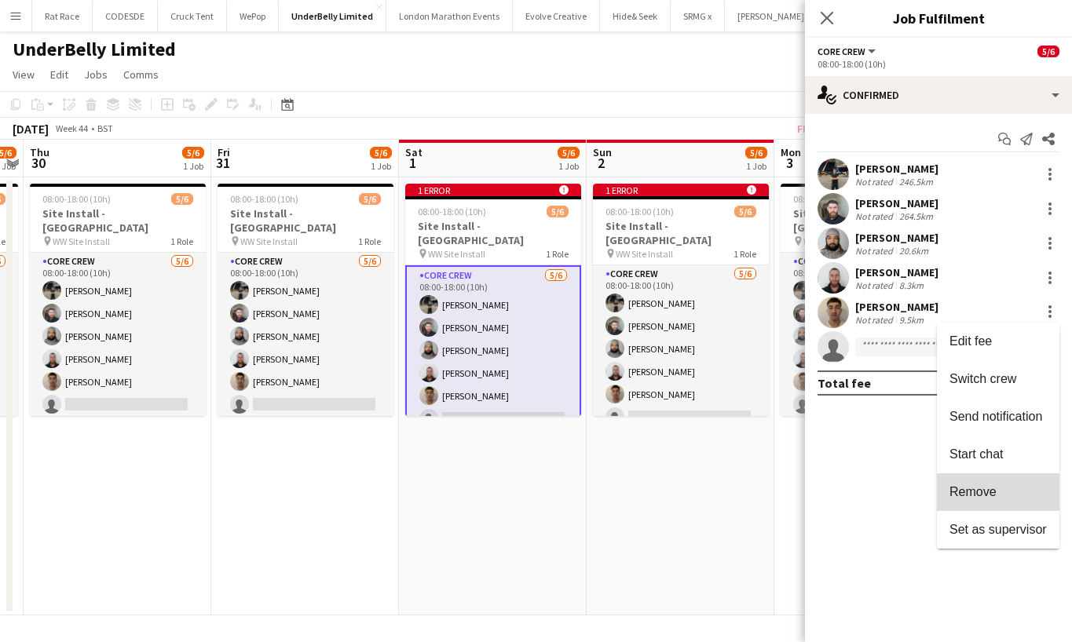
click at [877, 485] on span "Remove" at bounding box center [972, 491] width 47 height 13
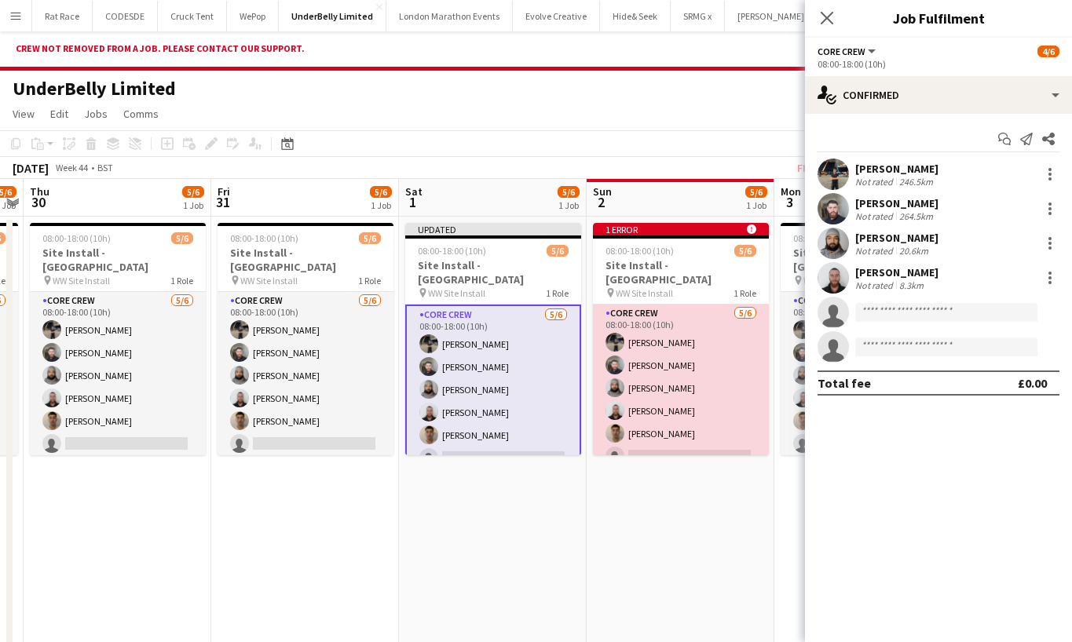
click at [658, 356] on app-card-role "Core Crew [DATE] 08:00-18:00 (10h) [PERSON_NAME] [PERSON_NAME] [PERSON_NAME] [P…" at bounding box center [681, 388] width 176 height 167
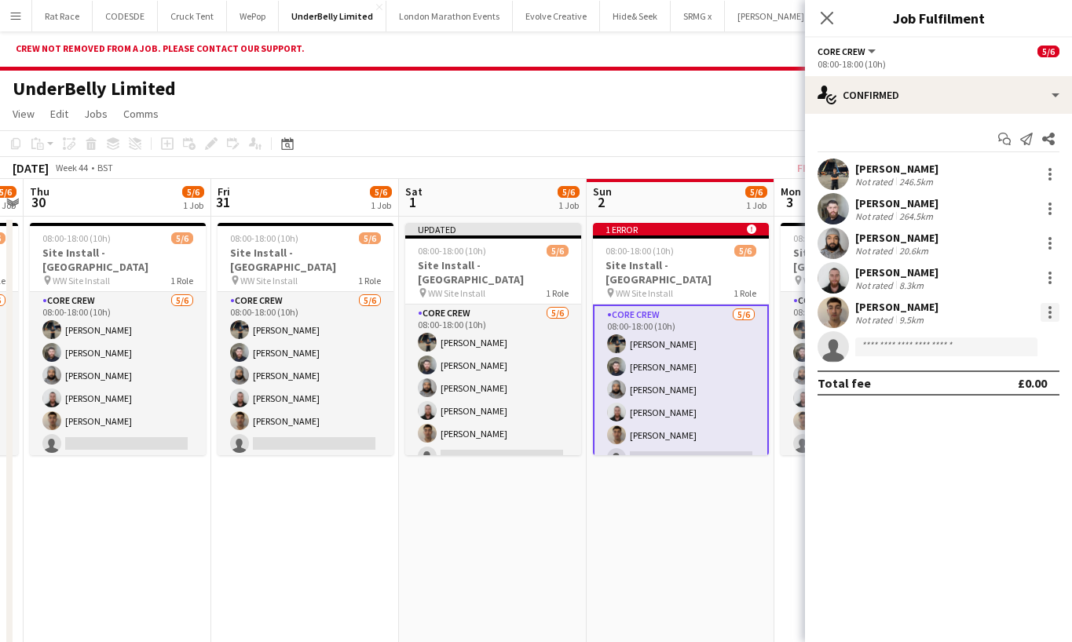
click at [877, 317] on div at bounding box center [1049, 312] width 19 height 19
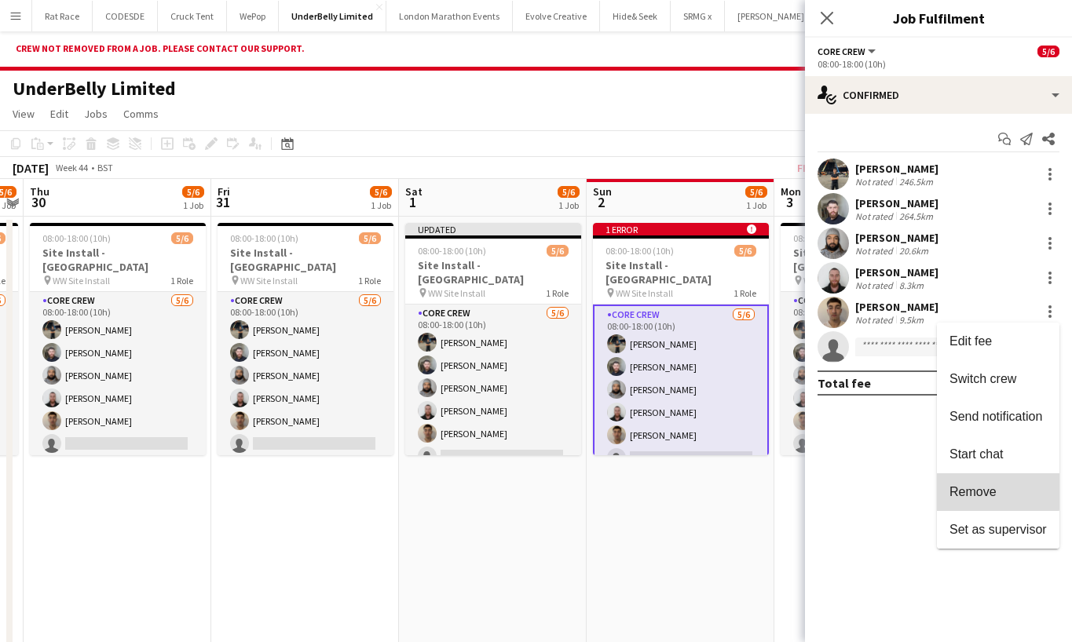
click at [877, 484] on button "Remove" at bounding box center [998, 492] width 122 height 38
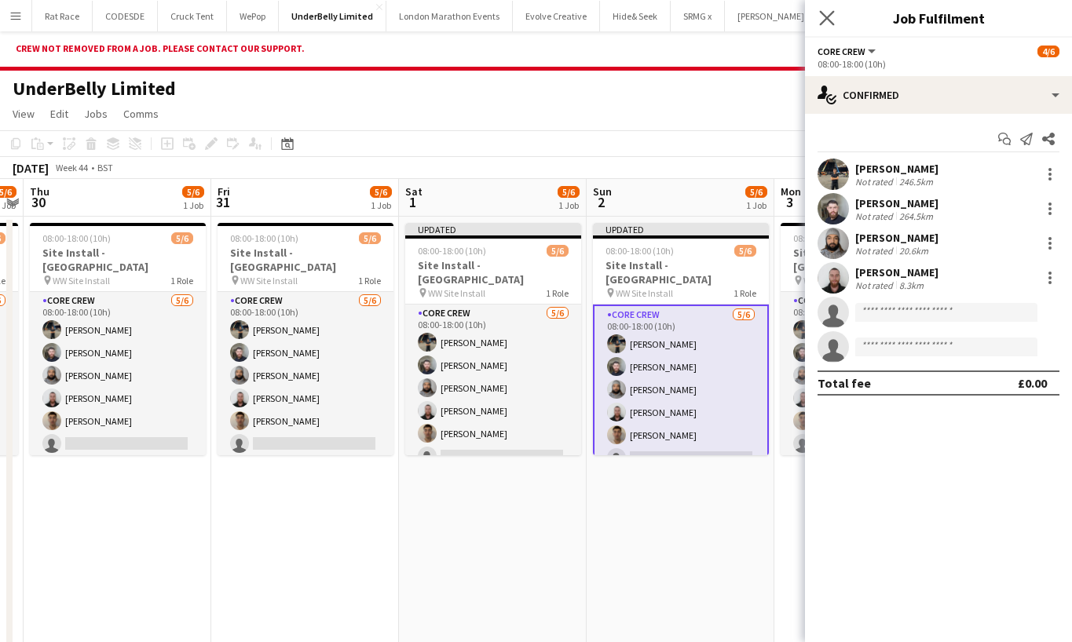
click at [827, 10] on app-icon "Close pop-in" at bounding box center [827, 18] width 23 height 23
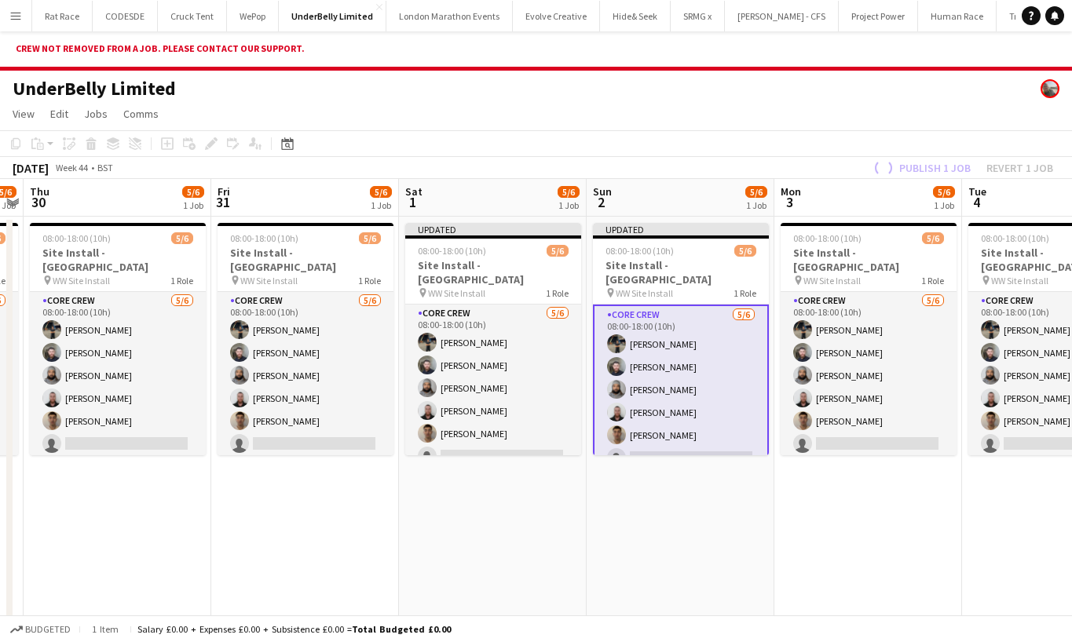
click at [877, 113] on app-page-menu "View Day view expanded Day view collapsed Month view Date picker Jump to [DATE]…" at bounding box center [536, 116] width 1072 height 30
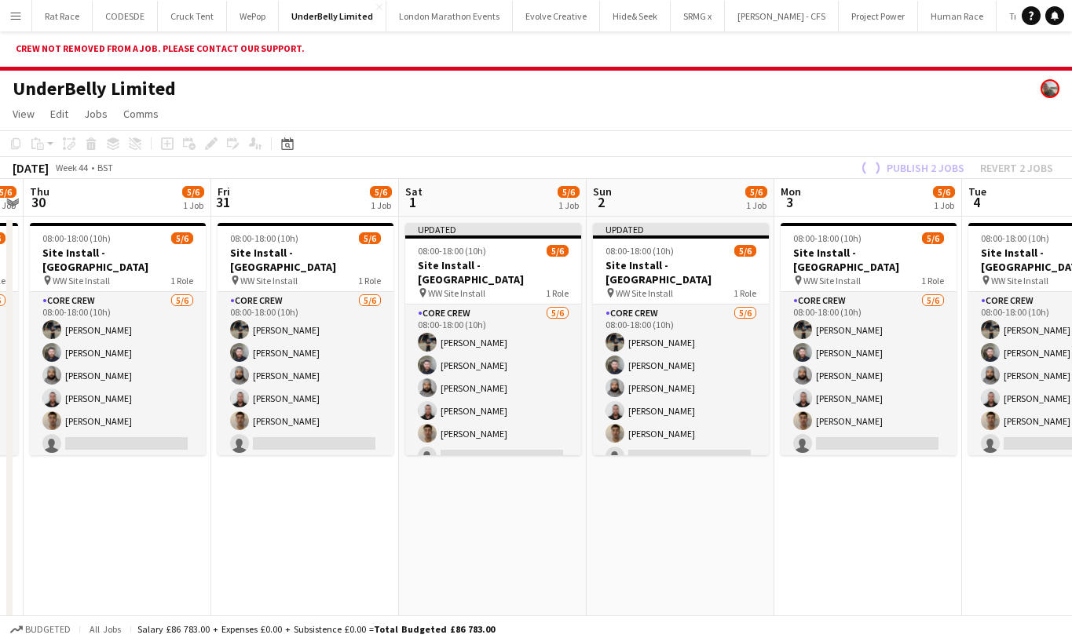
click at [877, 163] on div "Publish 2 jobs Revert 2 jobs" at bounding box center [955, 168] width 233 height 20
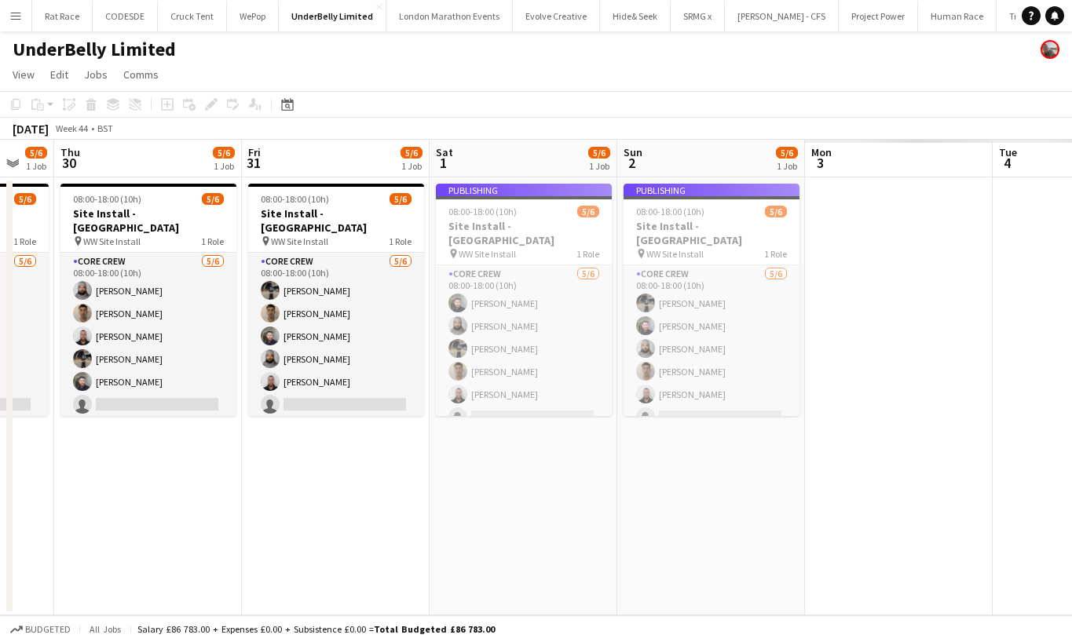
scroll to position [0, 511]
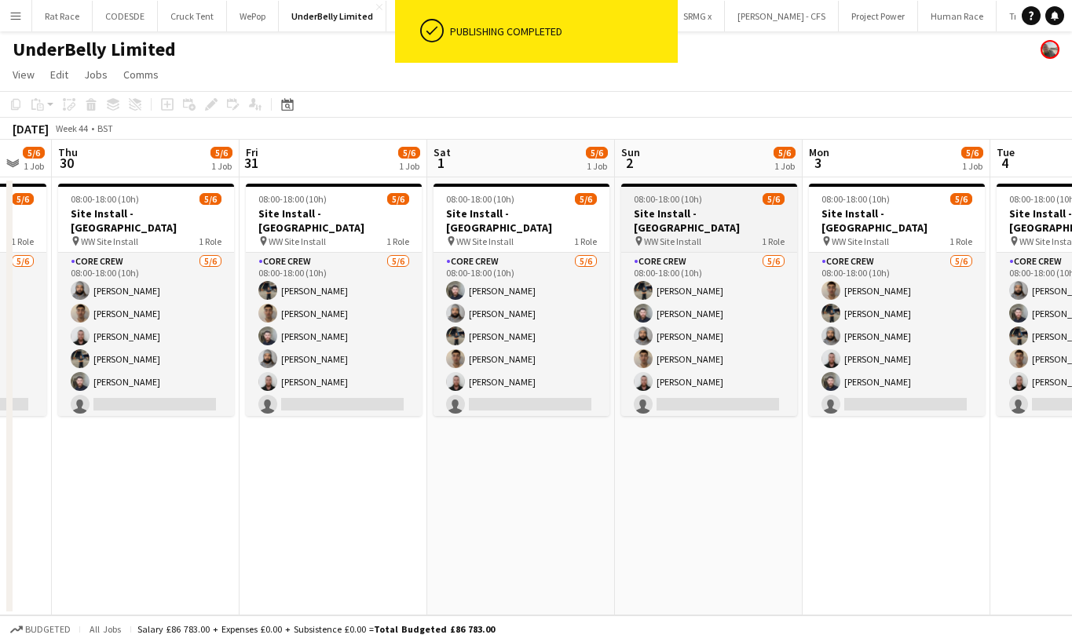
click at [692, 216] on h3 "Site Install - [GEOGRAPHIC_DATA]" at bounding box center [709, 221] width 176 height 28
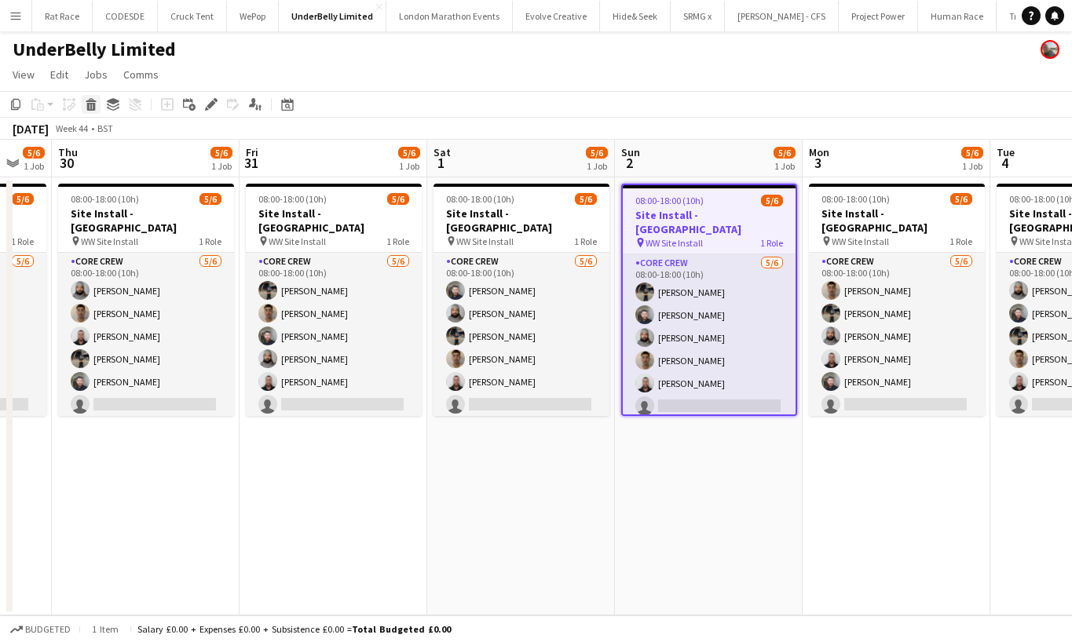
click at [86, 111] on div "Delete" at bounding box center [91, 104] width 19 height 19
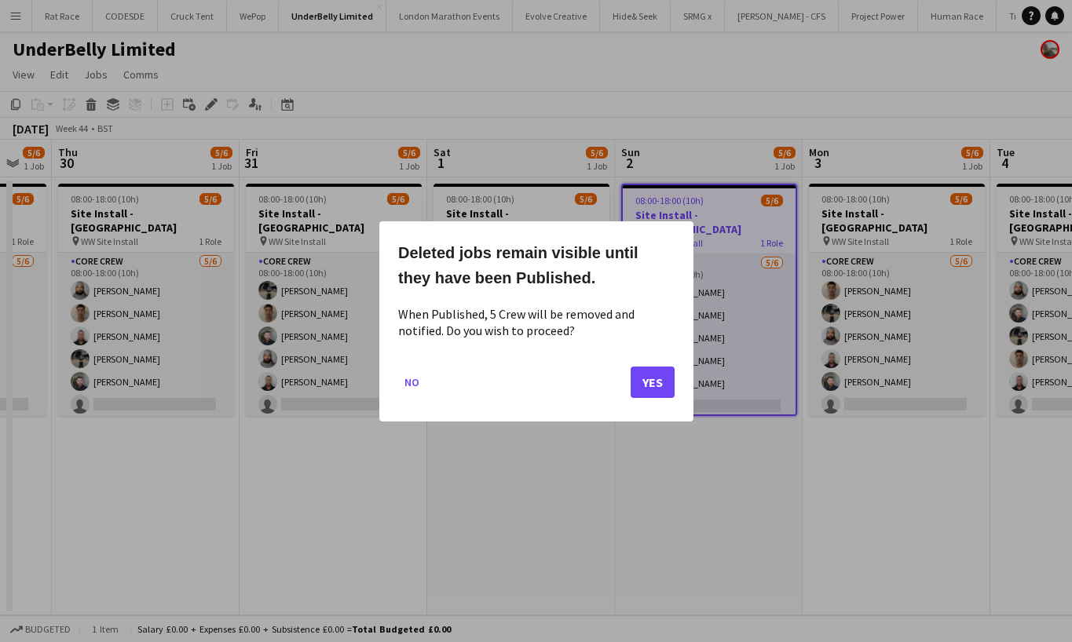
click at [656, 387] on button "Yes" at bounding box center [653, 381] width 44 height 31
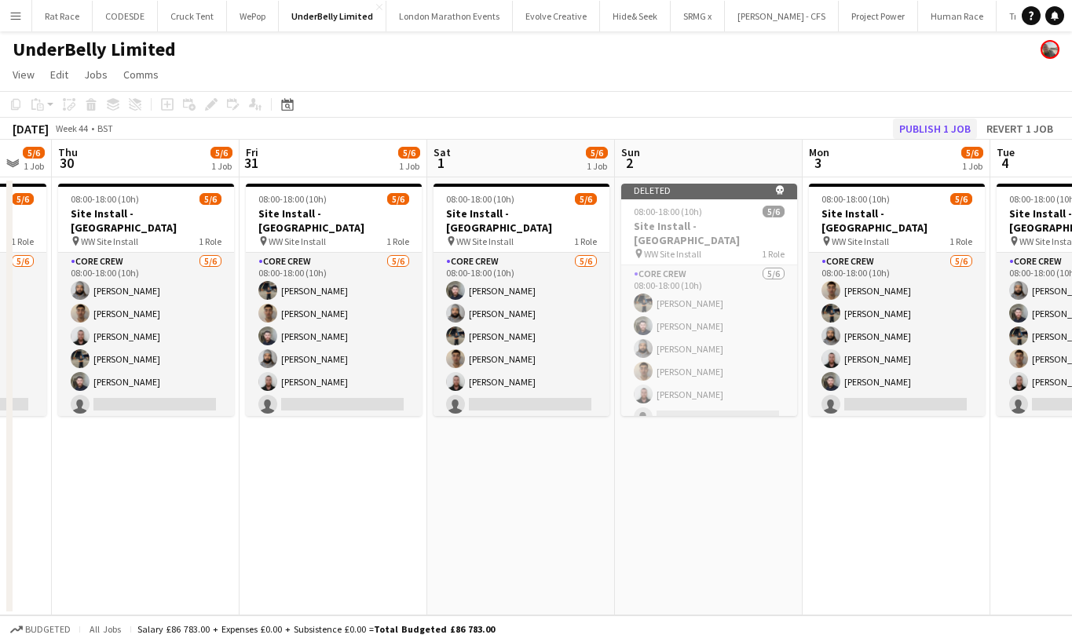
click at [922, 130] on button "Publish 1 job" at bounding box center [935, 129] width 84 height 20
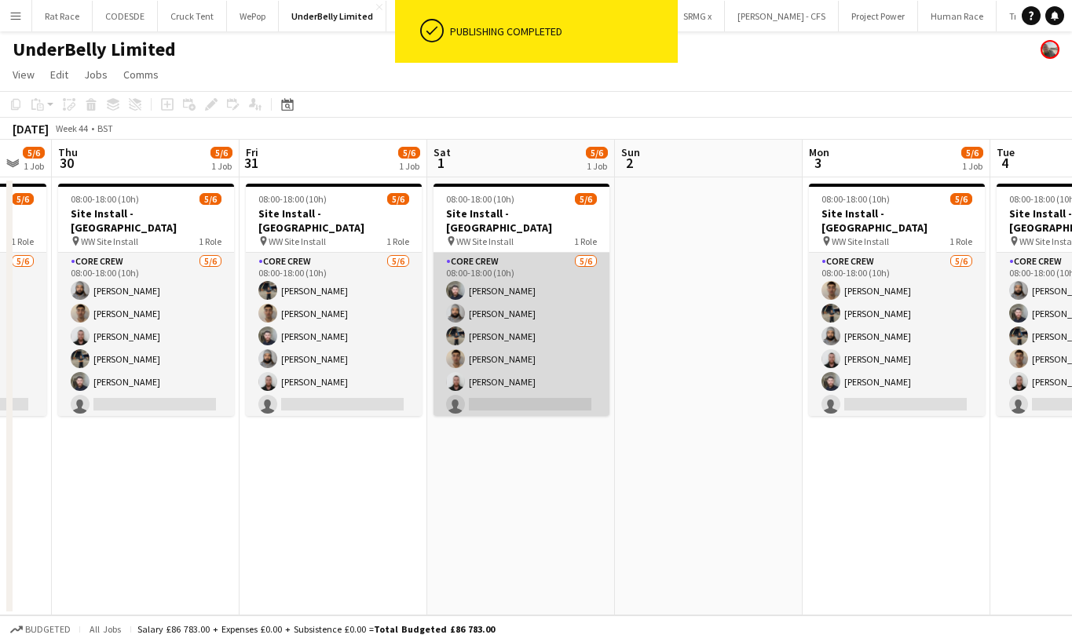
click at [507, 327] on app-card-role "Core Crew 5/6 08:00-18:00 (10h) Jack Ramsbottom Vaughan Koleosho Achille Ramamb…" at bounding box center [521, 336] width 176 height 167
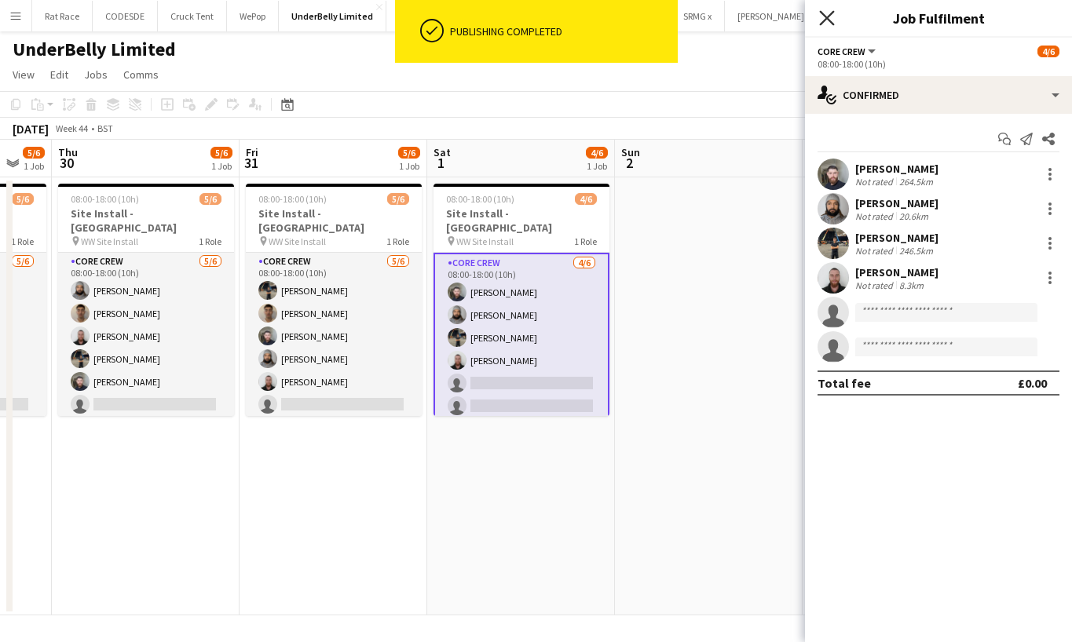
click at [832, 21] on icon "Close pop-in" at bounding box center [826, 17] width 15 height 15
